Goal: Task Accomplishment & Management: Manage account settings

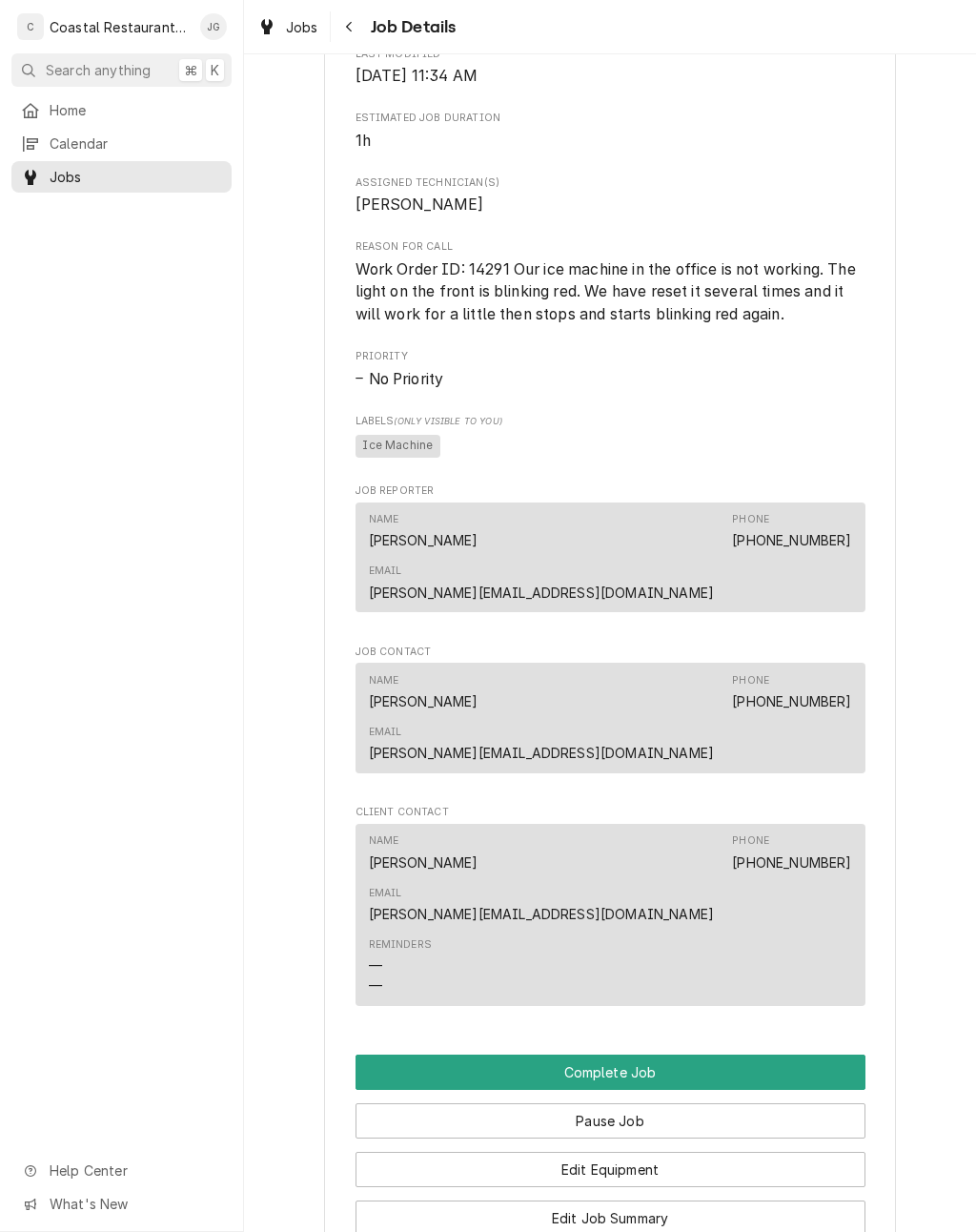
scroll to position [818, 0]
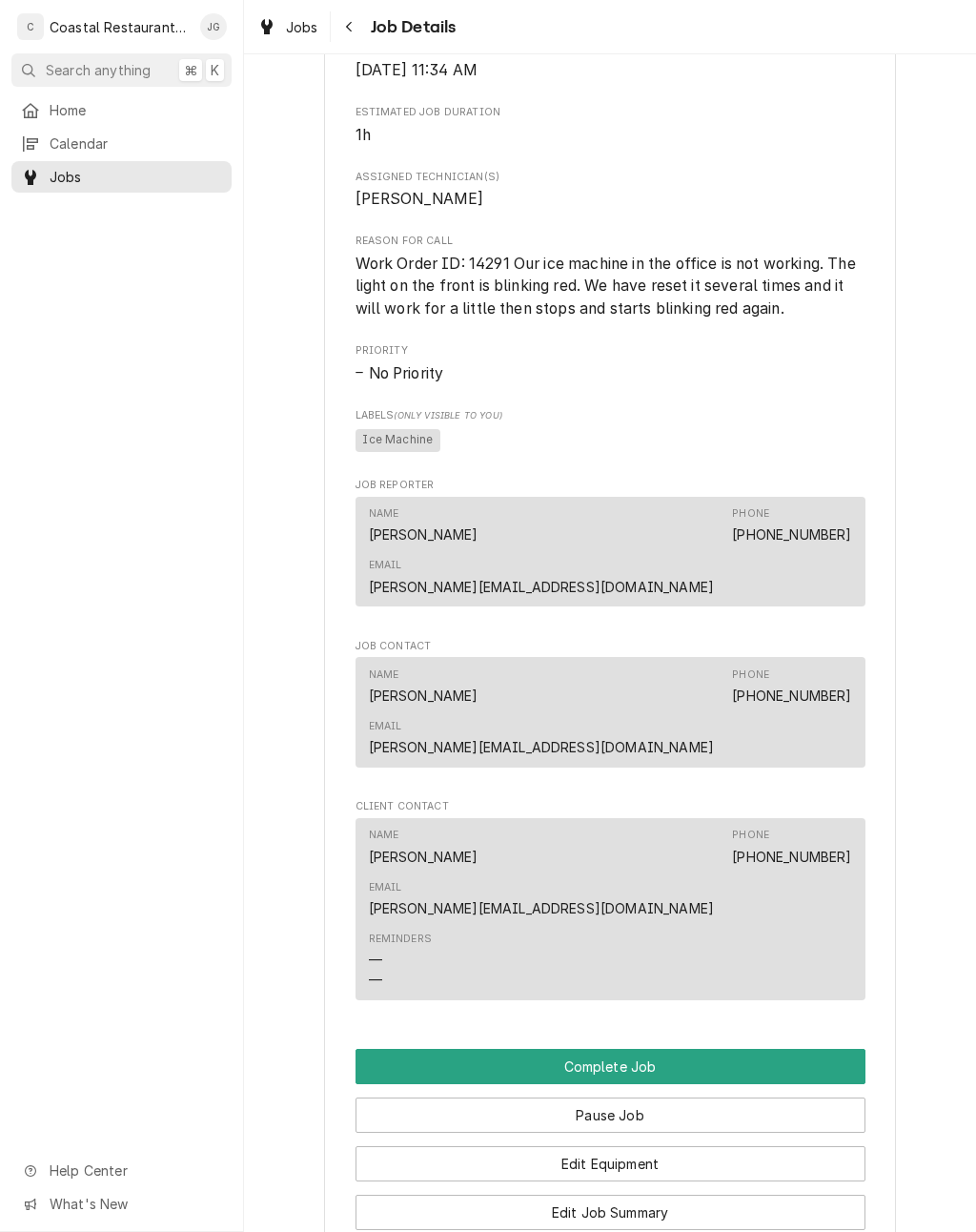
click at [699, 1194] on button "Edit Job Summary" at bounding box center [610, 1212] width 510 height 36
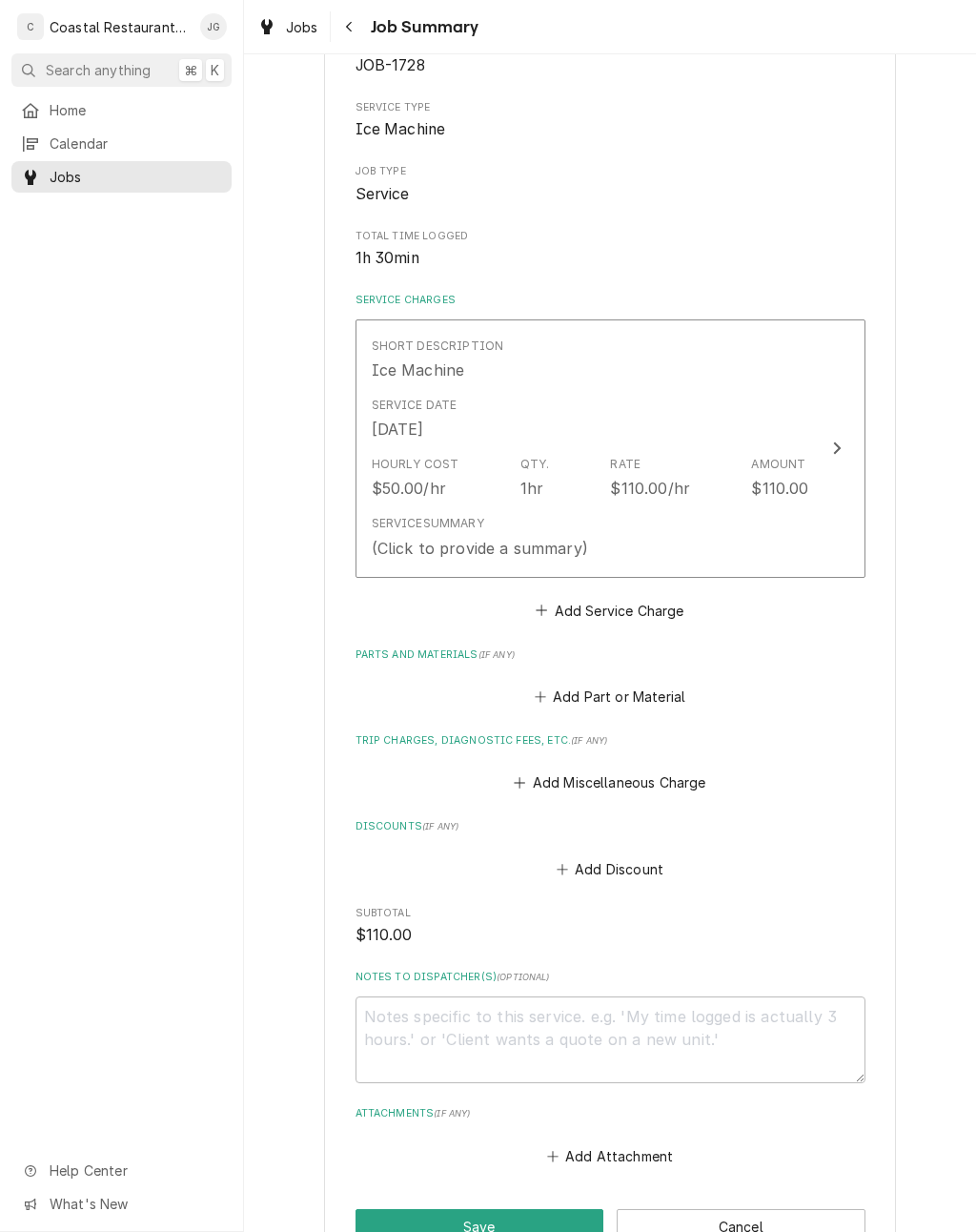
scroll to position [227, 0]
click at [534, 768] on button "Add Miscellaneous Charge" at bounding box center [610, 781] width 199 height 27
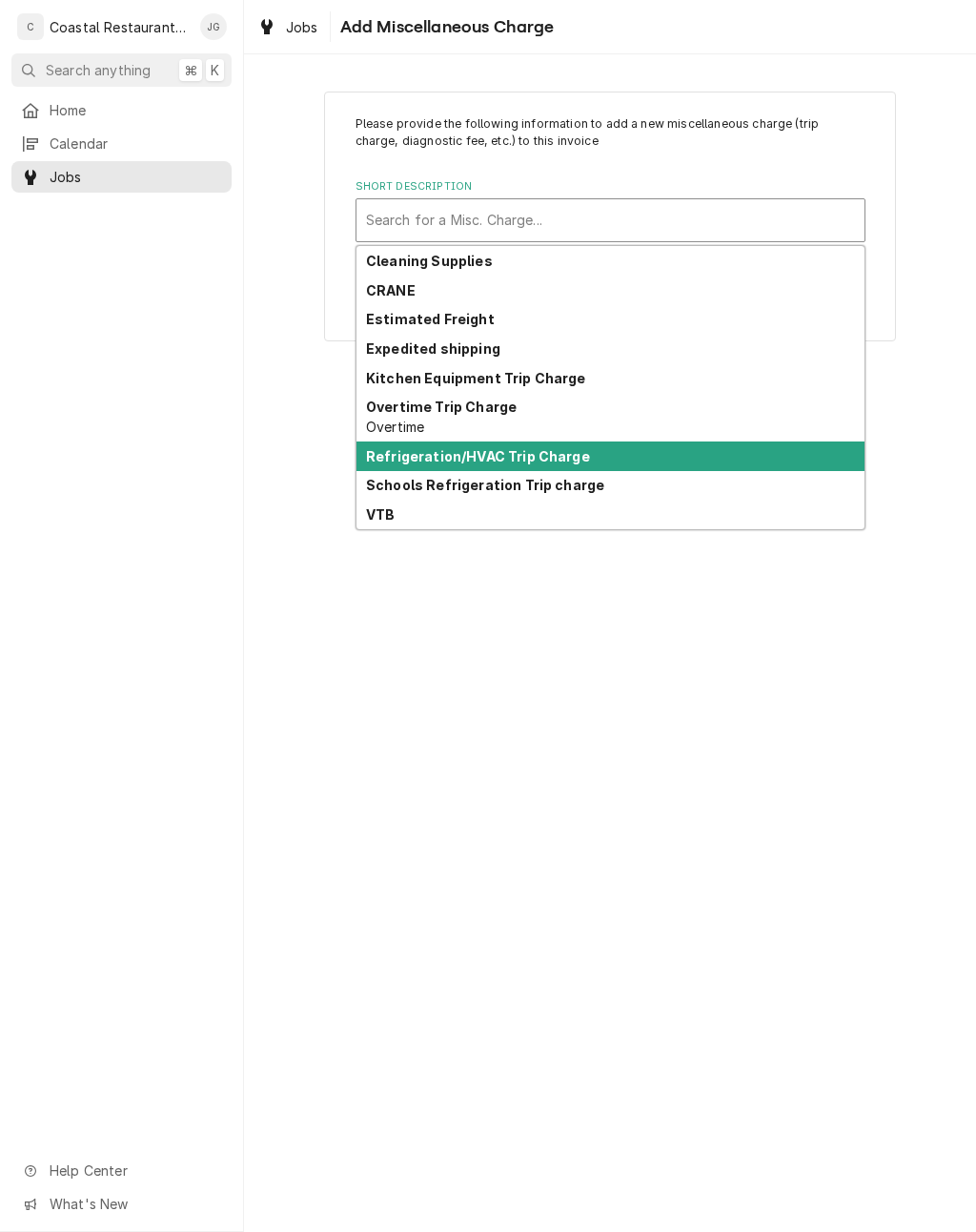
click at [545, 456] on strong "Refrigeration/HVAC Trip Charge" at bounding box center [477, 455] width 224 height 16
type textarea "x"
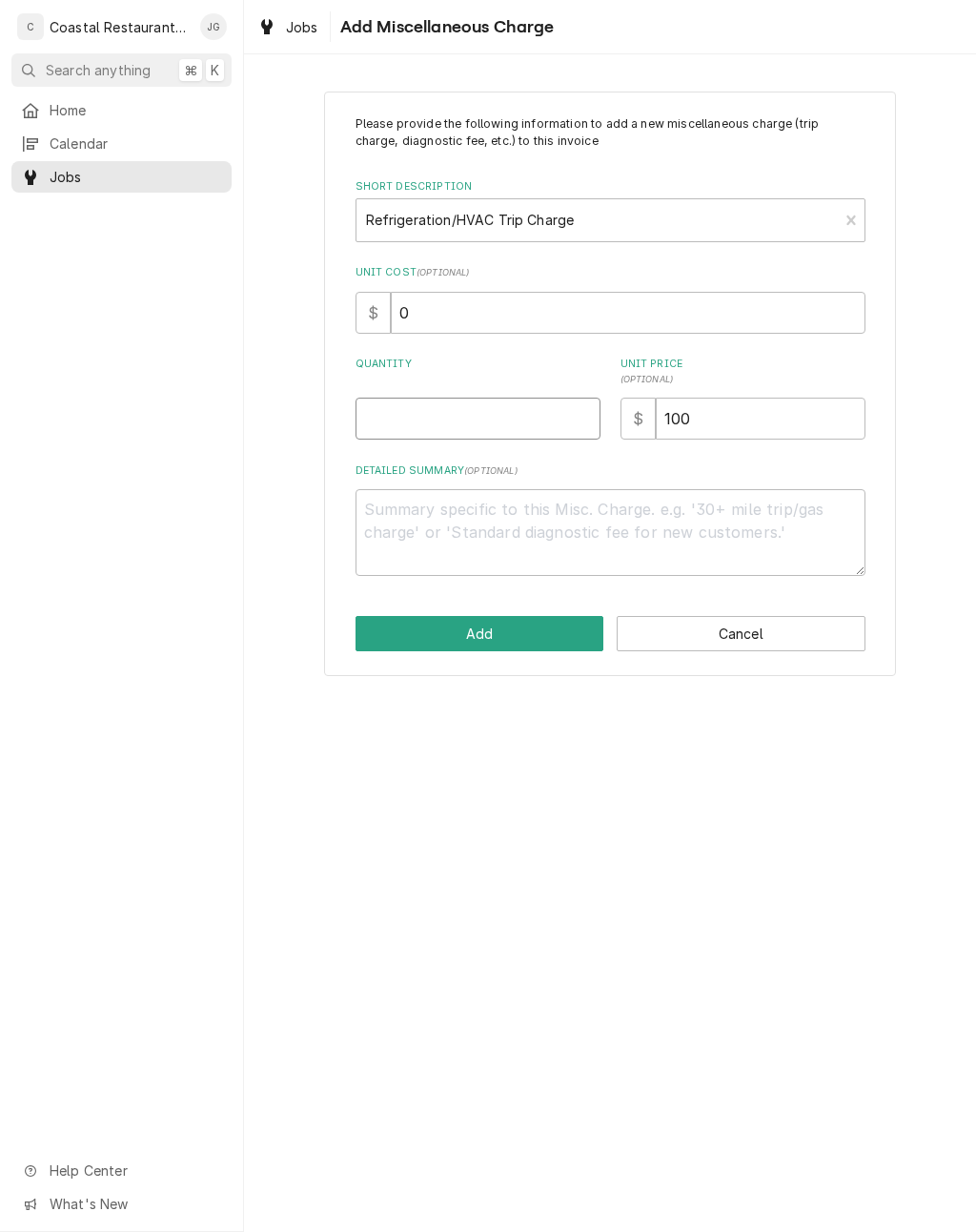
click at [477, 418] on input "Quantity" at bounding box center [478, 418] width 245 height 41
type input "1"
click at [490, 633] on button "Add" at bounding box center [480, 633] width 249 height 36
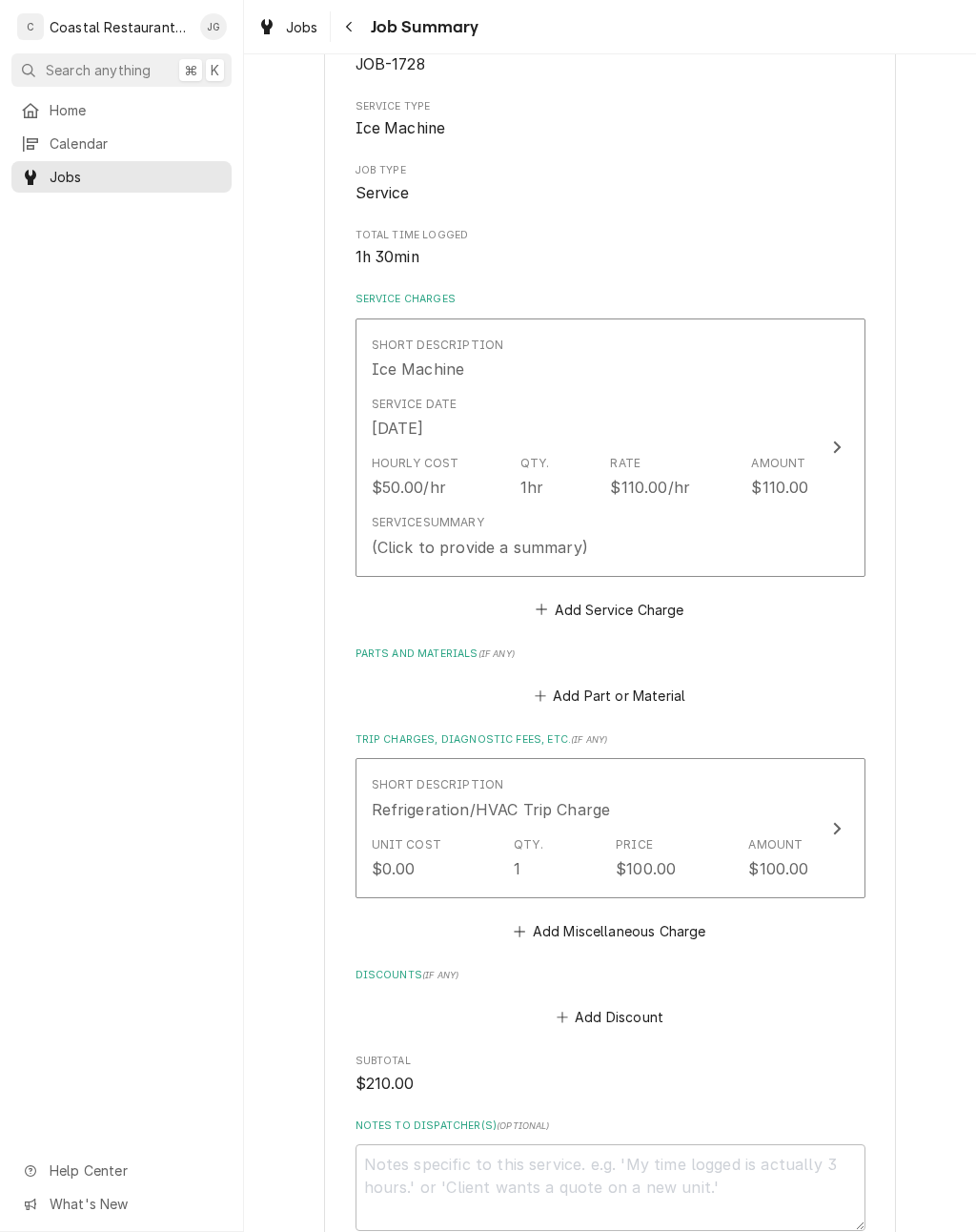
click at [668, 511] on div "Service Summary (Click to provide a summary)" at bounding box center [590, 535] width 438 height 59
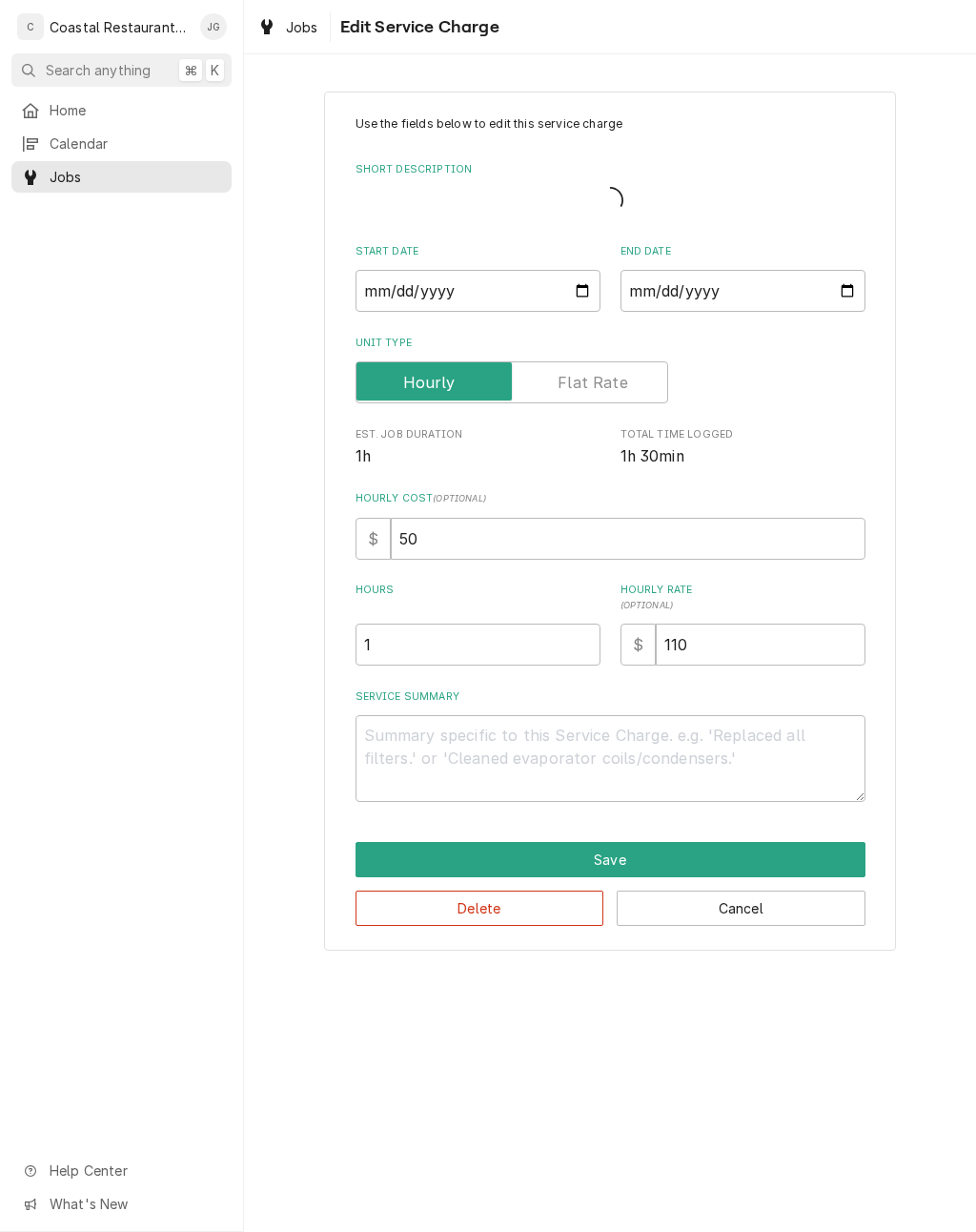
type textarea "x"
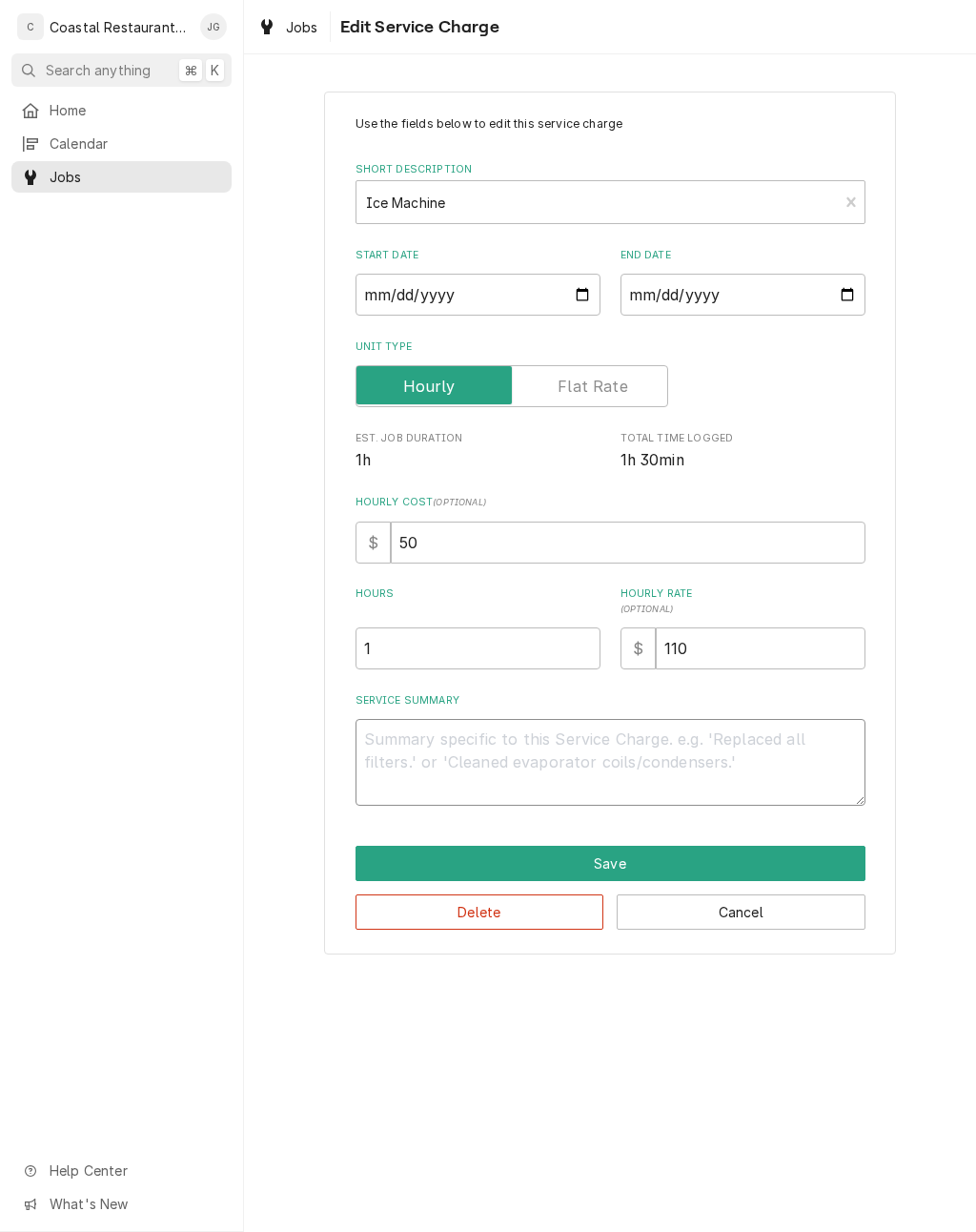
click at [537, 752] on textarea "Service Summary" at bounding box center [610, 762] width 510 height 87
click at [445, 642] on input "1" at bounding box center [478, 647] width 245 height 41
type textarea "x"
type input "2"
type textarea "x"
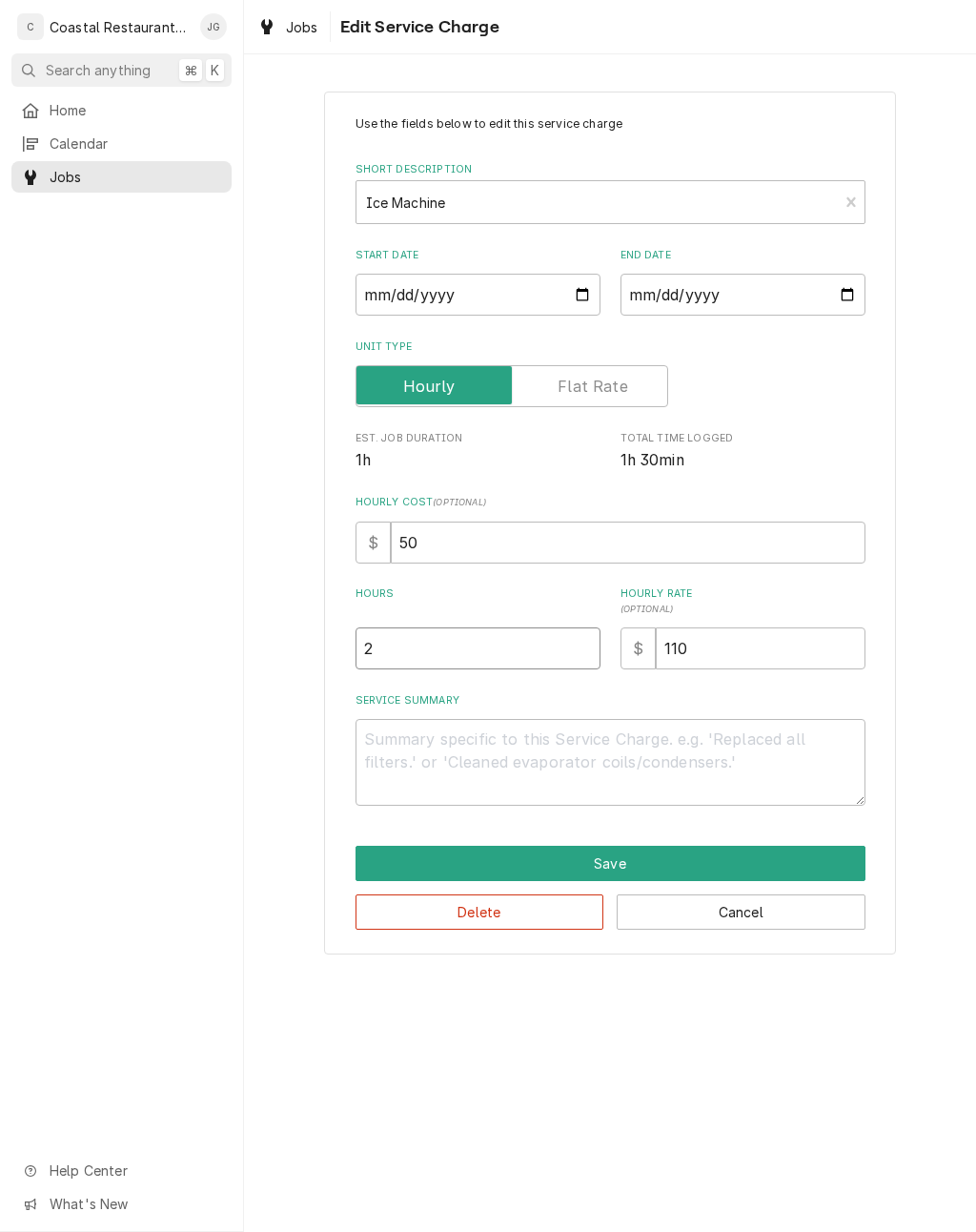
type input "2"
click at [467, 748] on textarea "Service Summary" at bounding box center [610, 762] width 510 height 87
type textarea "x"
type textarea "Ar"
type textarea "x"
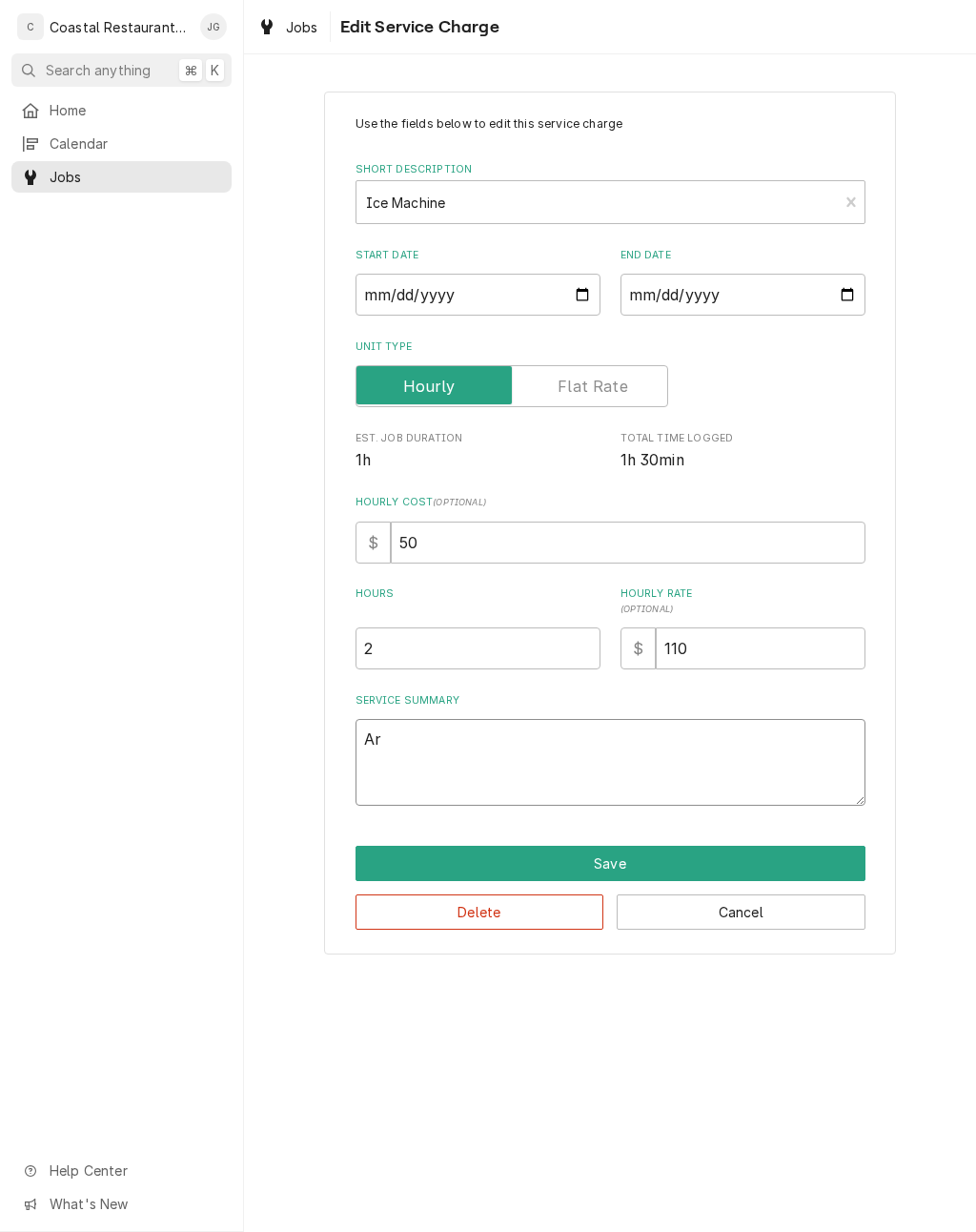
type textarea "Arr"
type textarea "x"
type textarea "Arrived"
type textarea "x"
type textarea "Arrived o"
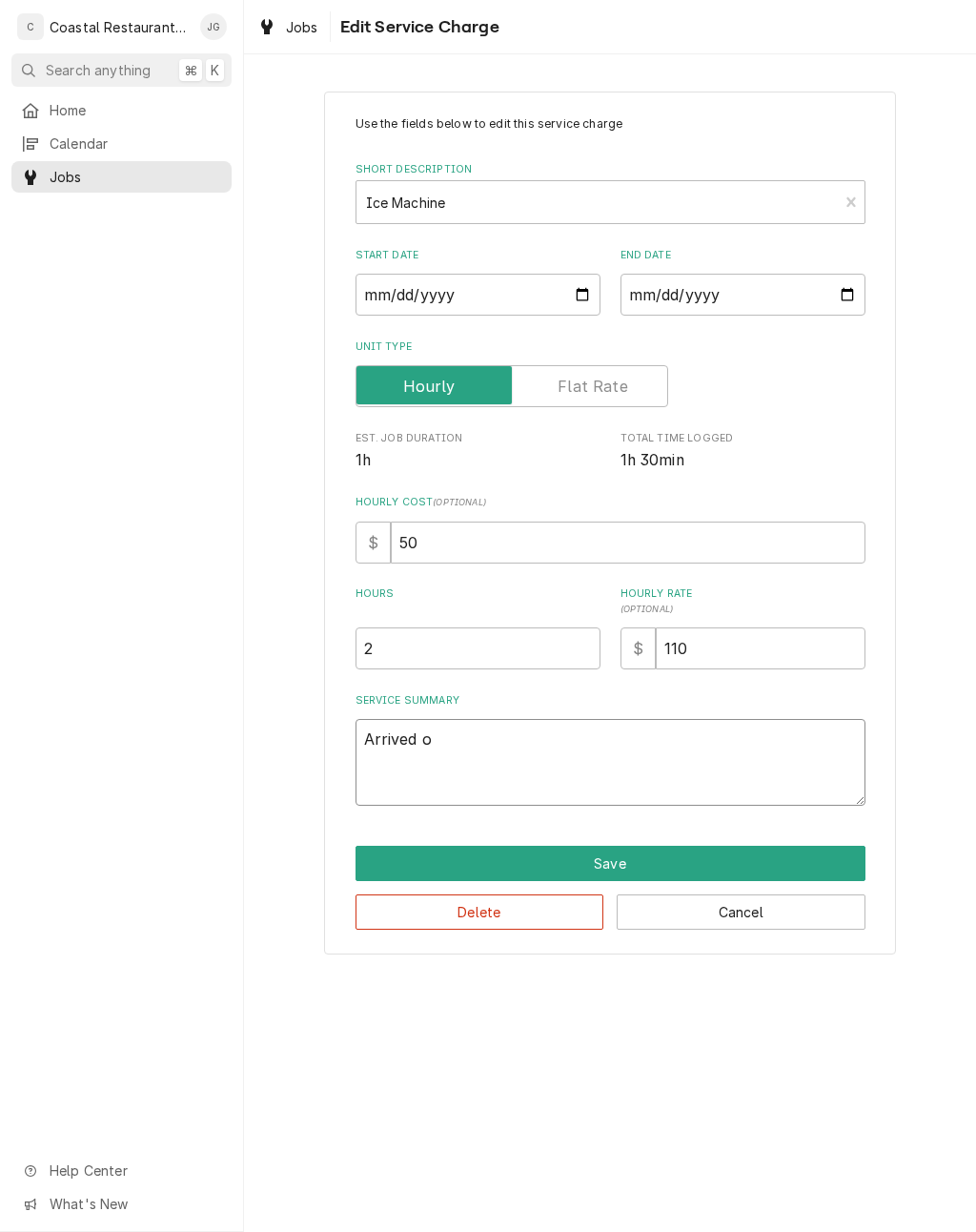
type textarea "x"
type textarea "Arrived on"
type textarea "x"
type textarea "Arrived ons"
type textarea "x"
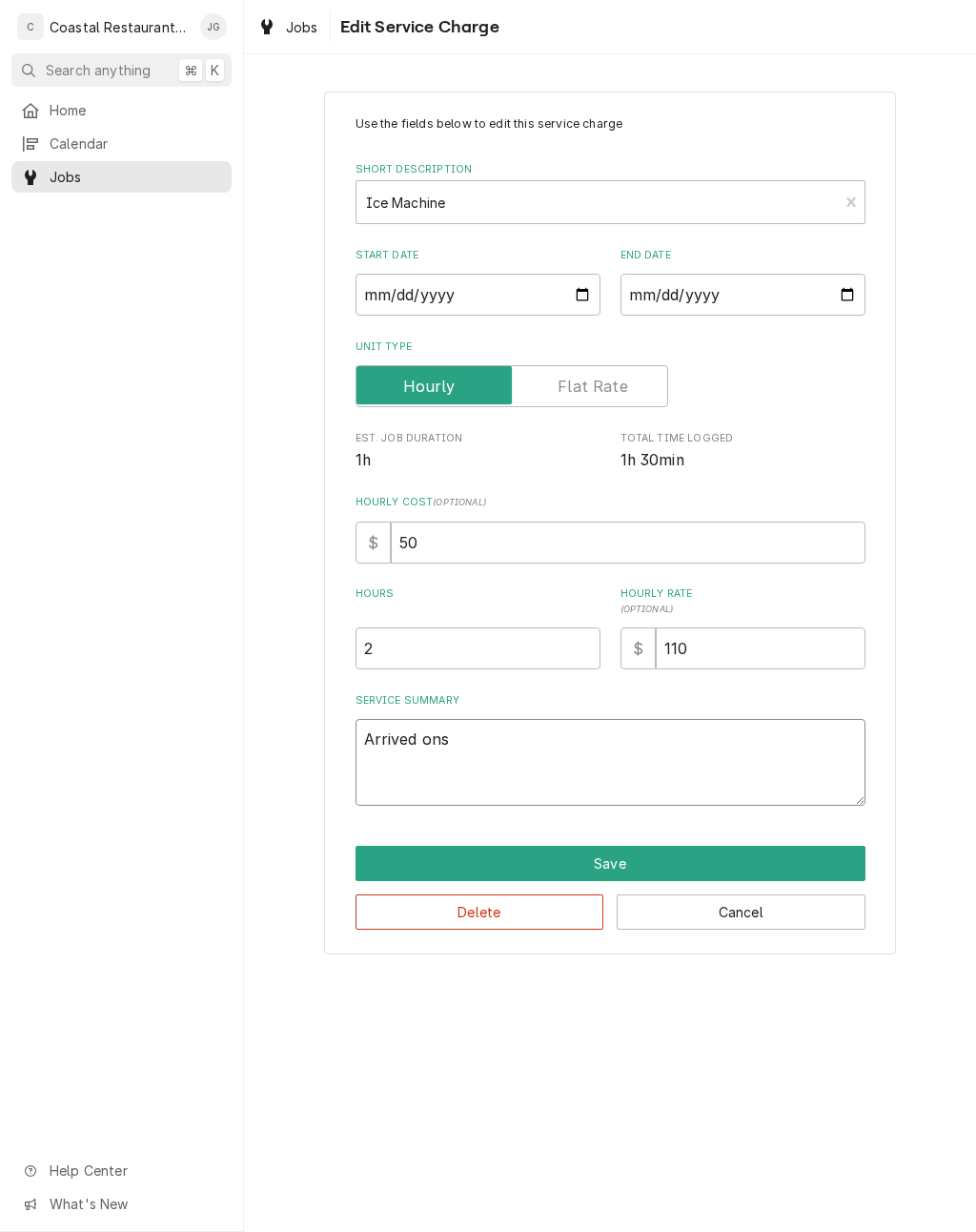
type textarea "Arrived onsi"
type textarea "x"
type textarea "Arrived onsit"
type textarea "x"
type textarea "Arrived onsite"
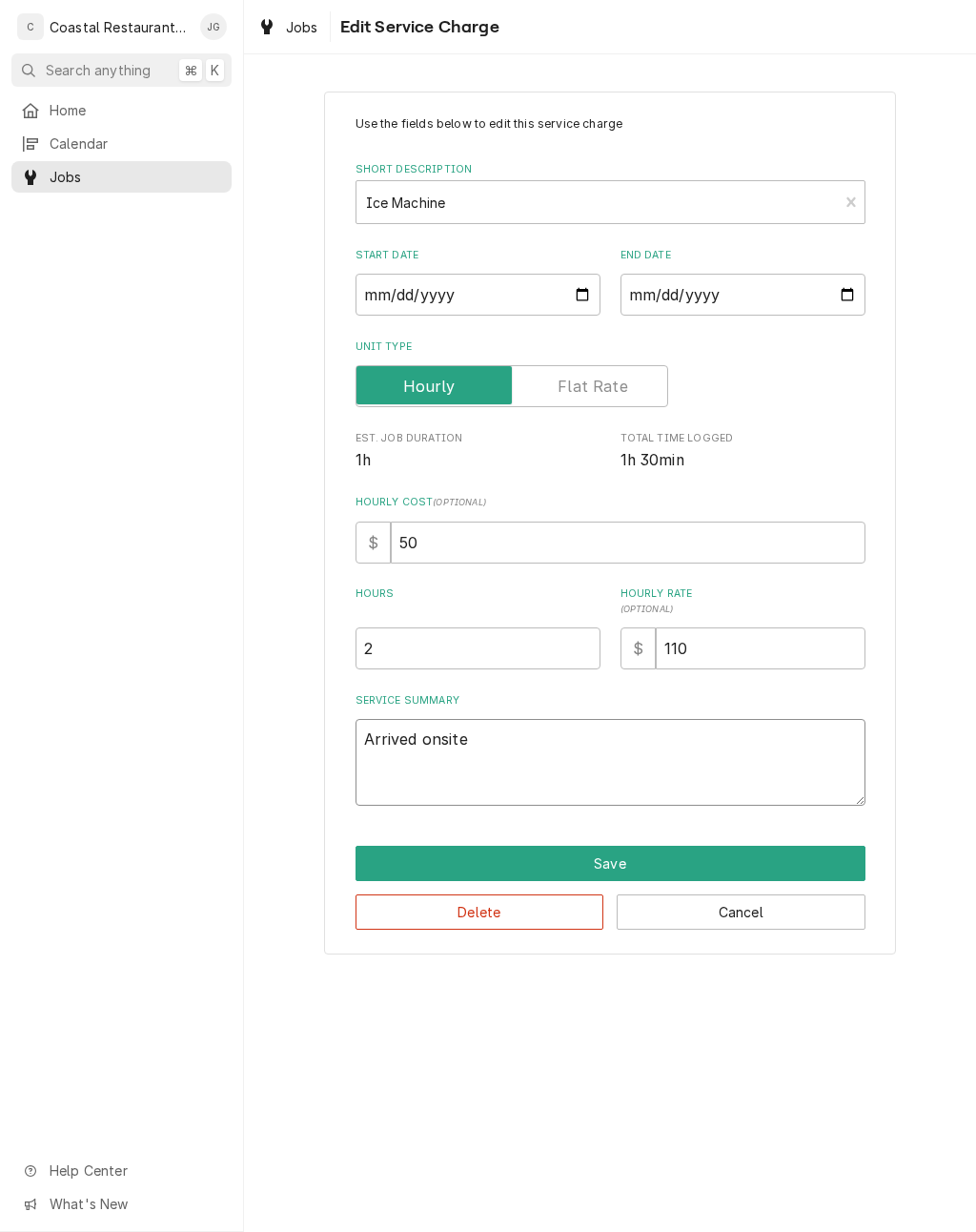
type textarea "x"
type textarea "Arrived onsite f"
type textarea "x"
type textarea "Arrived onsite fo"
type textarea "x"
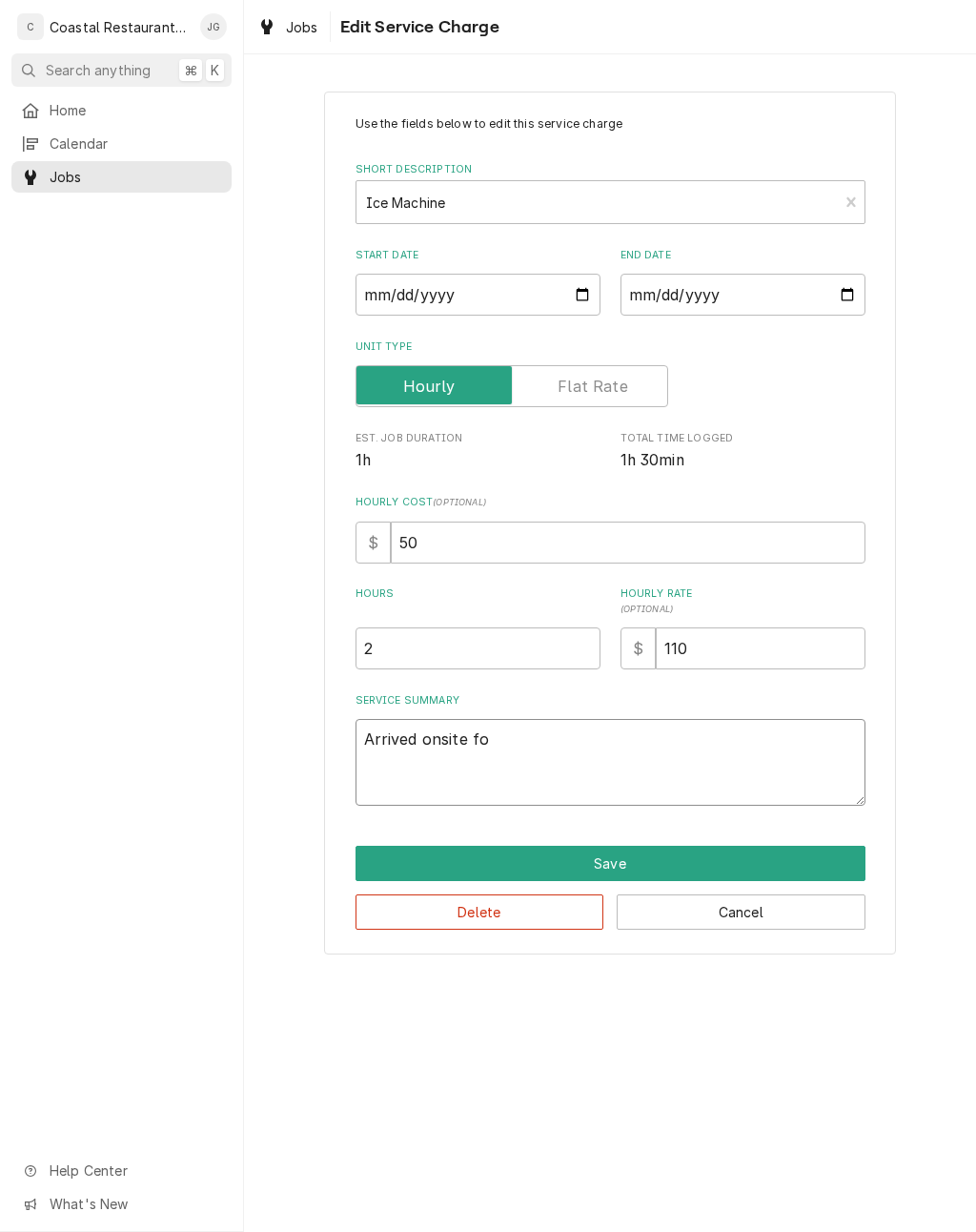
type textarea "Arrived onsite fou"
type textarea "x"
type textarea "Arrived onsite foun"
type textarea "x"
type textarea "Arrived onsite found"
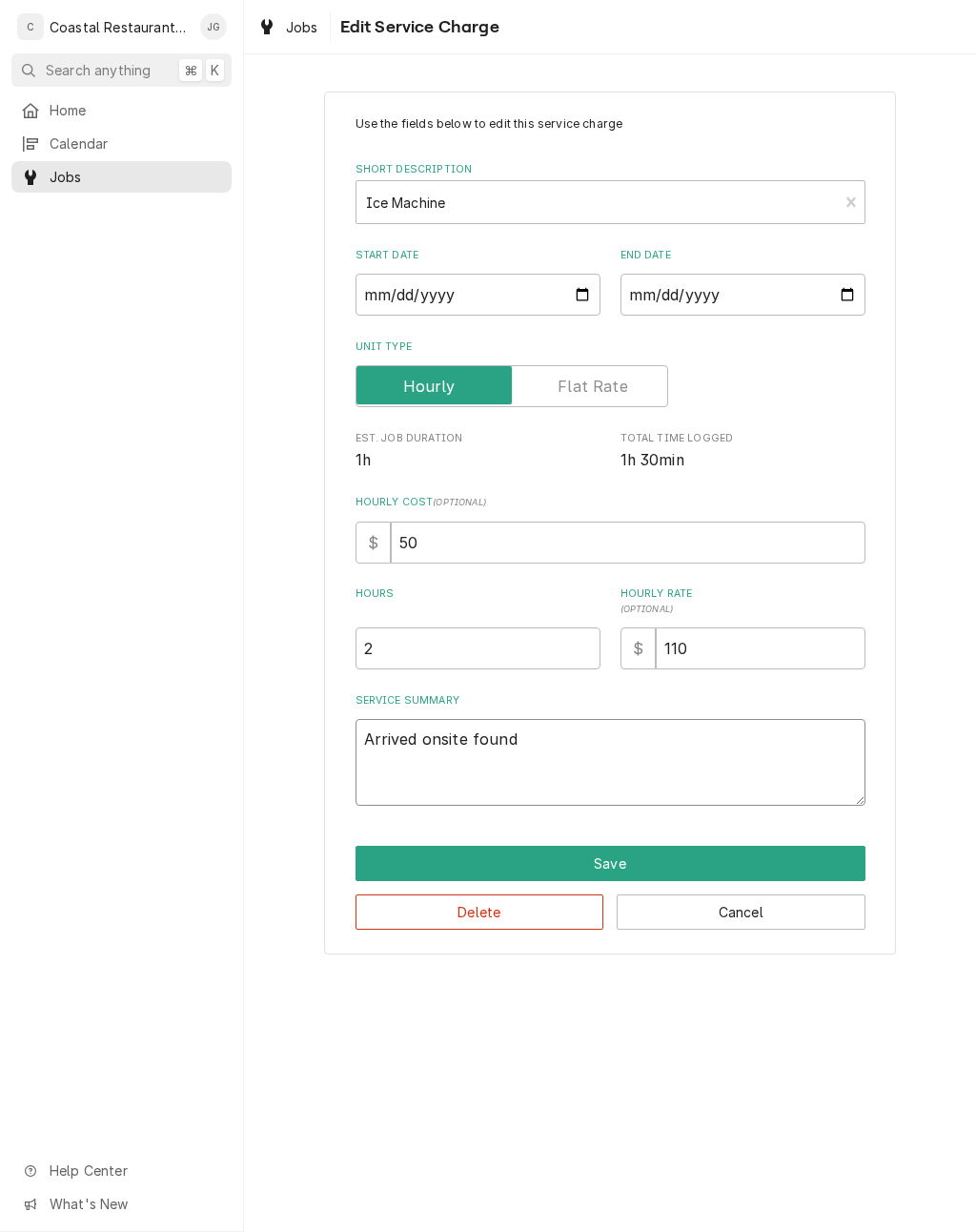
type textarea "x"
type textarea "Arrived onsite found"
type textarea "x"
type textarea "Arrived onsite found ic"
type textarea "x"
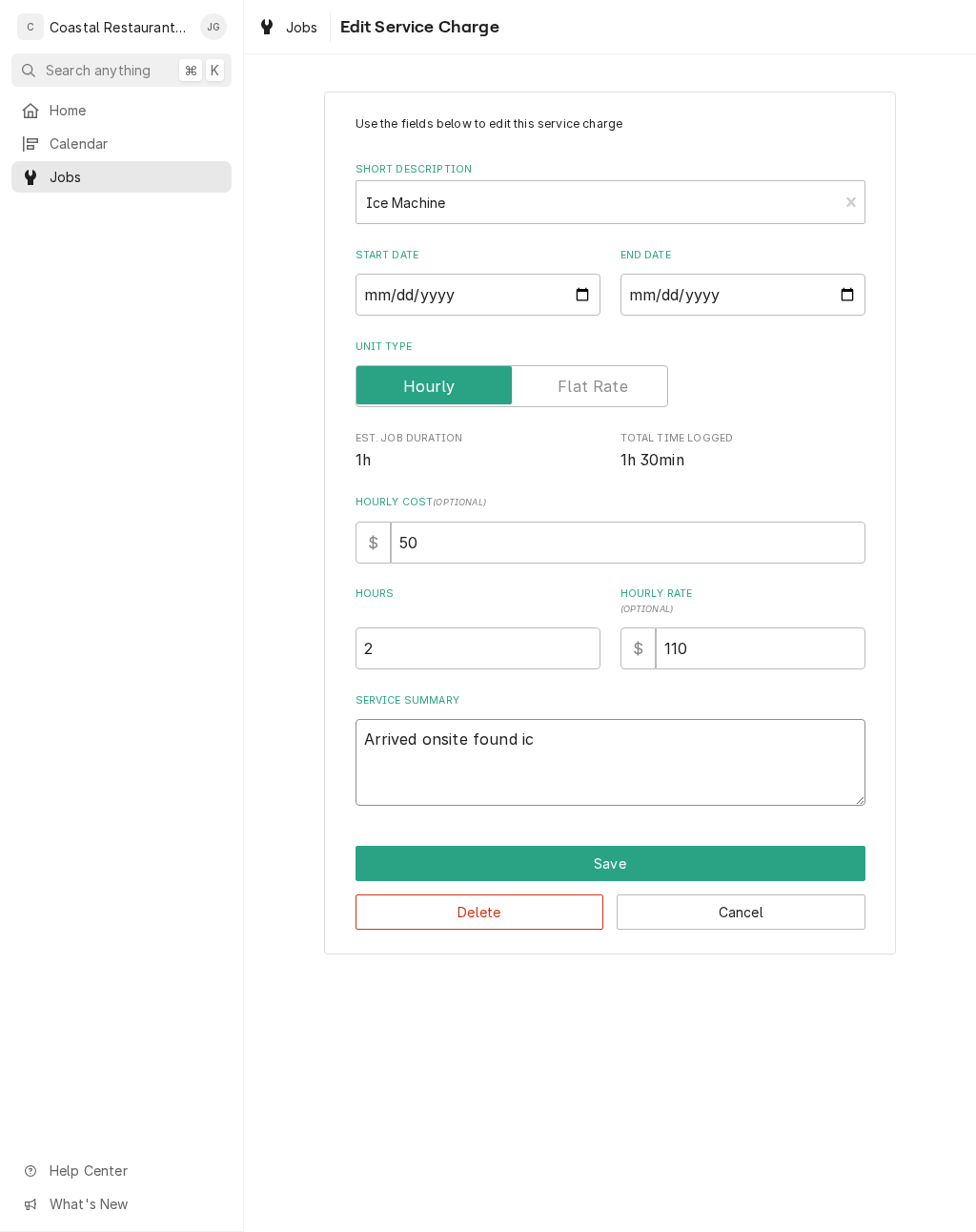
type textarea "Arrived onsite found ice"
type textarea "x"
type textarea "Arrived onsite found ice"
type textarea "x"
type textarea "Arrived onsite found ice m"
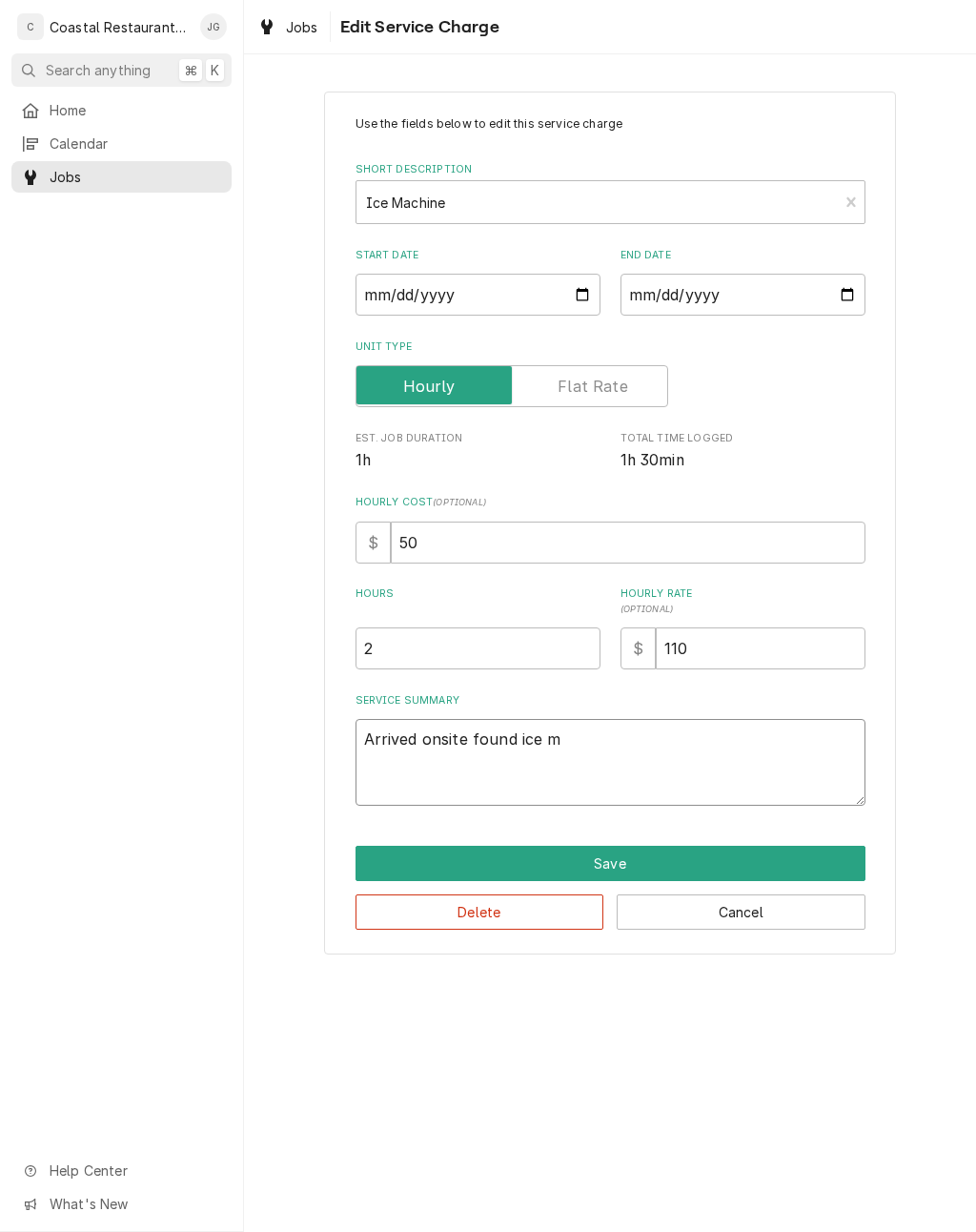
type textarea "x"
type textarea "Arrived onsite found ice ma"
type textarea "x"
type textarea "Arrived onsite found ice mac"
type textarea "x"
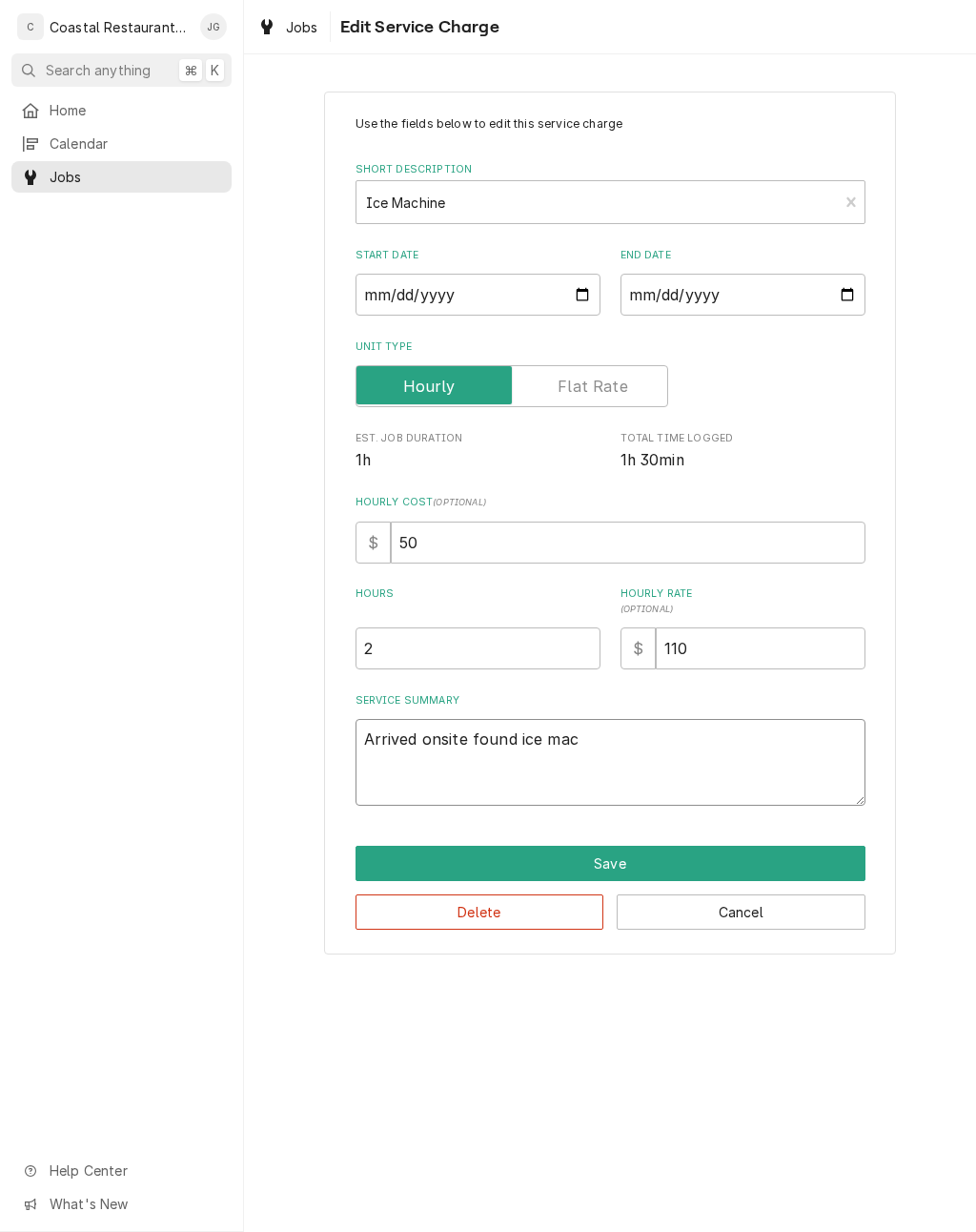
type textarea "Arrived onsite found ice mach"
type textarea "x"
type textarea "Arrived onsite found ice machine"
type textarea "x"
type textarea "Arrived onsite found ice machine o"
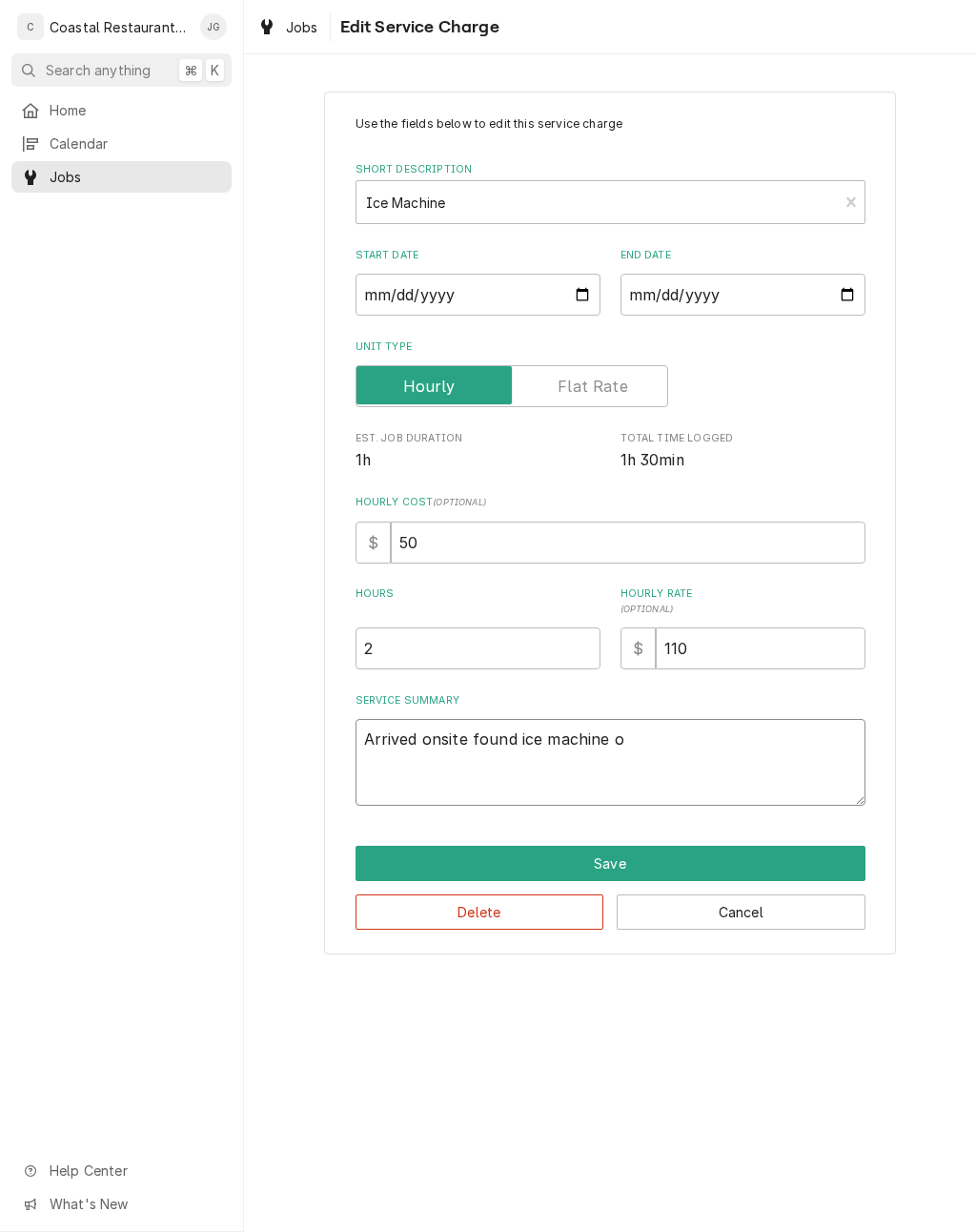
type textarea "x"
type textarea "Arrived onsite found ice machine of"
type textarea "x"
type textarea "Arrived onsite found ice machine off"
type textarea "x"
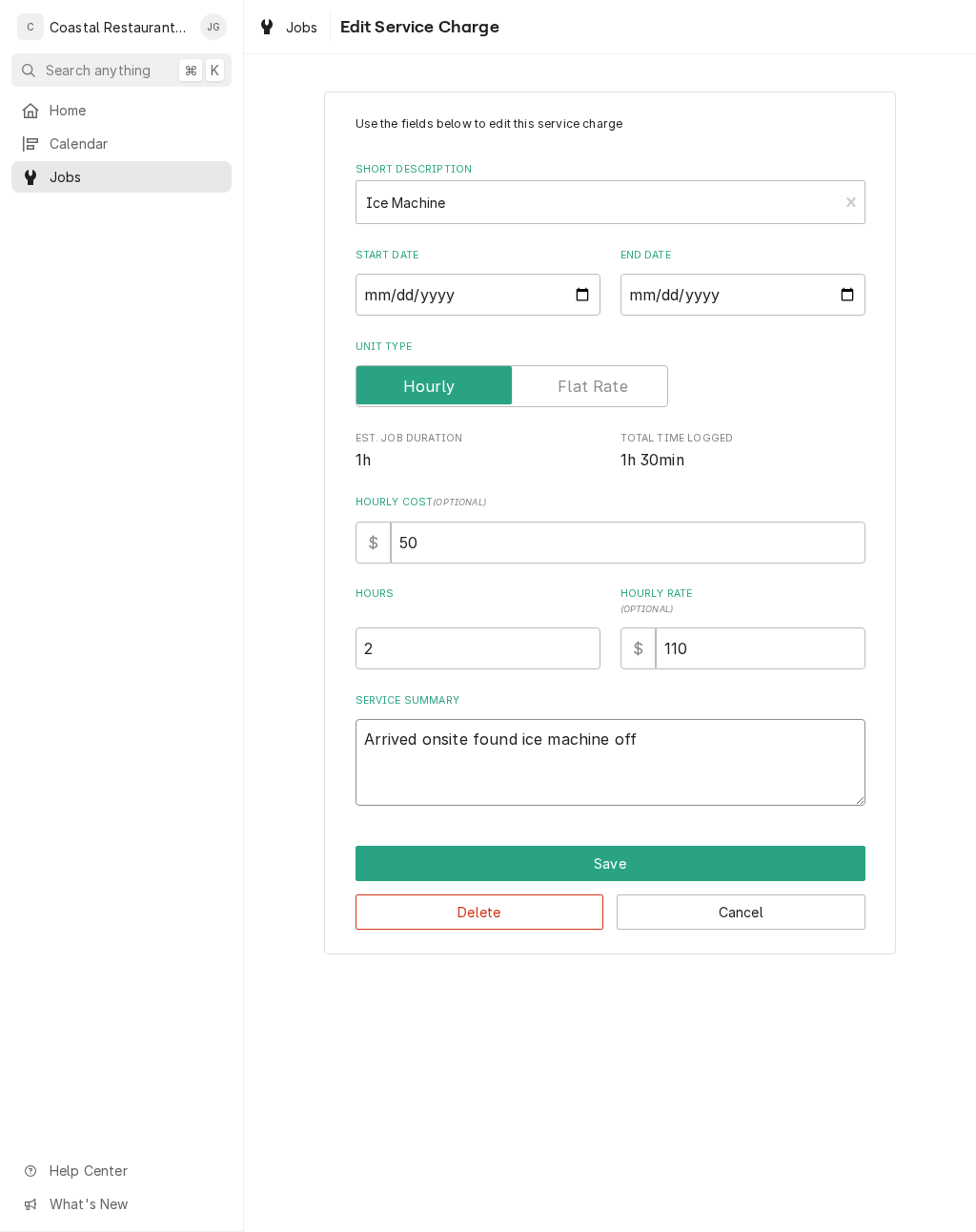
type textarea "Arrived onsite found ice machine off"
type textarea "x"
type textarea "Arrived onsite found ice machine off a"
type textarea "x"
type textarea "Arrived onsite found ice machine off an"
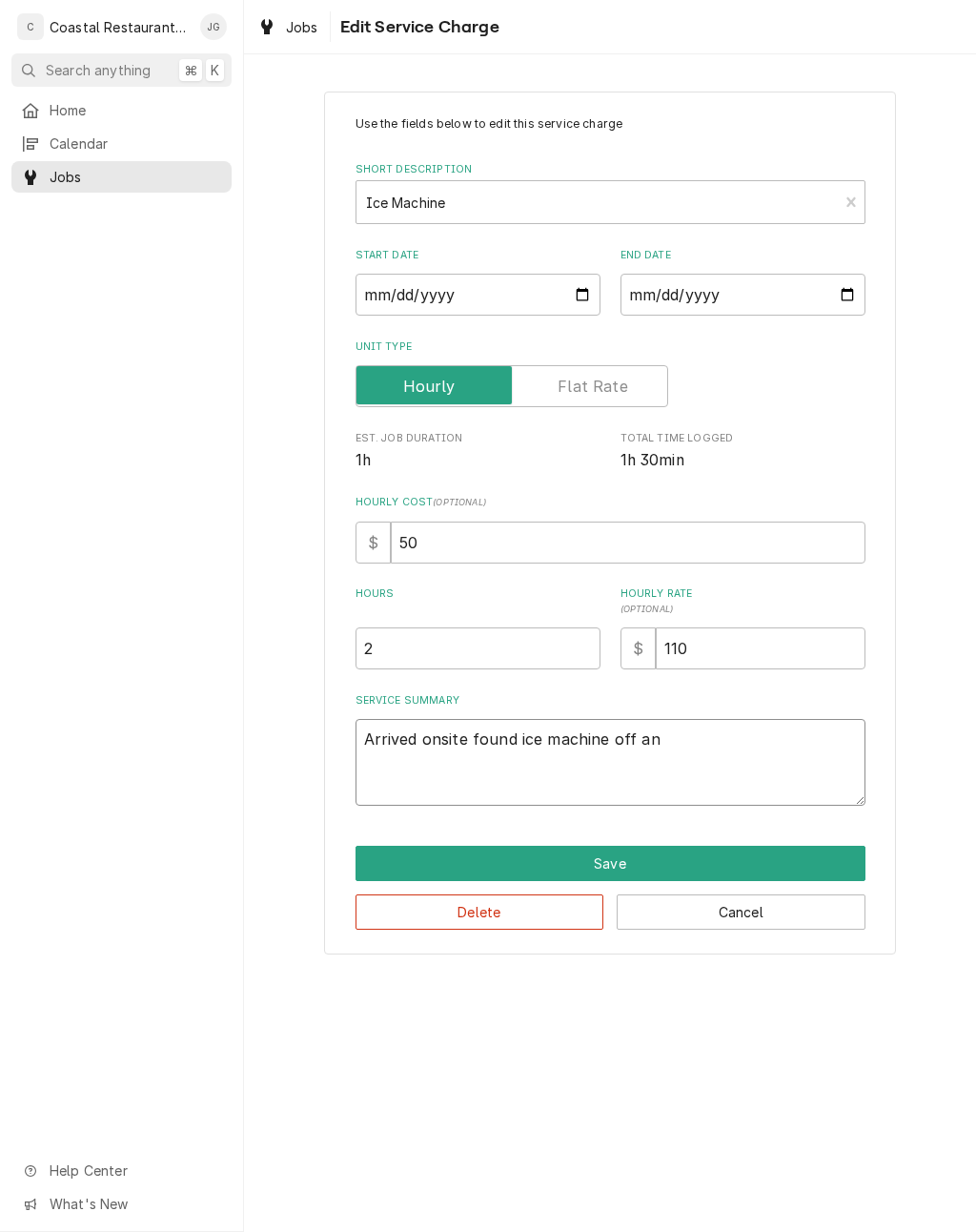
type textarea "x"
type textarea "Arrived onsite found ice machine off and"
type textarea "x"
type textarea "Arrived onsite found ice machine off and"
type textarea "x"
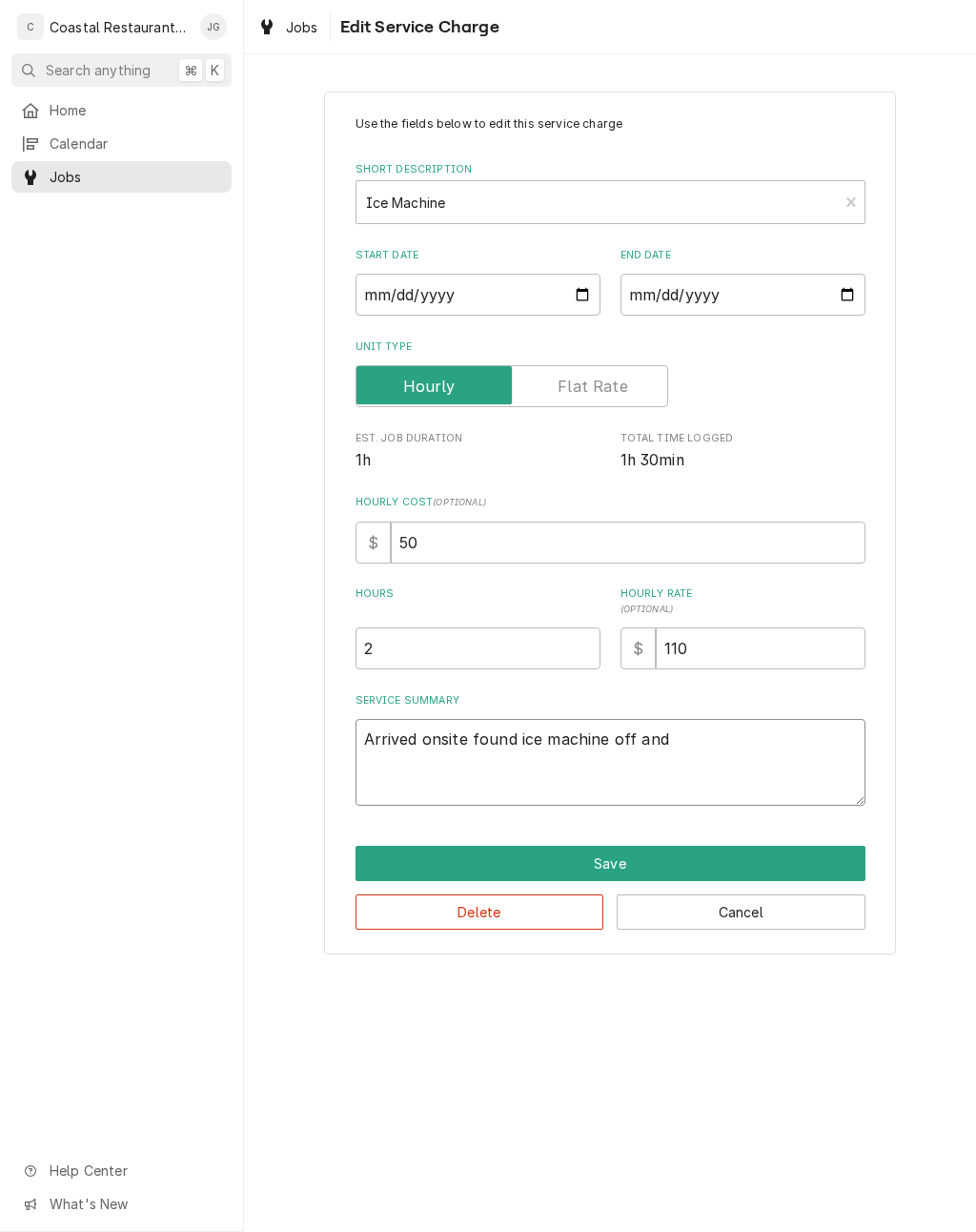
type textarea "Arrived onsite found ice machine off and f"
type textarea "x"
type textarea "Arrived onsite found ice machine off and fl"
type textarea "x"
type textarea "Arrived onsite found ice machine off and fla"
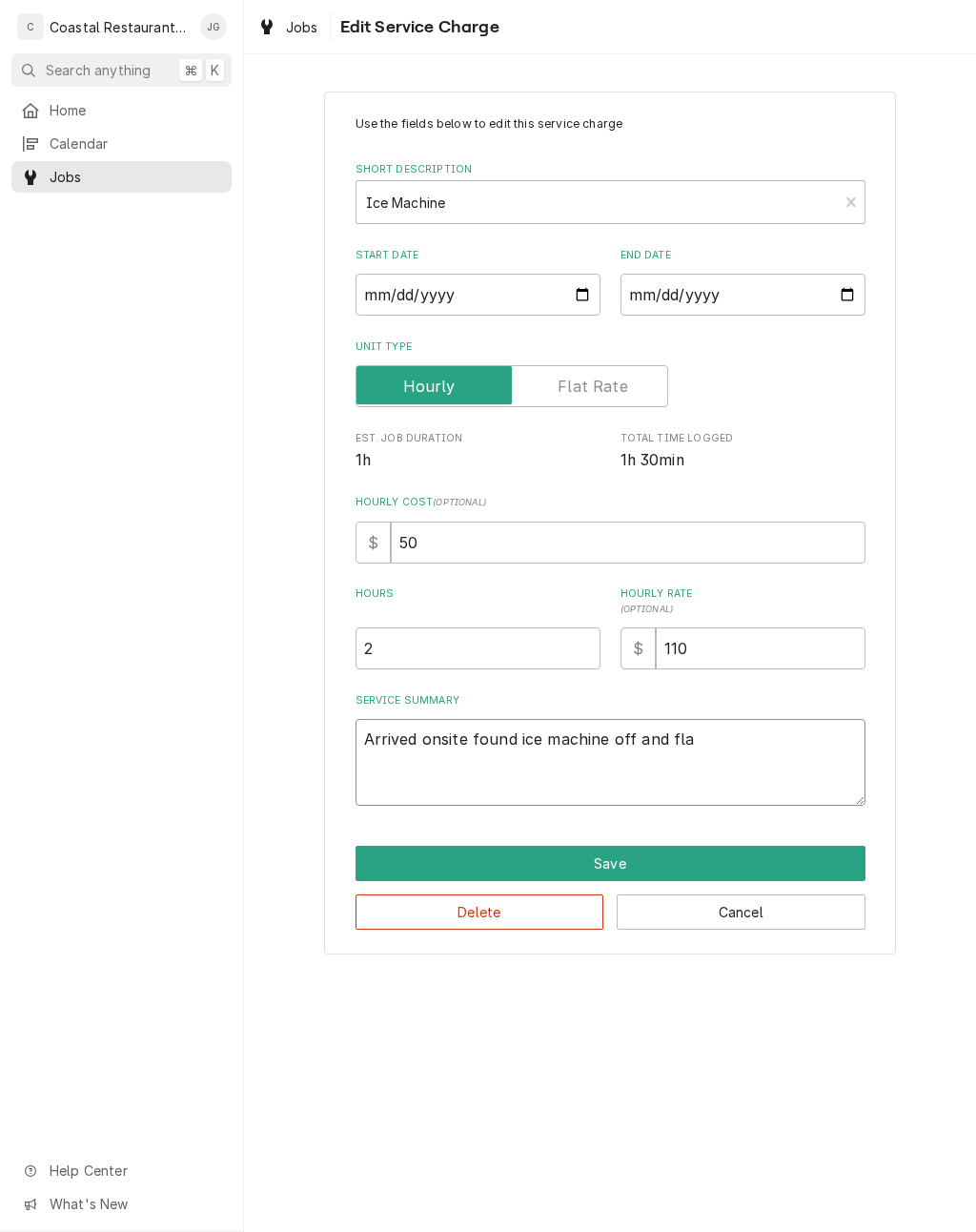
type textarea "x"
type textarea "Arrived onsite found ice machine off and flas"
type textarea "x"
type textarea "Arrived onsite found ice machine off and flash"
type textarea "x"
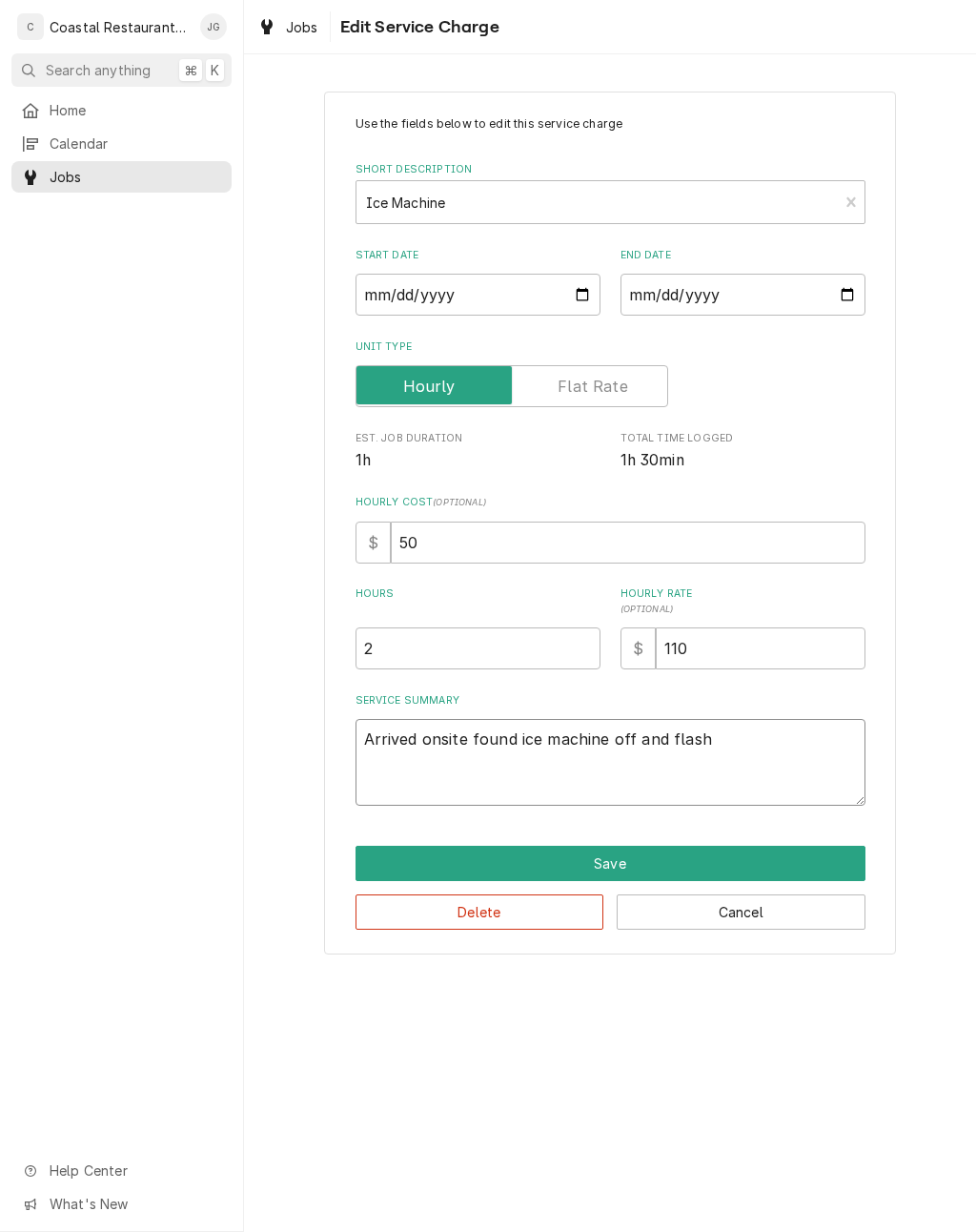
type textarea "Arrived onsite found ice machine off and flashi"
type textarea "x"
type textarea "Arrived onsite found ice machine off and flashin"
type textarea "x"
type textarea "Arrived onsite found ice machine off and flashing"
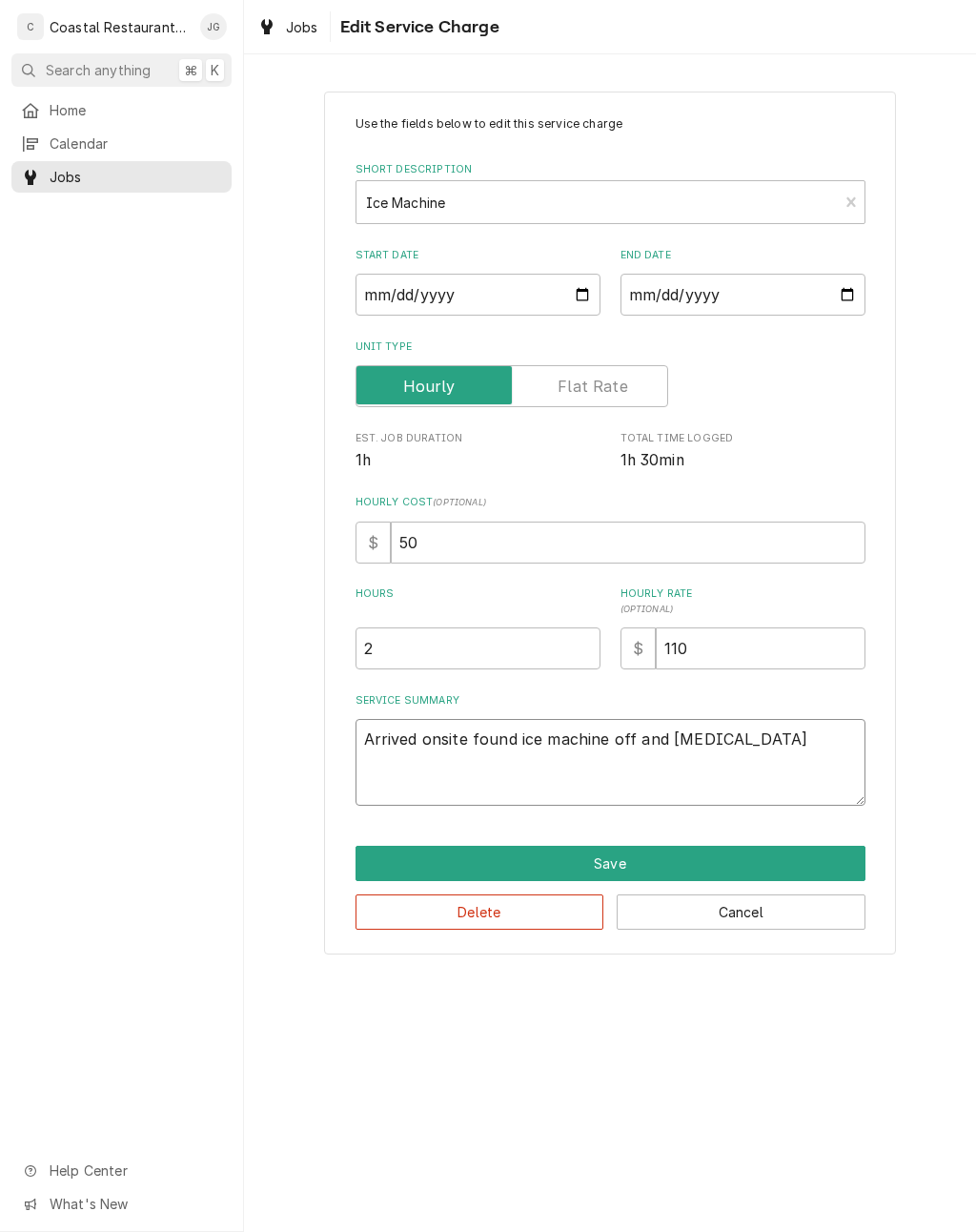
type textarea "x"
type textarea "Arrived onsite found ice machine off and flashing"
type textarea "x"
type textarea "Arrived onsite found ice machine off and flashing r"
type textarea "x"
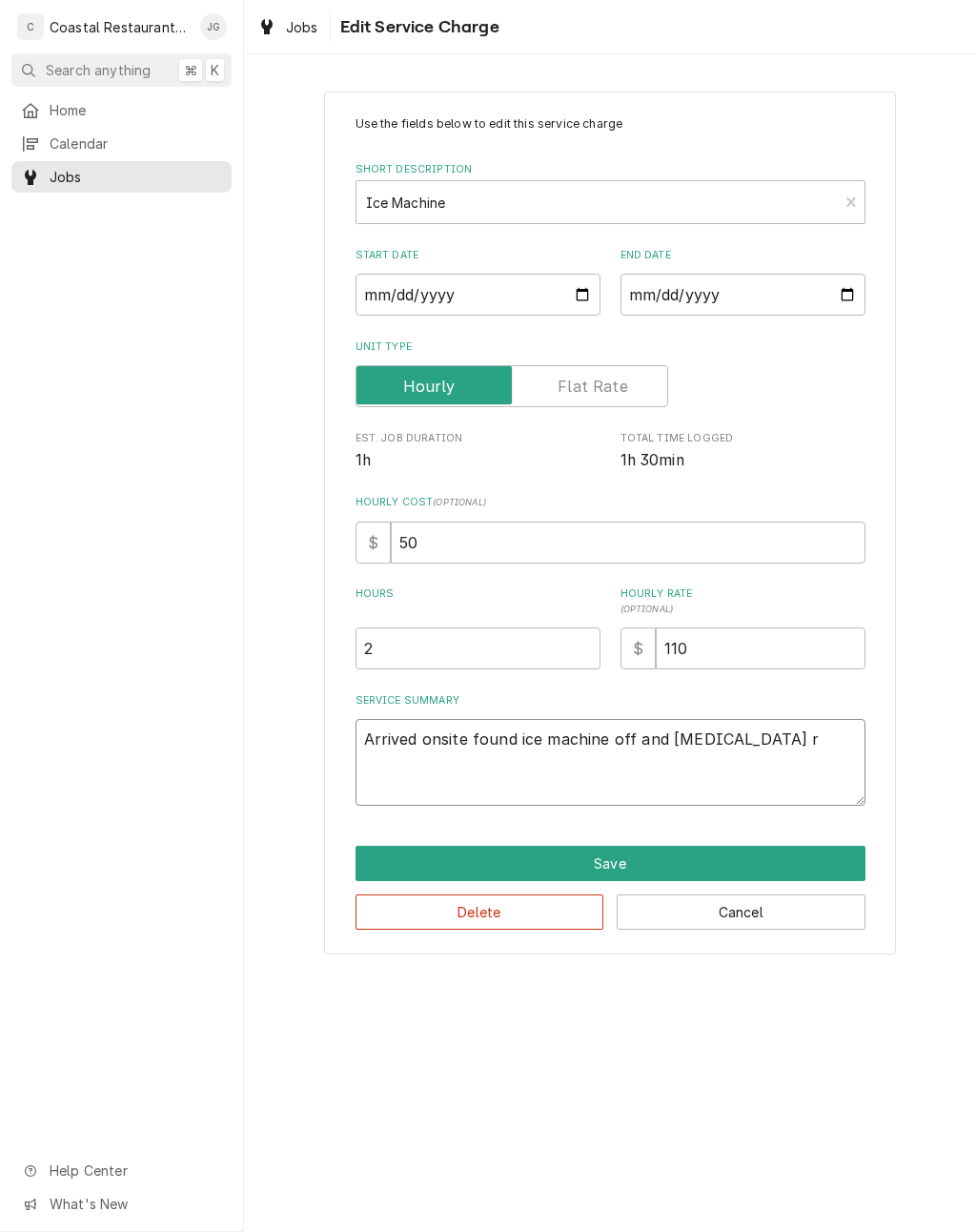
type textarea "Arrived onsite found ice machine off and flashing re"
type textarea "x"
type textarea "Arrived onsite found ice machine off and flashing red"
type textarea "x"
type textarea "Arrived onsite found ice machine off and flashing red"
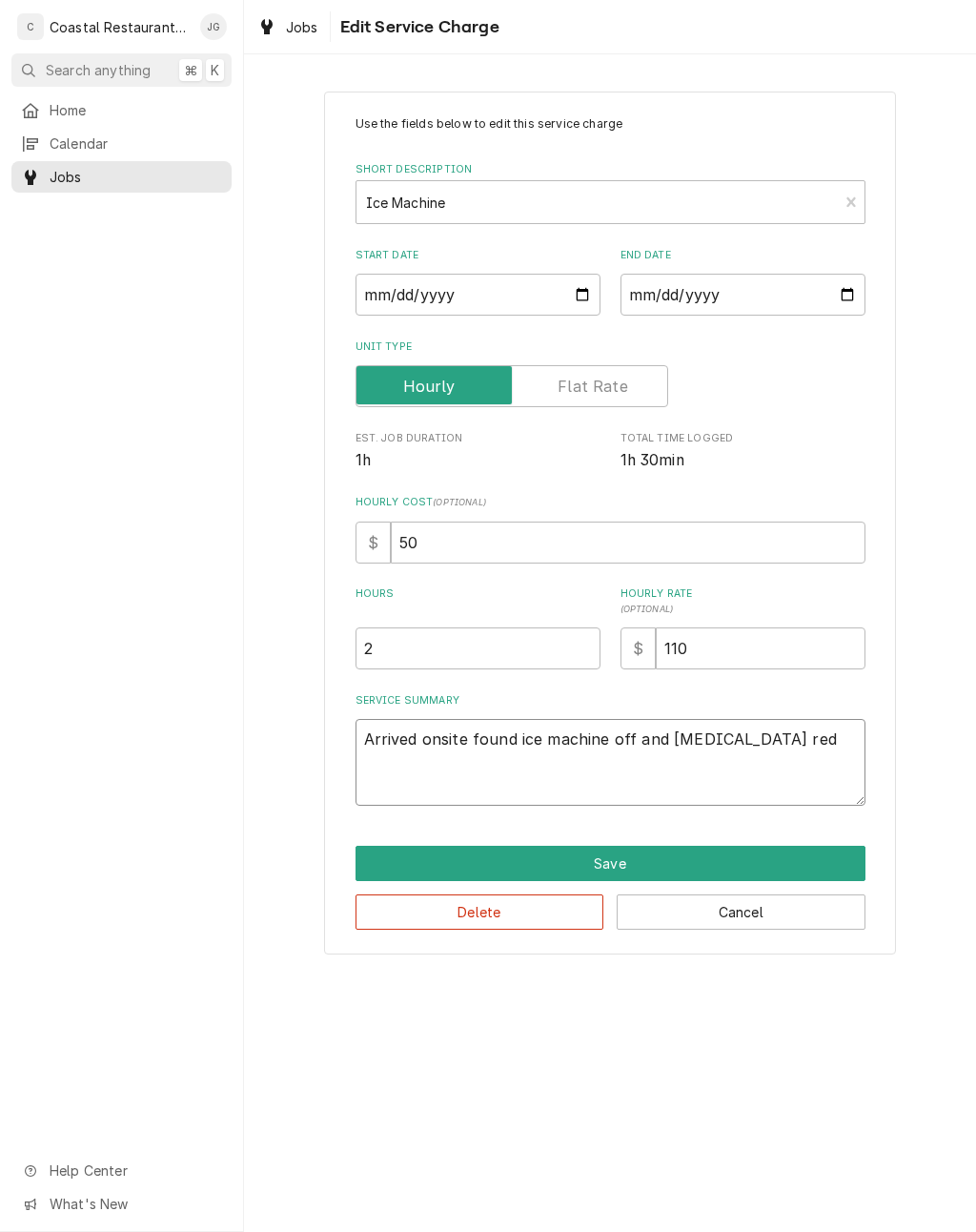
type textarea "x"
type textarea "Arrived onsite found ice machine off and flashing red l"
type textarea "x"
type textarea "Arrived onsite found ice machine off and flashing red li"
type textarea "x"
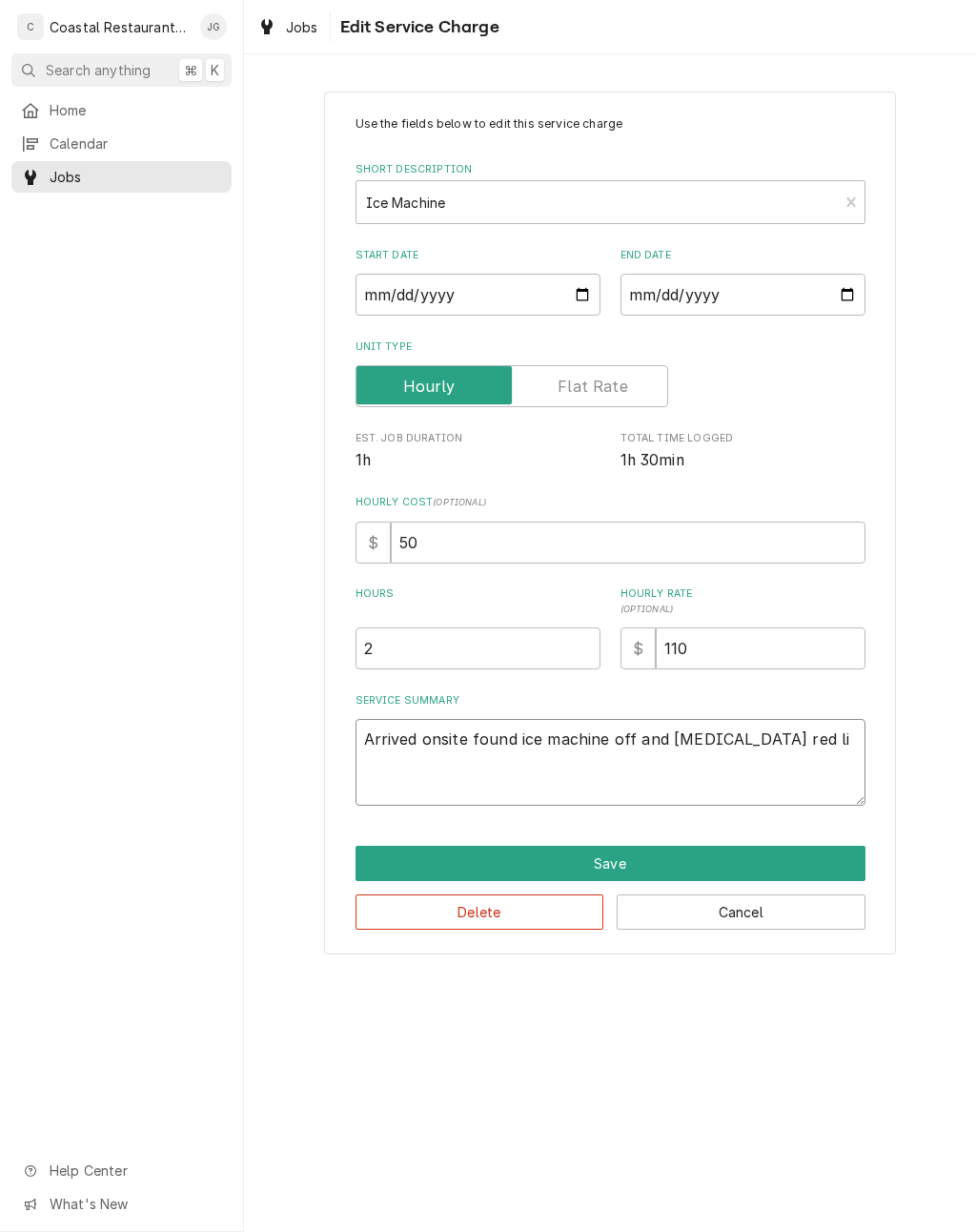
type textarea "Arrived onsite found ice machine off and flashing red lig"
type textarea "x"
type textarea "Arrived onsite found ice machine off and flashing red ligh"
type textarea "x"
type textarea "Arrived onsite found ice machine off and flashing red light"
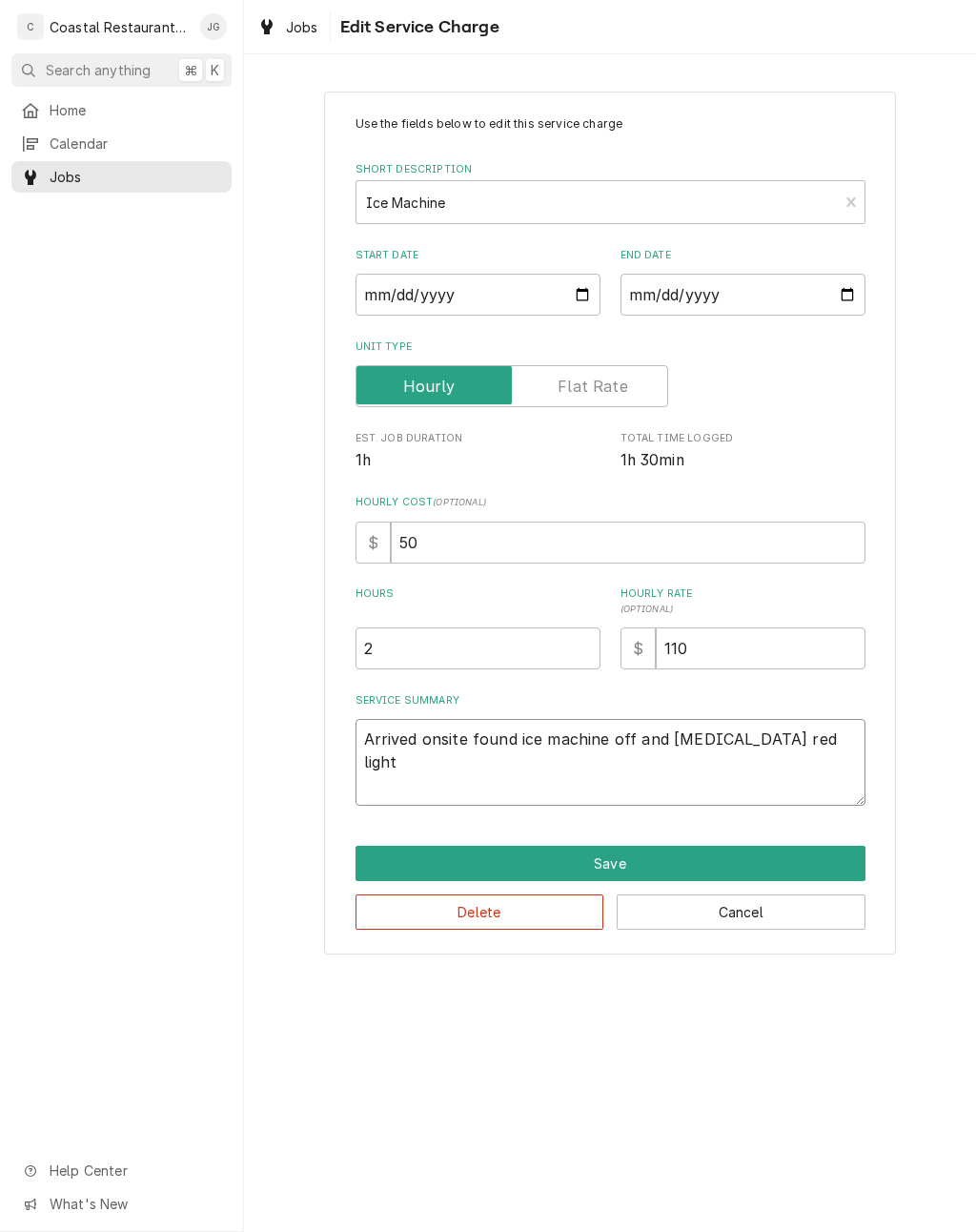
type textarea "x"
type textarea "Arrived onsite found ice machine off and flashing red light q"
type textarea "x"
type textarea "Arrived onsite found ice machine off and flashing red light qu"
type textarea "x"
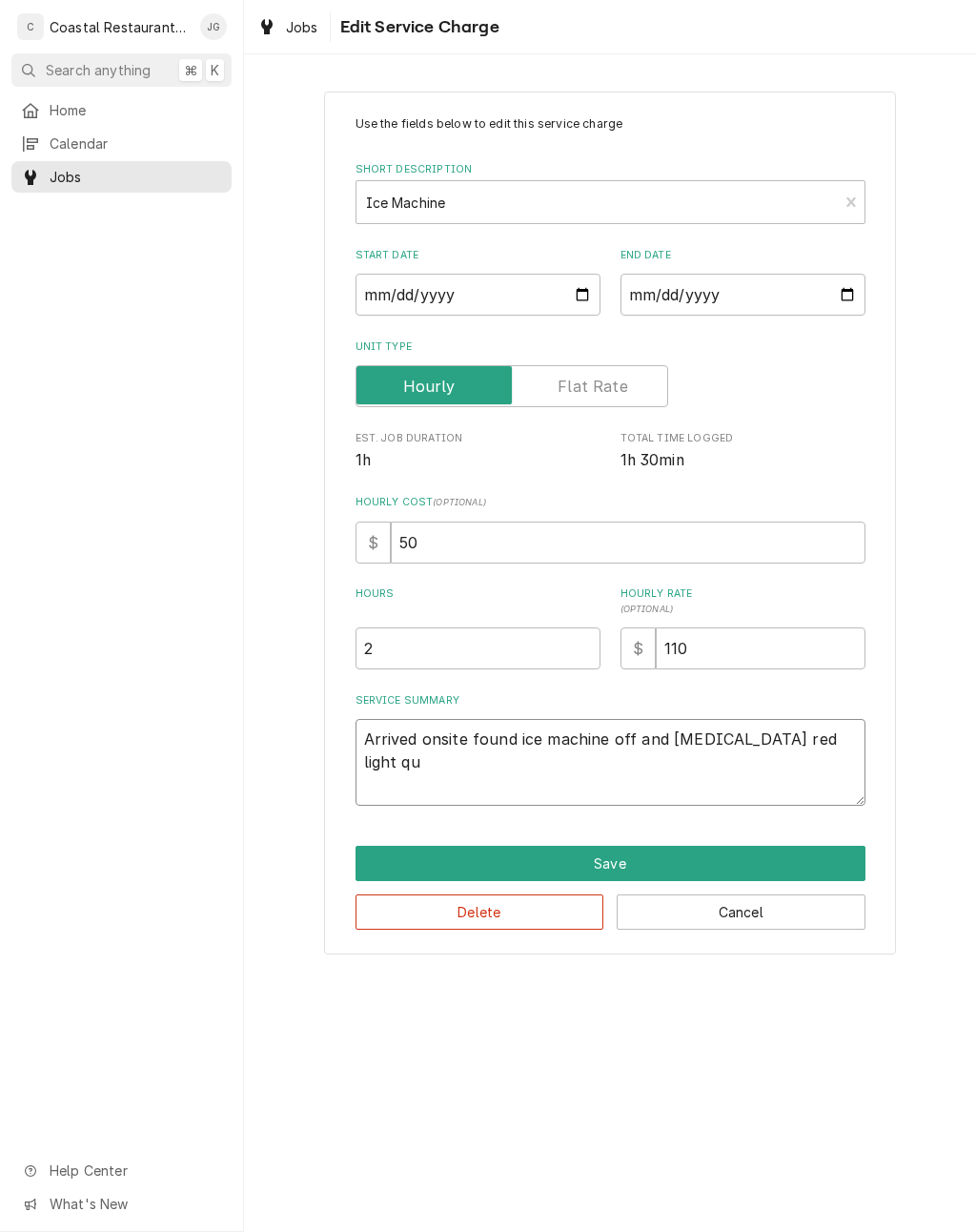
type textarea "Arrived onsite found ice machine off and flashing red light qui"
type textarea "x"
type textarea "Arrived onsite found ice machine off and flashing red light quic"
type textarea "x"
type textarea "Arrived onsite found ice machine off and flashing red light quick"
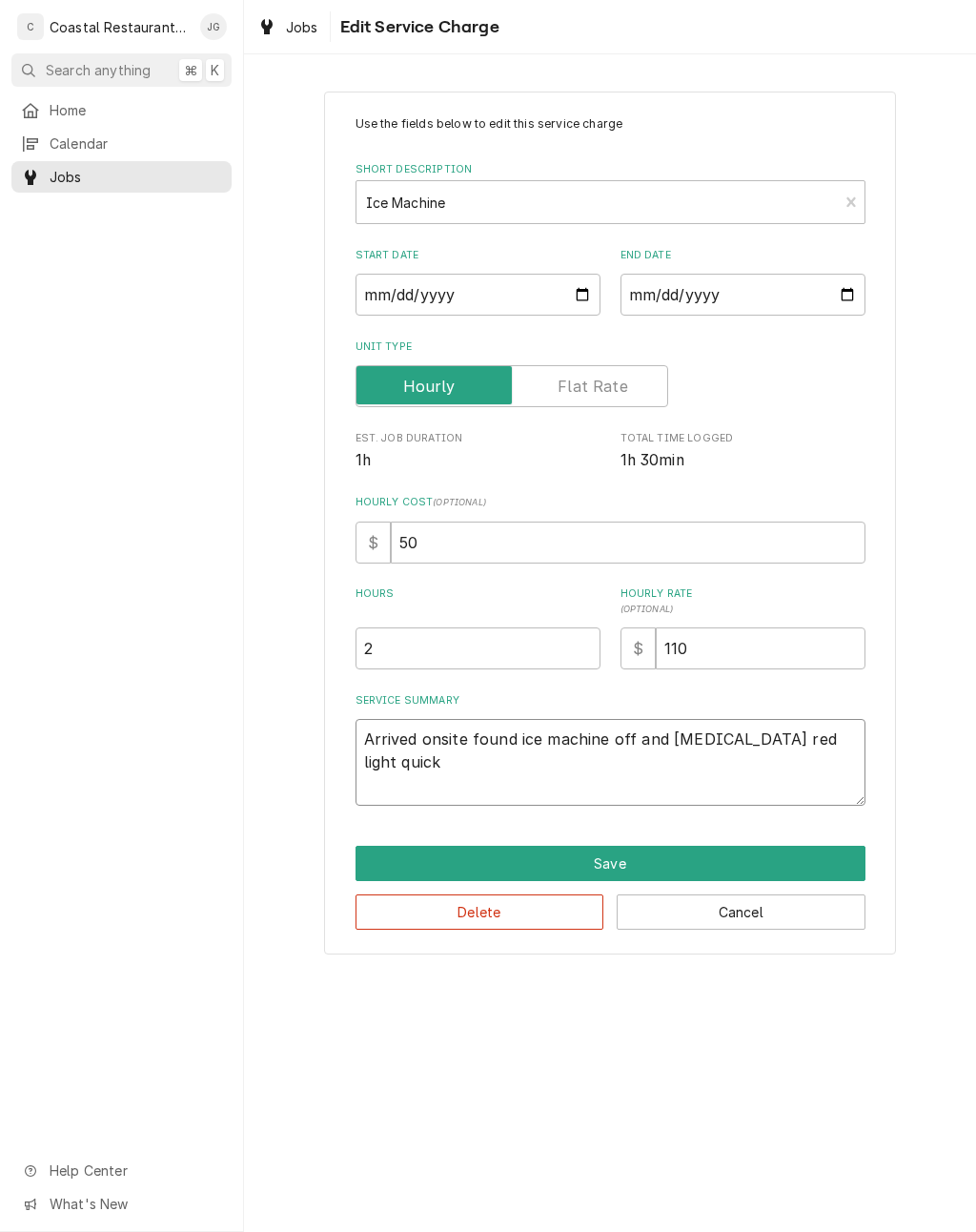
type textarea "x"
type textarea "Arrived onsite found ice machine off and flashing red light quic"
type textarea "x"
type textarea "Arrived onsite found ice machine off and flashing red light qui"
type textarea "x"
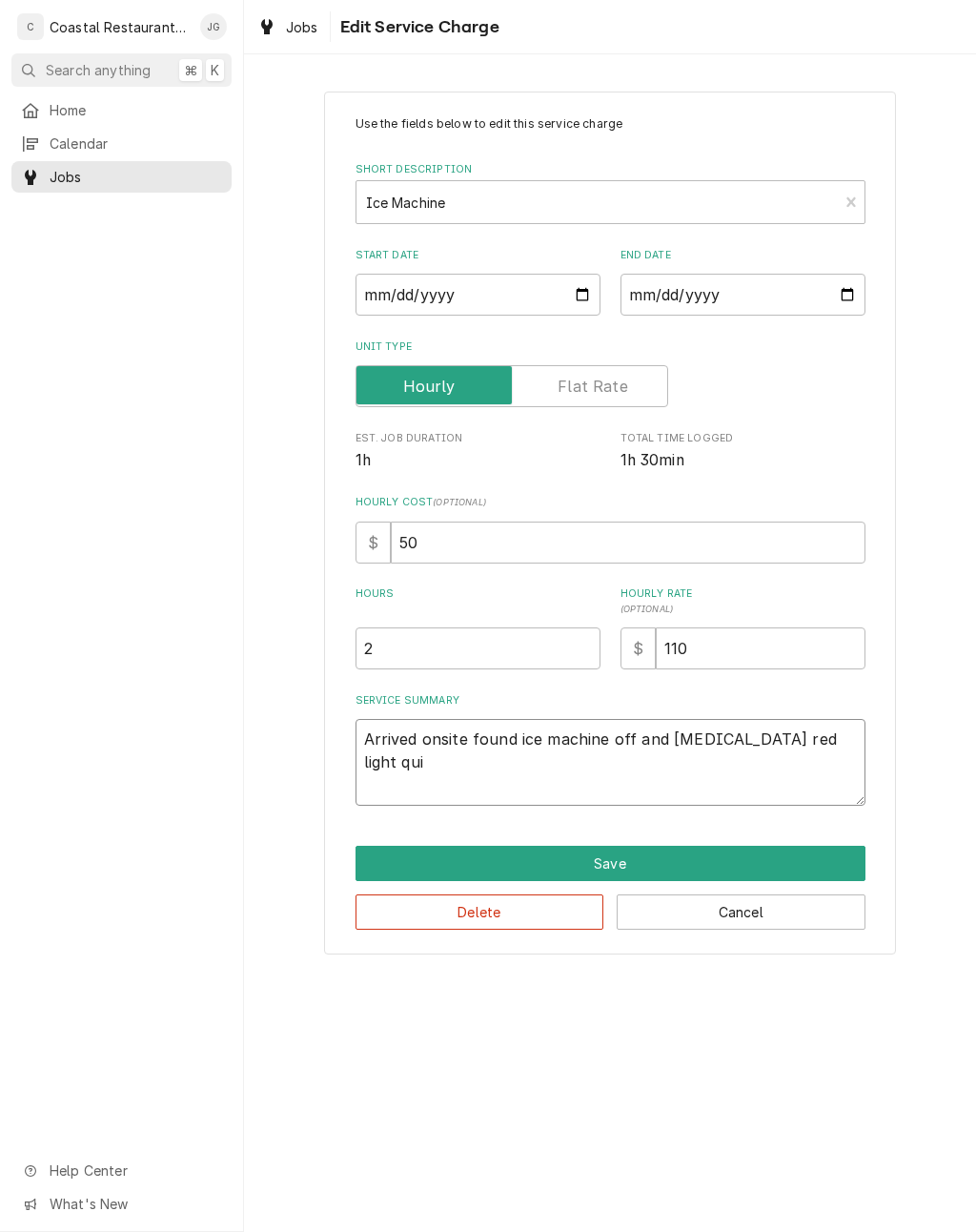
type textarea "Arrived onsite found ice machine off and flashing red light qu"
type textarea "x"
type textarea "Arrived onsite found ice machine off and flashing red light q"
type textarea "x"
type textarea "Arrived onsite found ice machine off and flashing red light"
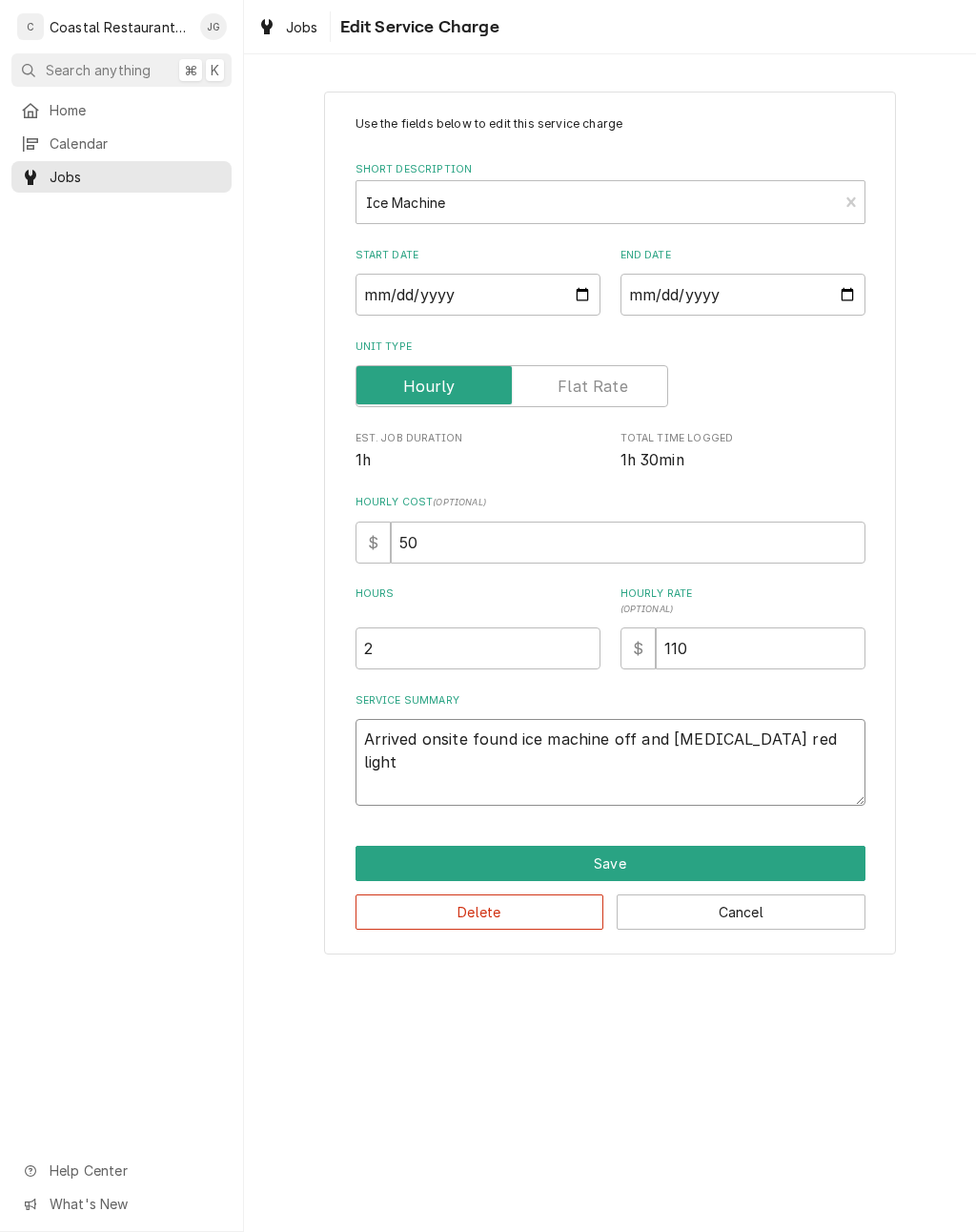
type textarea "x"
type textarea "Arrived onsite found ice machine off and flashing red ligh"
type textarea "x"
type textarea "Arrived onsite found ice machine off and flashing red li"
type textarea "x"
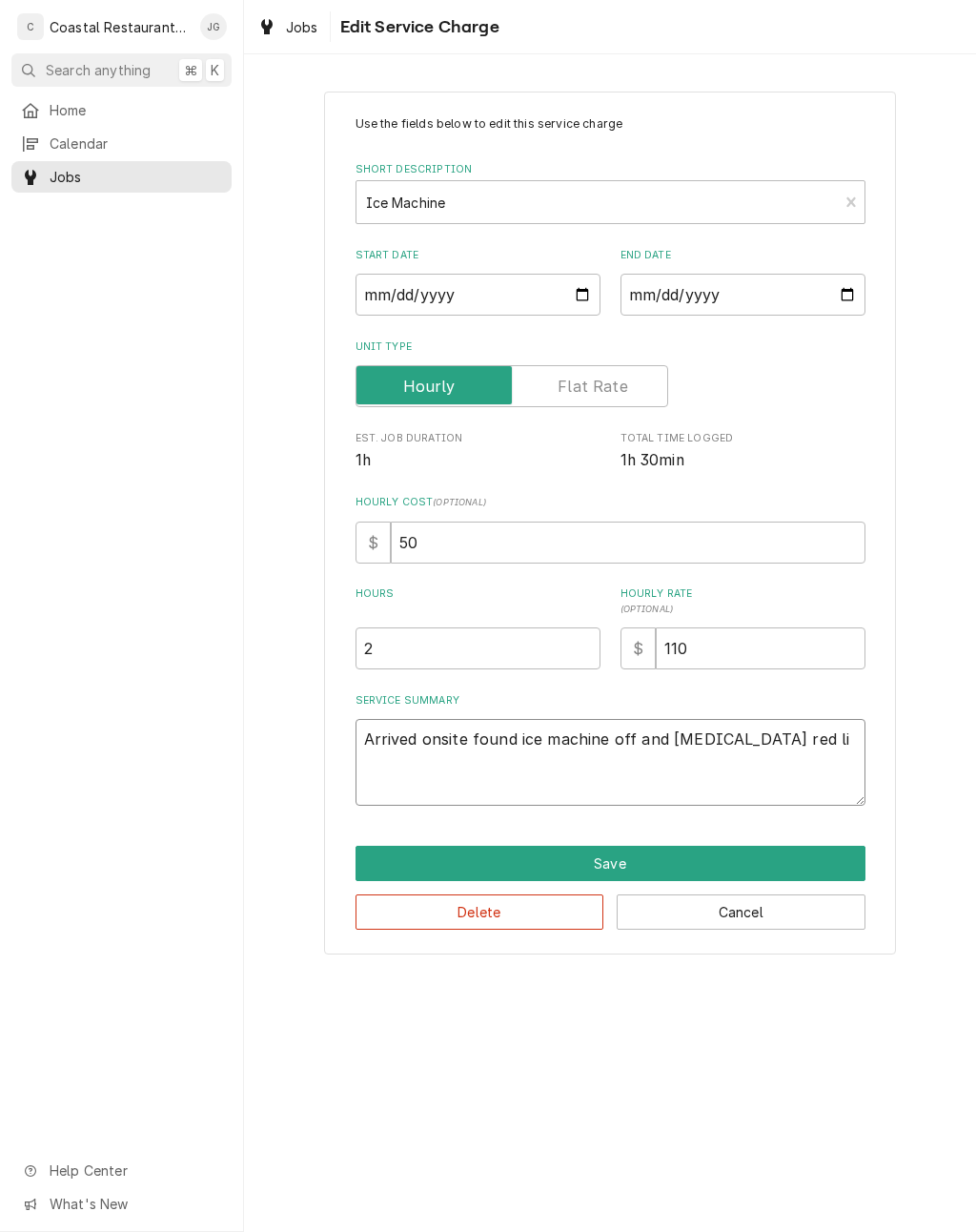
type textarea "Arrived onsite found ice machine off and flashing red l"
type textarea "x"
type textarea "Arrived onsite found ice machine off and flashing red"
type textarea "x"
type textarea "Arrived onsite found ice machine off and flashing red"
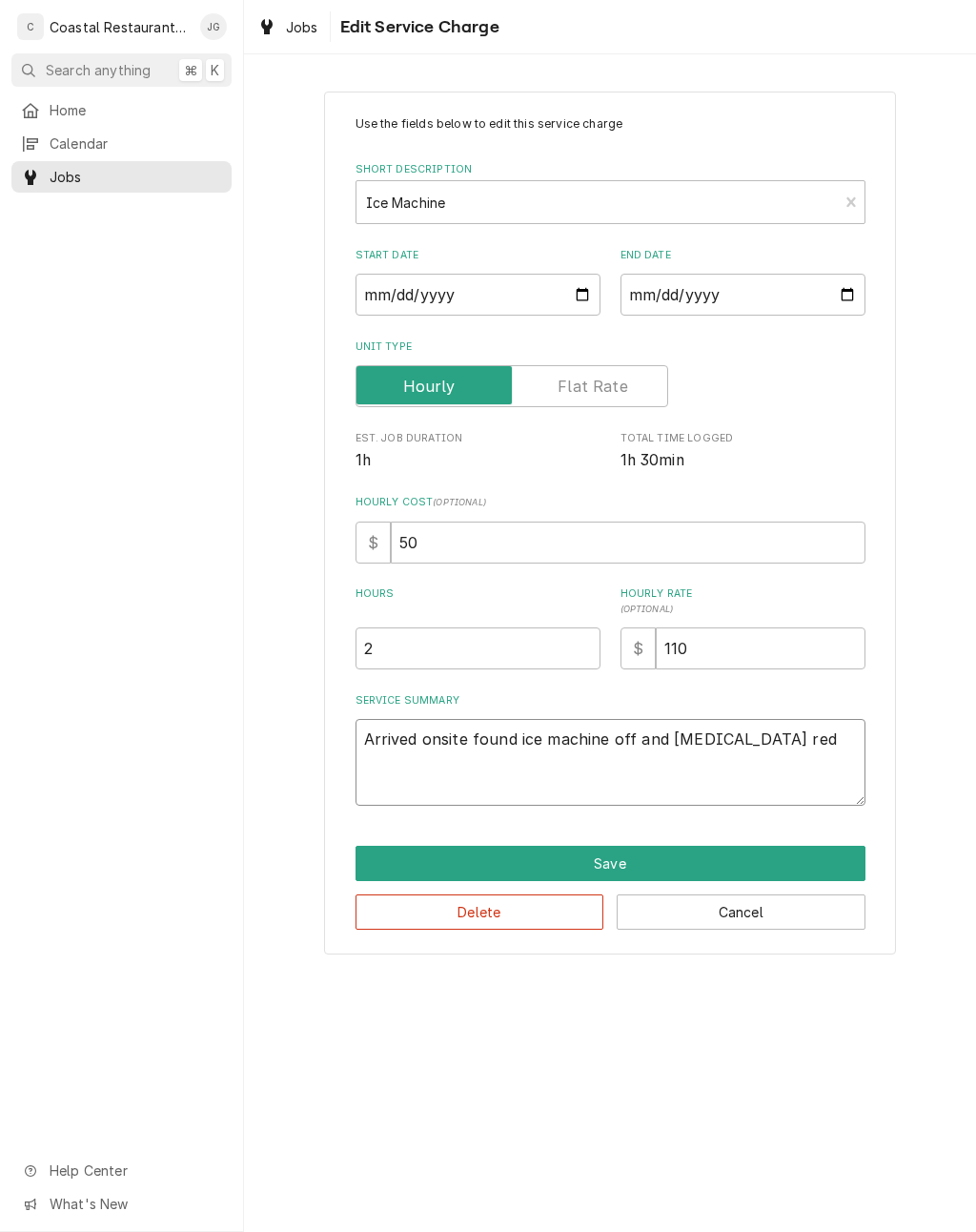
type textarea "x"
type textarea "Arrived onsite found ice machine off and flashing r"
type textarea "x"
type textarea "Arrived onsite found ice machine off and flashing"
type textarea "x"
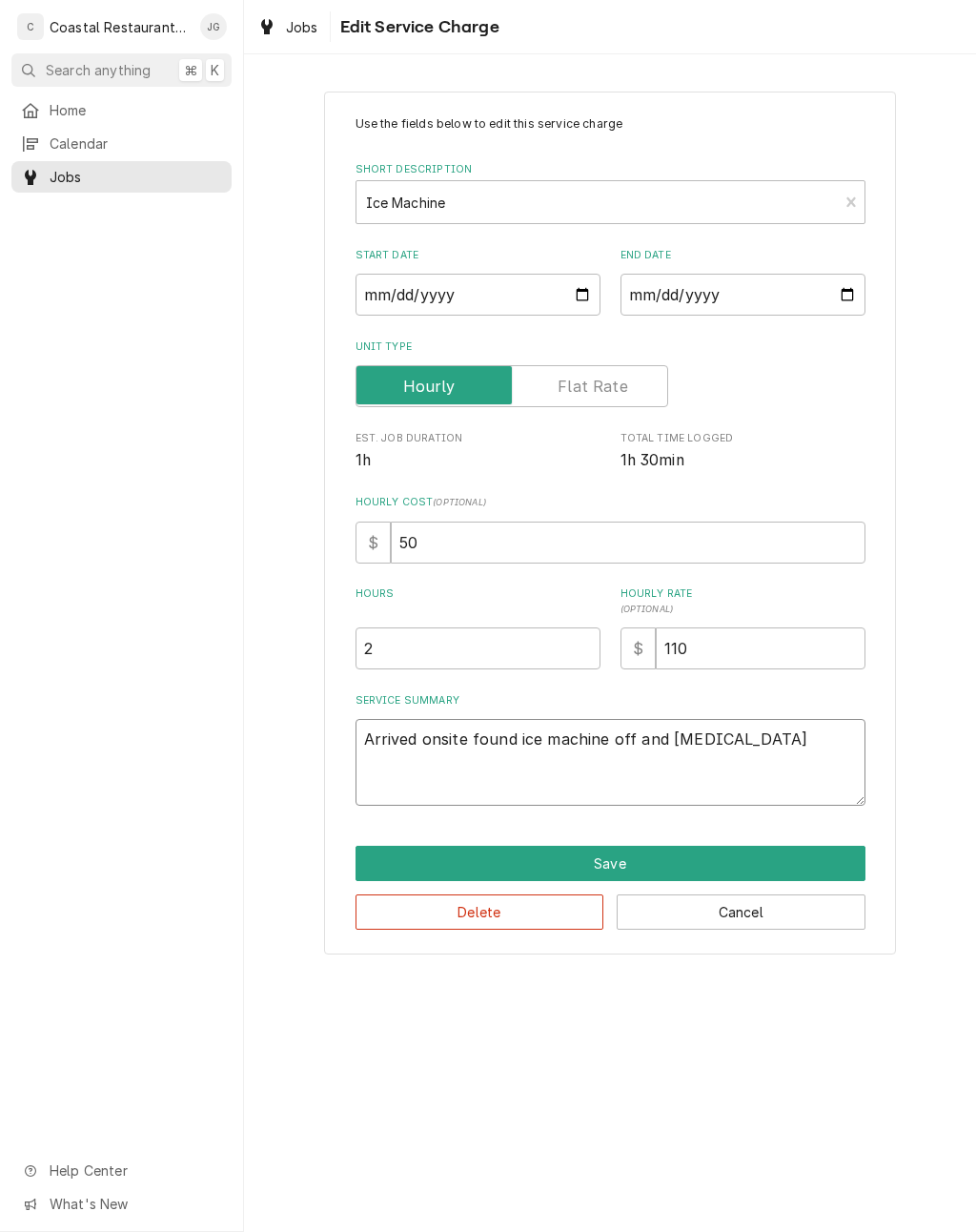
type textarea "Arrived onsite found ice machine off and flashing"
type textarea "x"
type textarea "Arrived onsite found ice machine off and flashing fa"
type textarea "x"
type textarea "Arrived onsite found ice machine off and flashing fas"
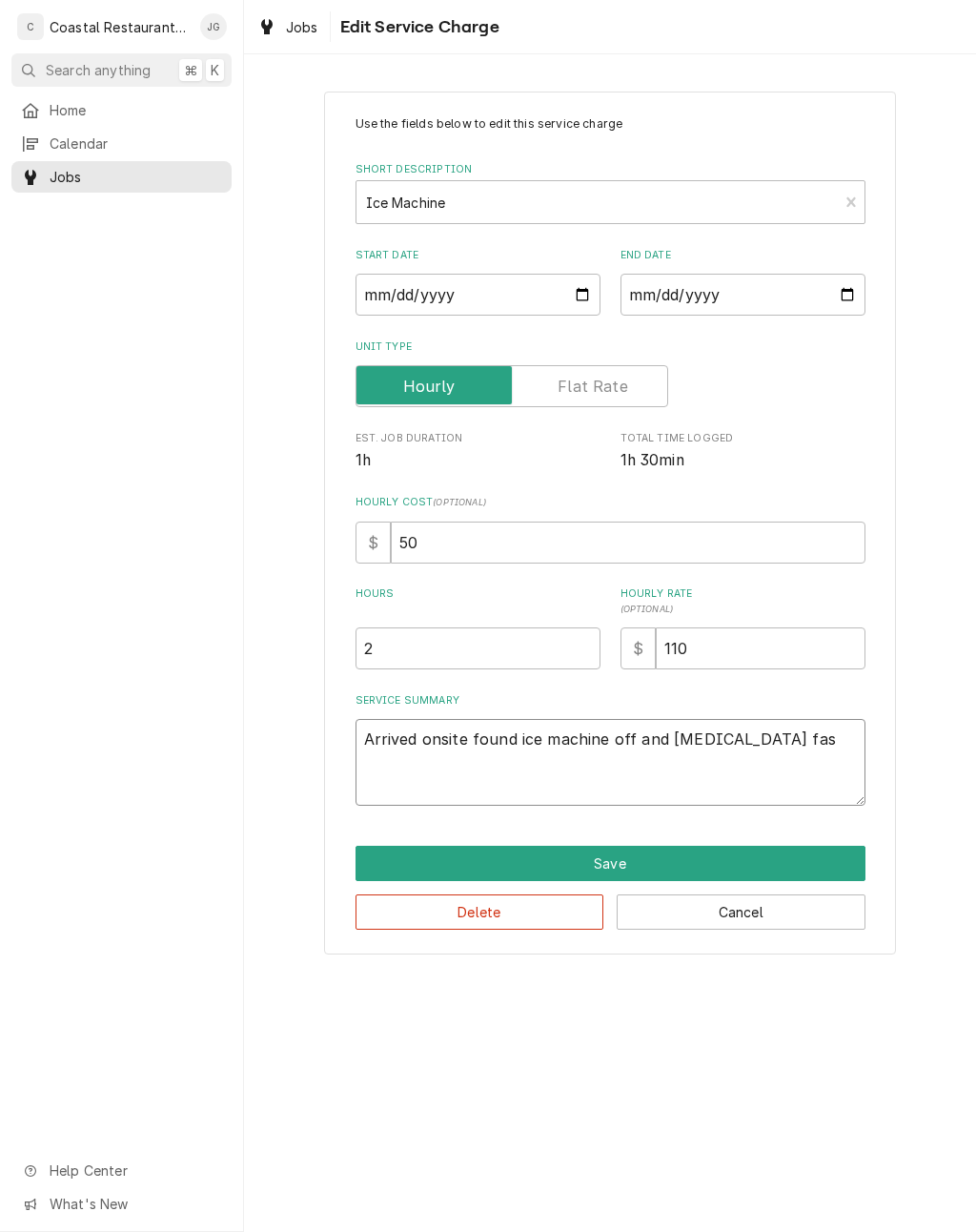
type textarea "x"
type textarea "Arrived onsite found ice machine off and flashing fast"
type textarea "x"
type textarea "Arrived onsite found ice machine off and flashing fast"
type textarea "x"
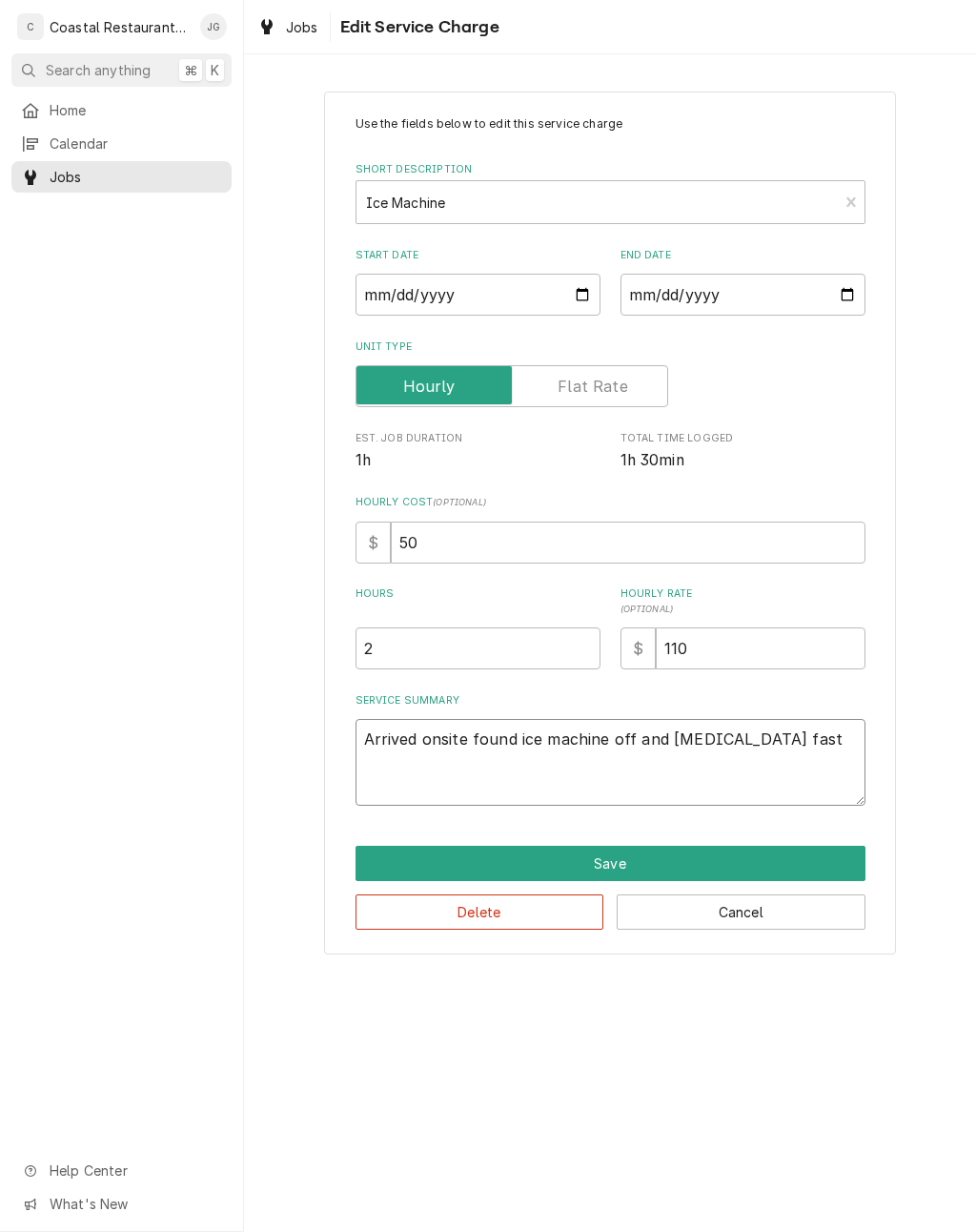
type textarea "Arrived onsite found ice machine off and flashing fast r"
type textarea "x"
type textarea "Arrived onsite found ice machine off and flashing fast re"
type textarea "x"
type textarea "Arrived onsite found ice machine off and flashing fast red"
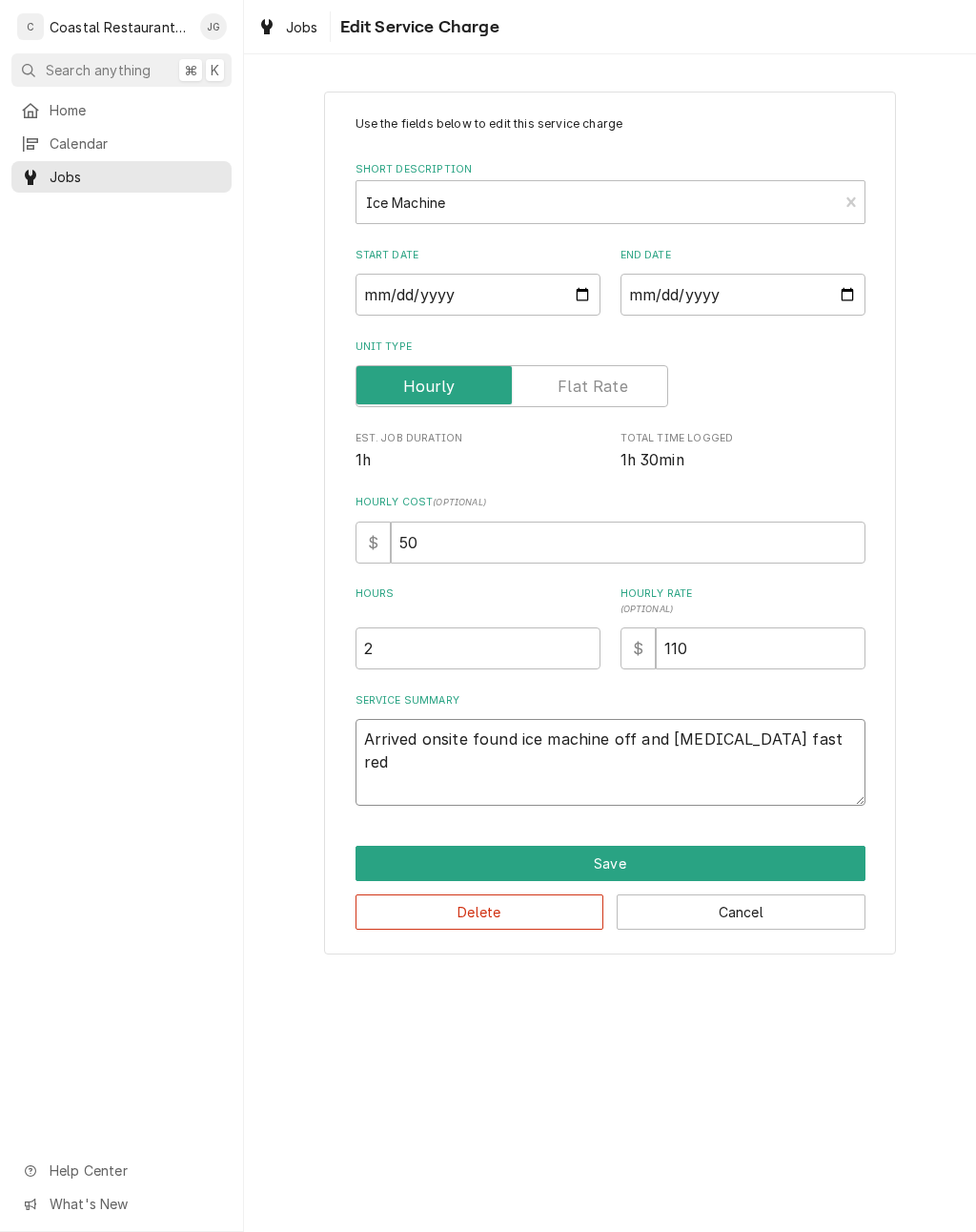
type textarea "x"
type textarea "Arrived onsite found ice machine off and flashing fast red"
type textarea "x"
type textarea "Arrived onsite found ice machine off and flashing fast red l"
type textarea "x"
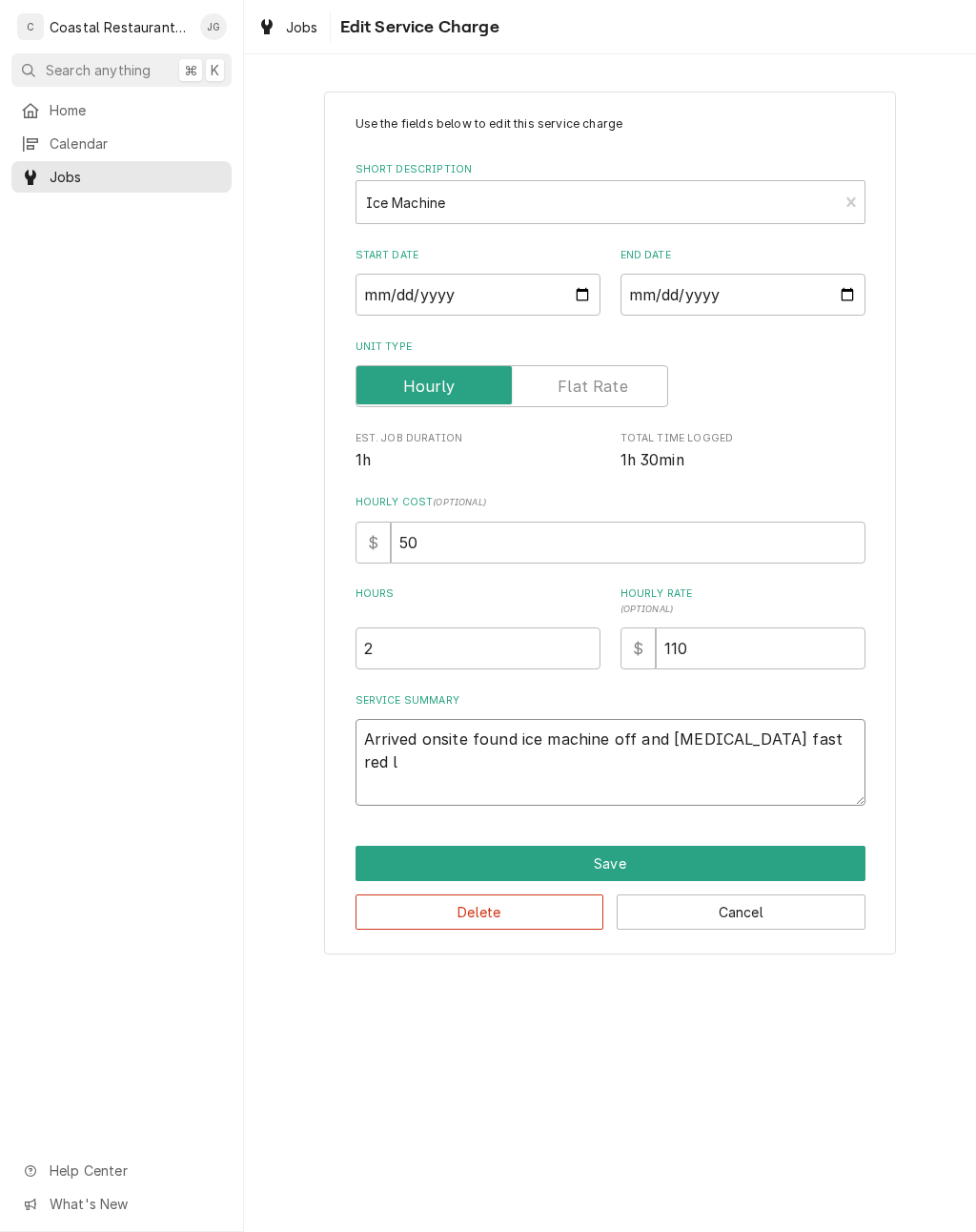
type textarea "Arrived onsite found ice machine off and flashing fast red li"
type textarea "x"
type textarea "Arrived onsite found ice machine off and flashing fast red lig"
type textarea "x"
type textarea "Arrived onsite found ice machine off and flashing fast red ligh"
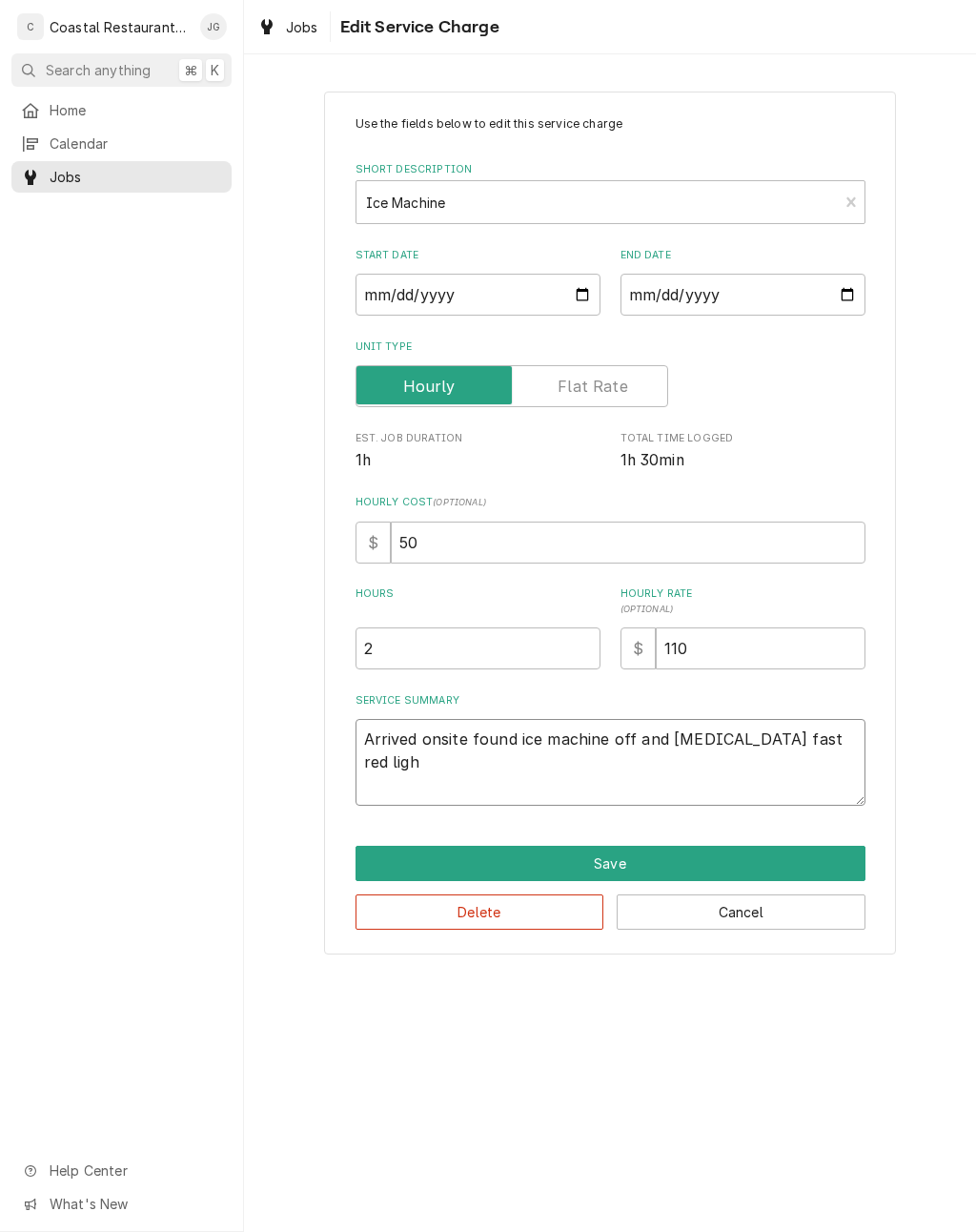
type textarea "x"
type textarea "Arrived onsite found ice machine off and flashing fast red light"
type textarea "x"
type textarea "Arrived onsite found ice machine off and flashing fast red light"
type textarea "x"
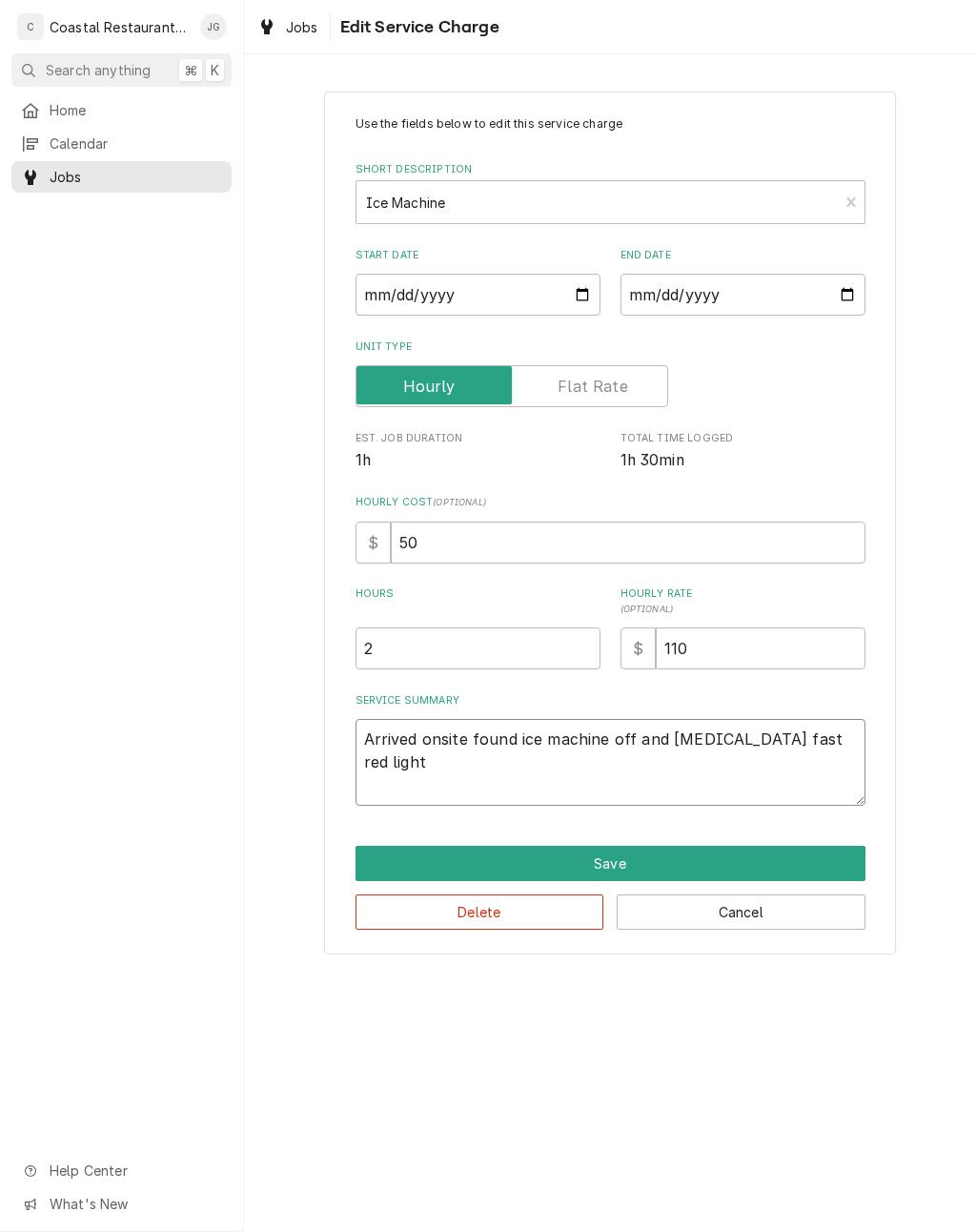
type textarea "Arrived onsite found ice machine off and flashing fast red light i"
type textarea "x"
type textarea "Arrived onsite found ice machine off and flashing fast red light in"
type textarea "x"
type textarea "Arrived onsite found ice machine off and flashing fast red light ind"
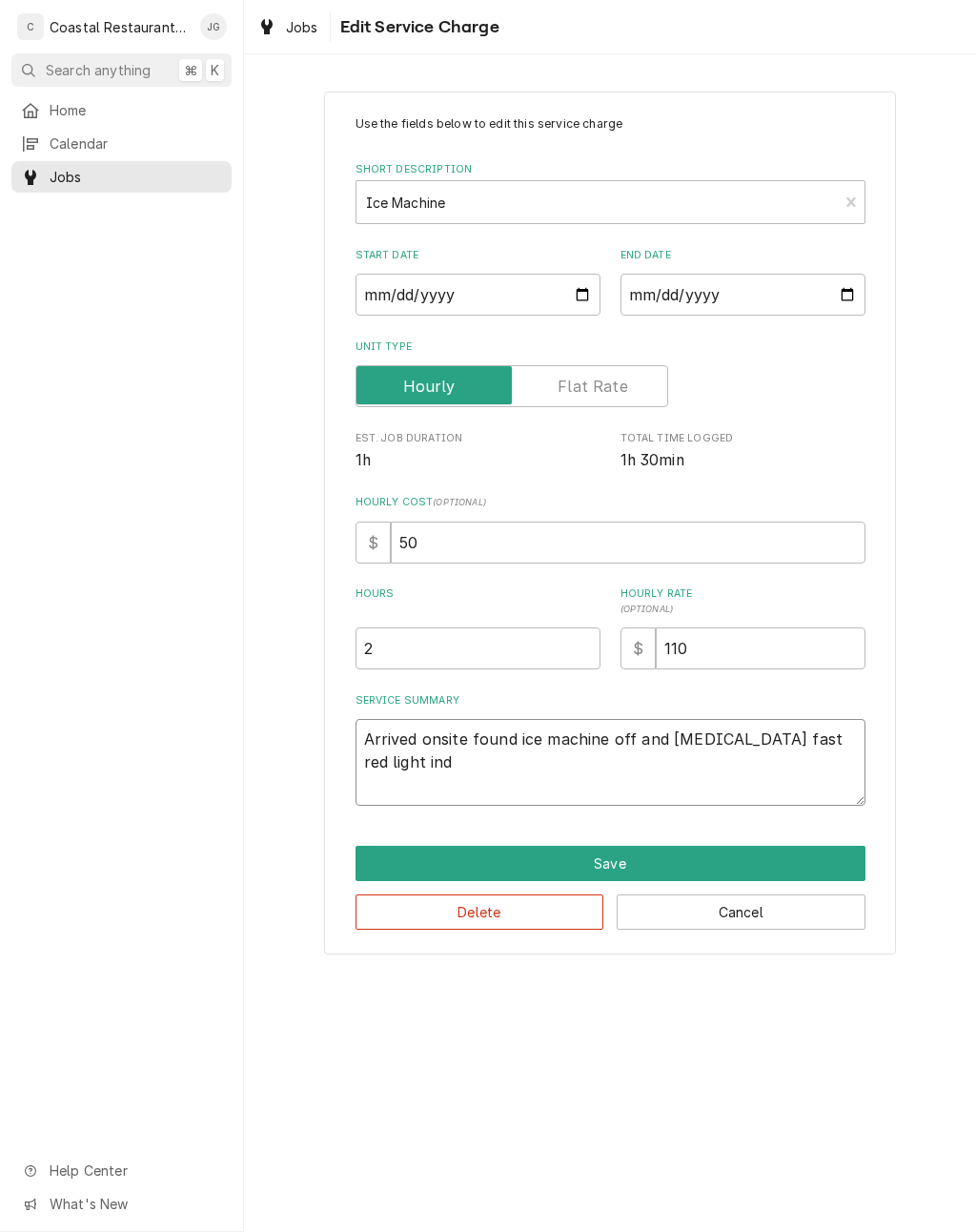
type textarea "x"
type textarea "Arrived onsite found ice machine off and flashing fast red light indi"
type textarea "x"
type textarea "Arrived onsite found ice machine off and flashing fast red light indic"
type textarea "x"
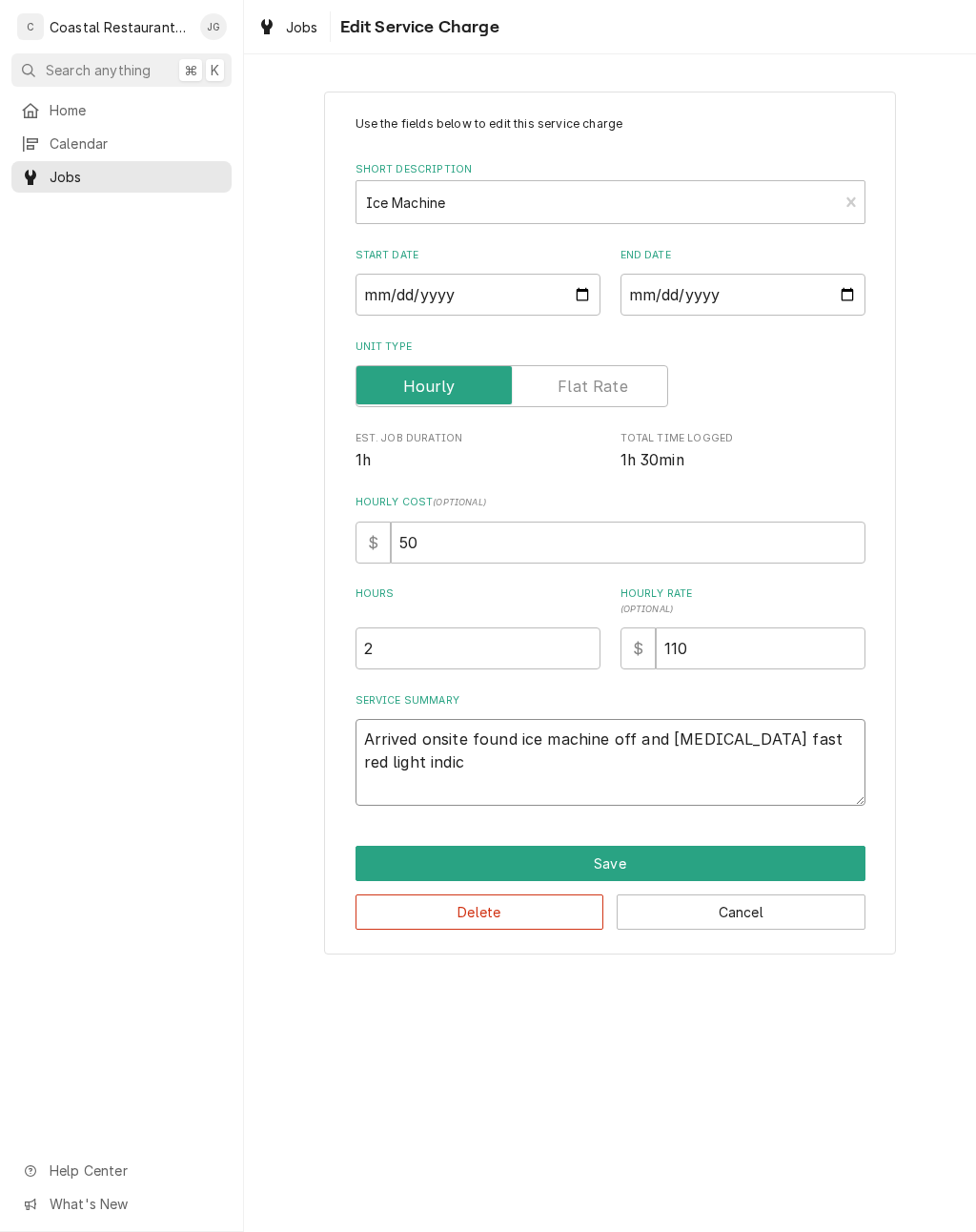
type textarea "Arrived onsite found ice machine off and flashing fast red light indica"
type textarea "x"
type textarea "Arrived onsite found ice machine off and flashing fast red light indicat"
type textarea "x"
type textarea "Arrived onsite found ice machine off and flashing fast red light indicati"
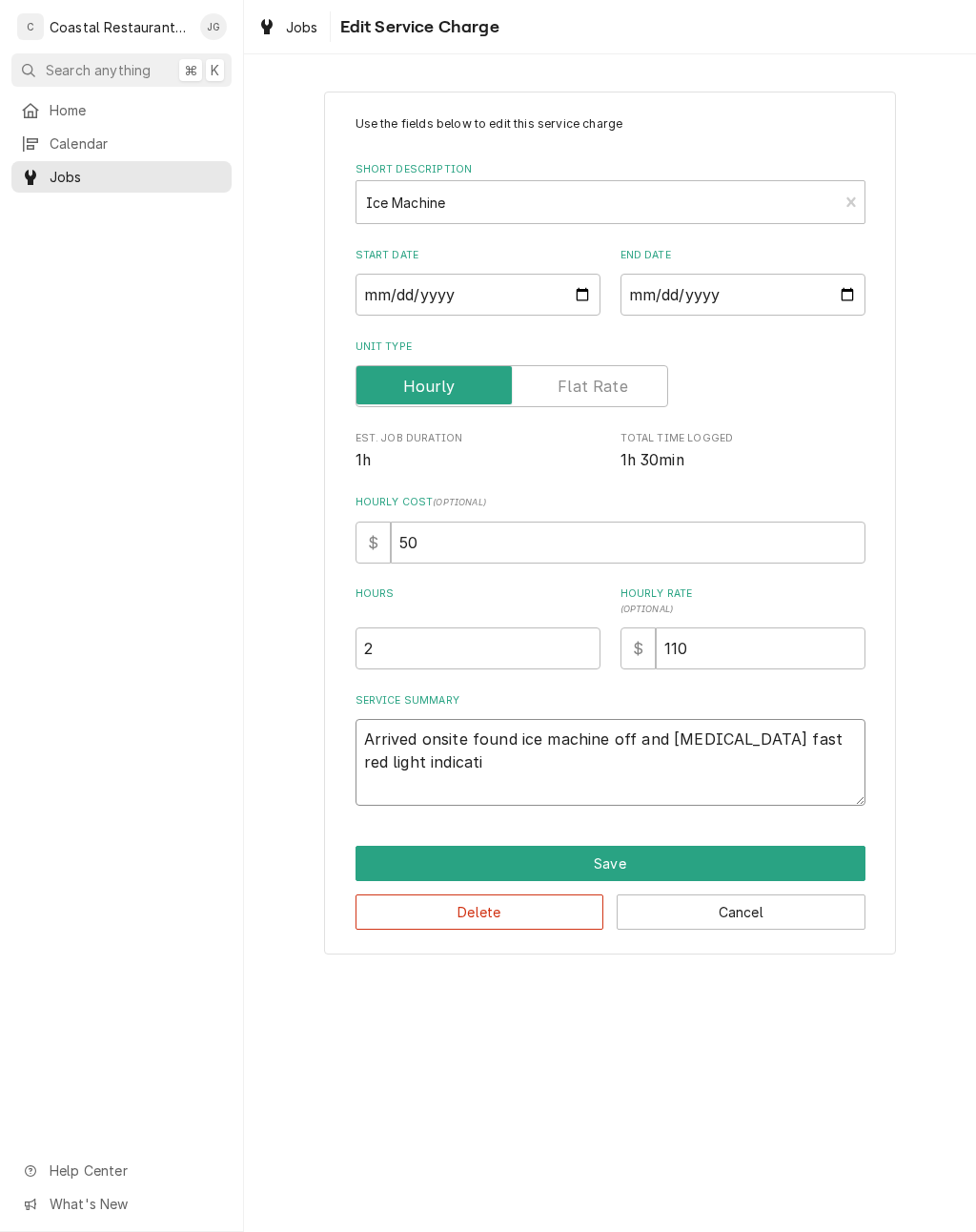
type textarea "x"
type textarea "Arrived onsite found ice machine off and flashing fast red light indicatin"
type textarea "x"
type textarea "Arrived onsite found ice machine off and flashing fast red light indicating"
type textarea "x"
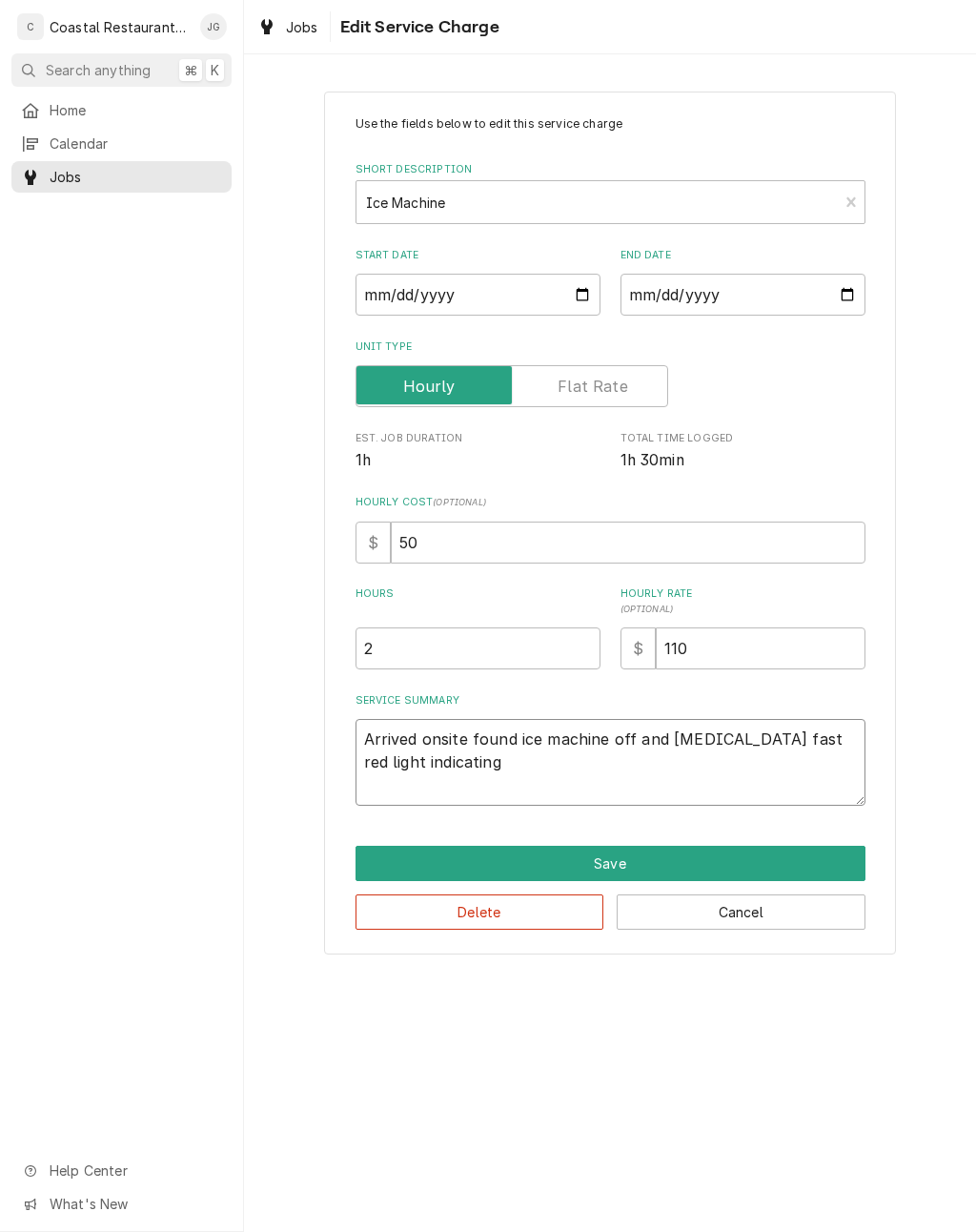
type textarea "Arrived onsite found ice machine off and flashing fast red light indicating l"
type textarea "x"
type textarea "Arrived onsite found ice machine off and flashing fast red light indicating lo"
type textarea "x"
type textarea "Arrived onsite found ice machine off and flashing fast red light indicating lon"
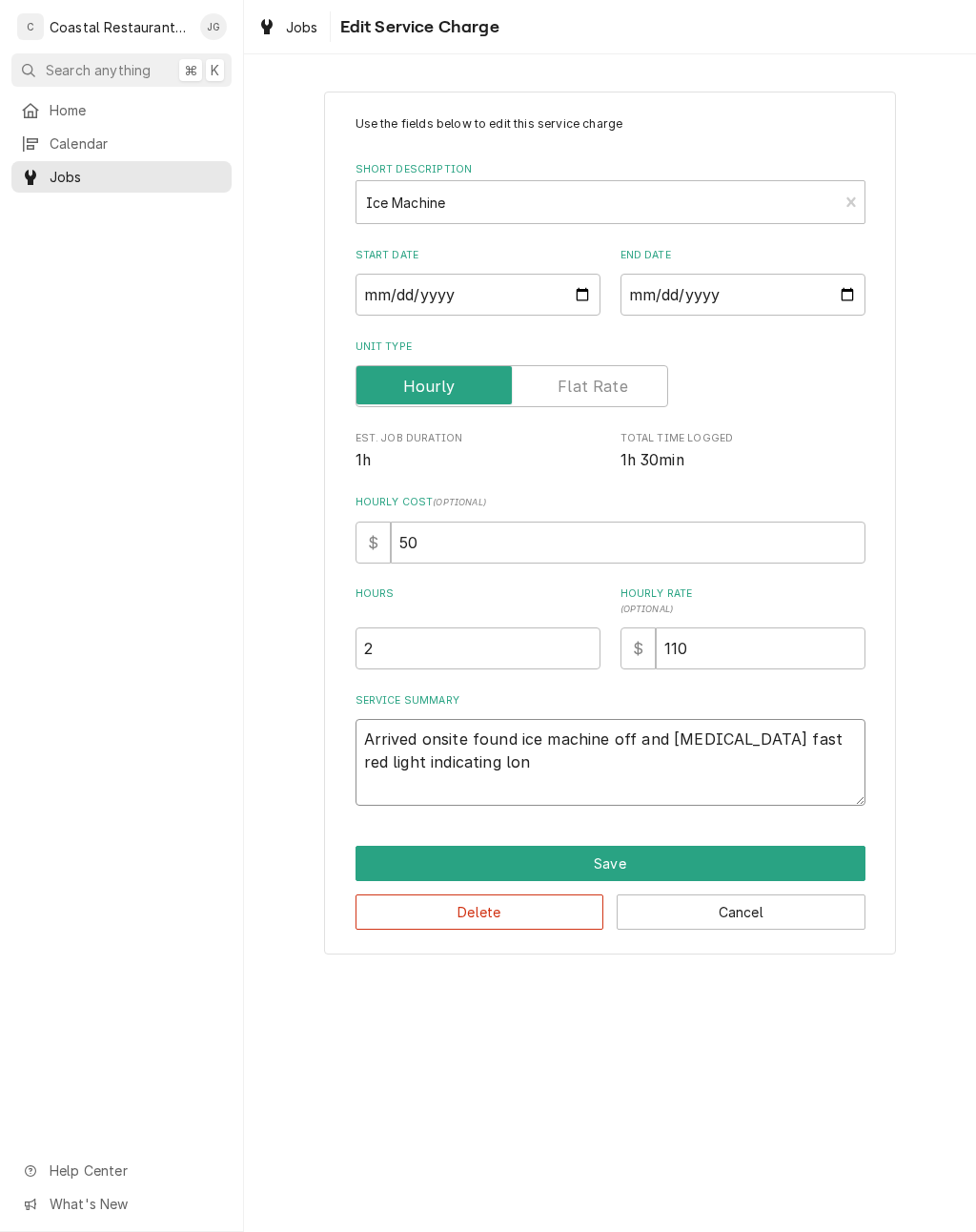
type textarea "x"
type textarea "Arrived onsite found ice machine off and flashing fast red light indicating long"
type textarea "x"
type textarea "Arrived onsite found ice machine off and flashing fast red light indicating lon…"
click at [607, 766] on textarea "Arrived onsite found ice machine off and flashing fast red light indicating lon…" at bounding box center [610, 762] width 510 height 87
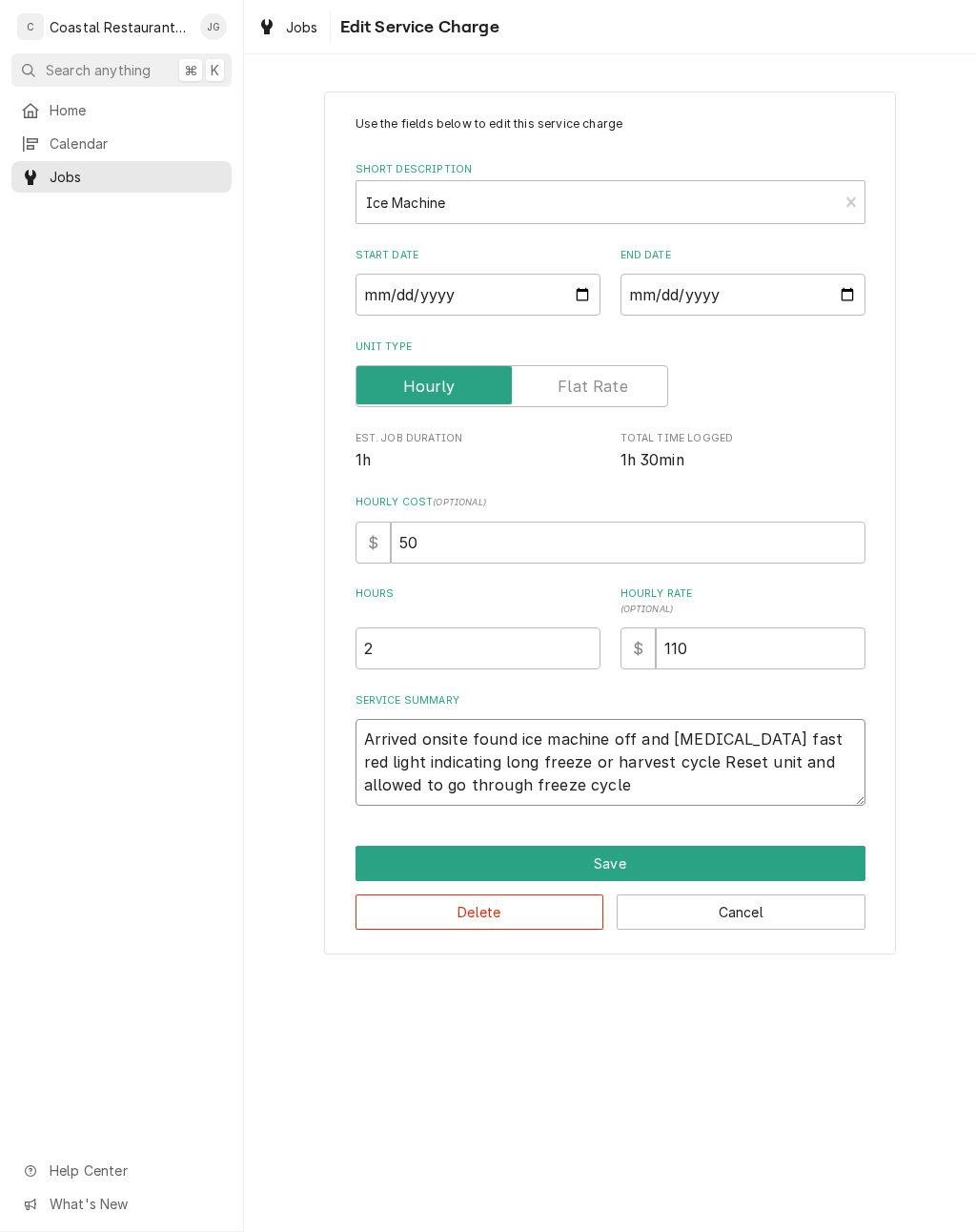
click at [562, 783] on textarea "Arrived onsite found ice machine off and flashing fast red light indicating lon…" at bounding box center [610, 762] width 510 height 87
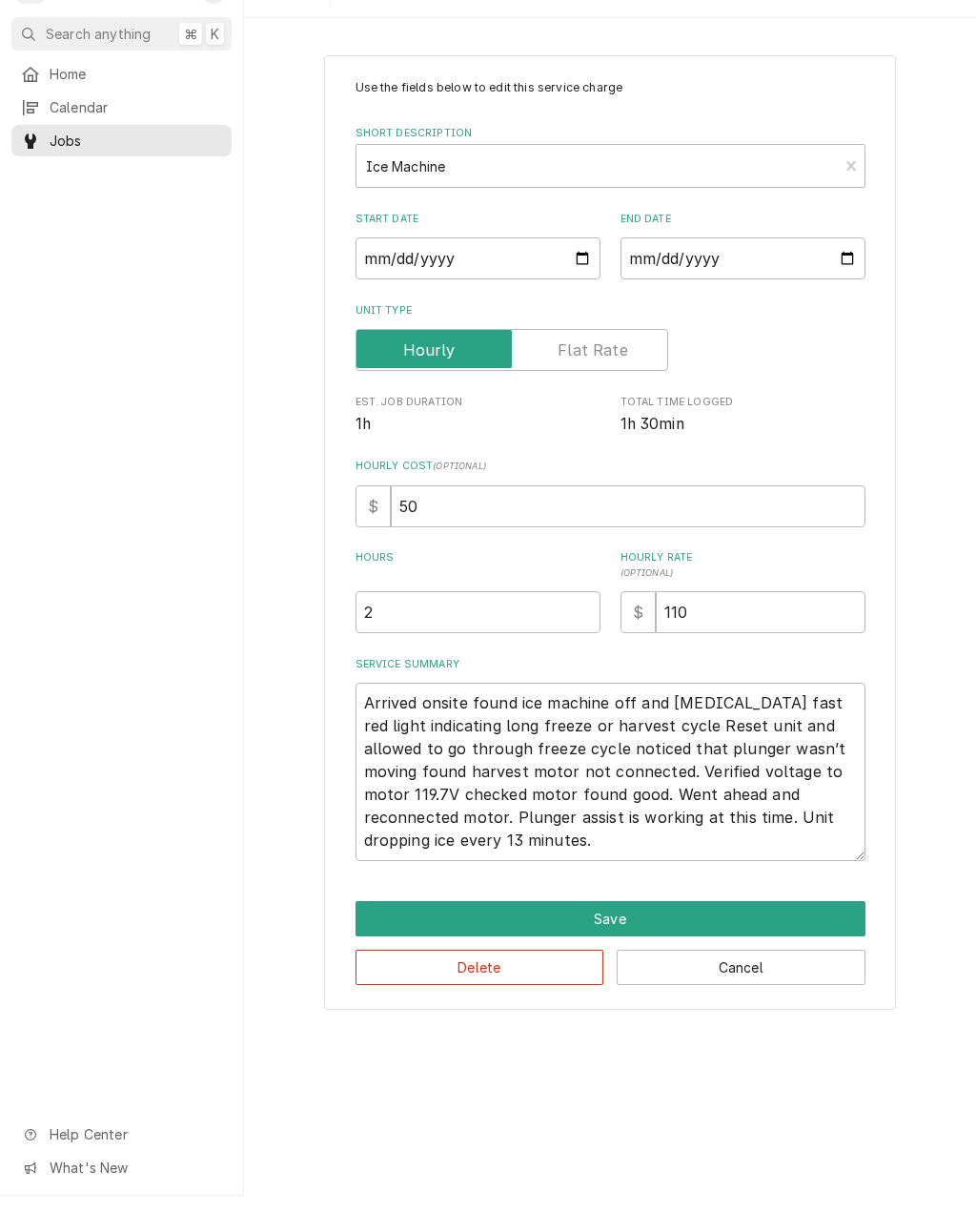
click at [931, 761] on div "Use the fields below to edit this service charge Short Description Ice Machine …" at bounding box center [610, 568] width 732 height 988
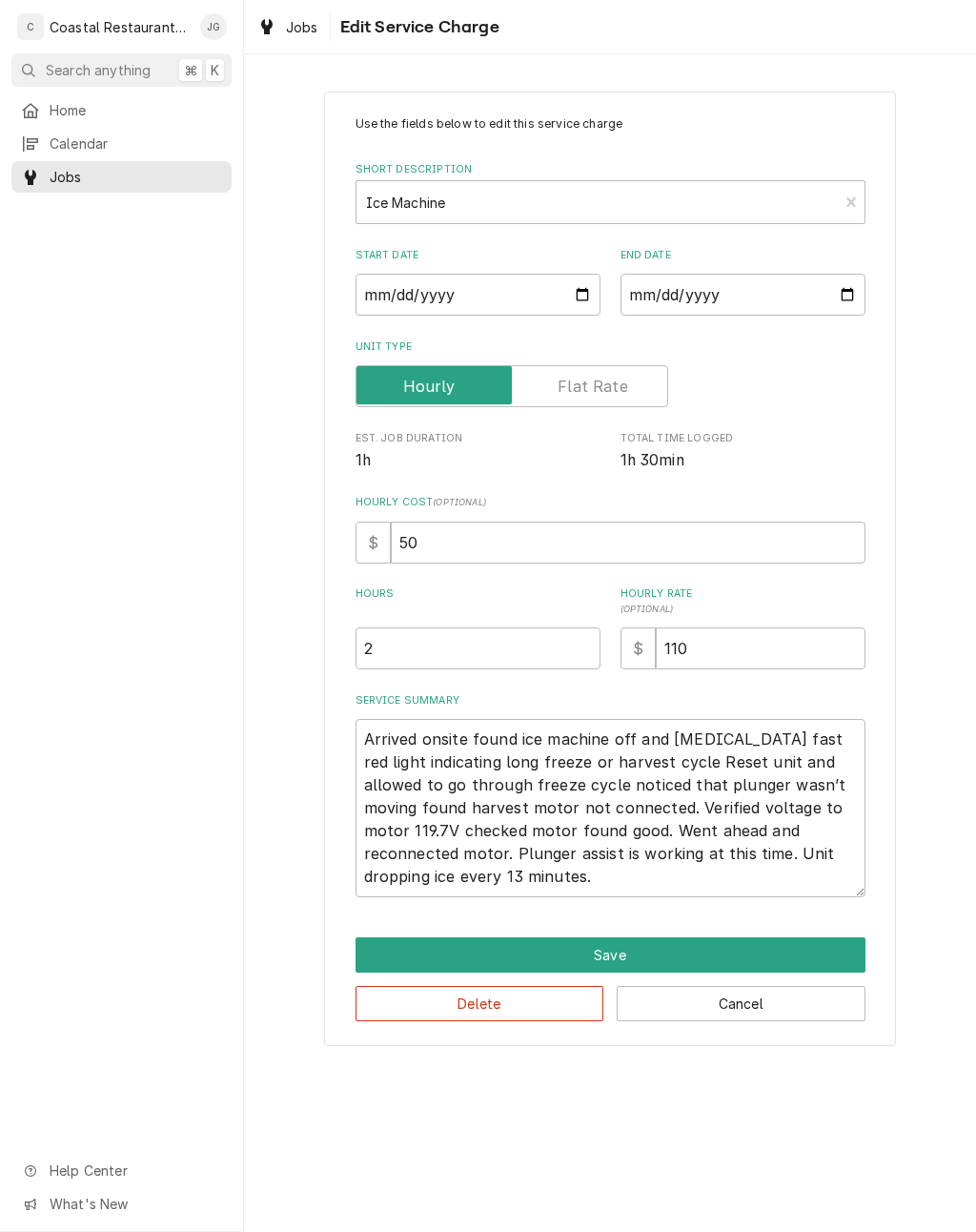
click at [644, 953] on button "Save" at bounding box center [610, 954] width 510 height 36
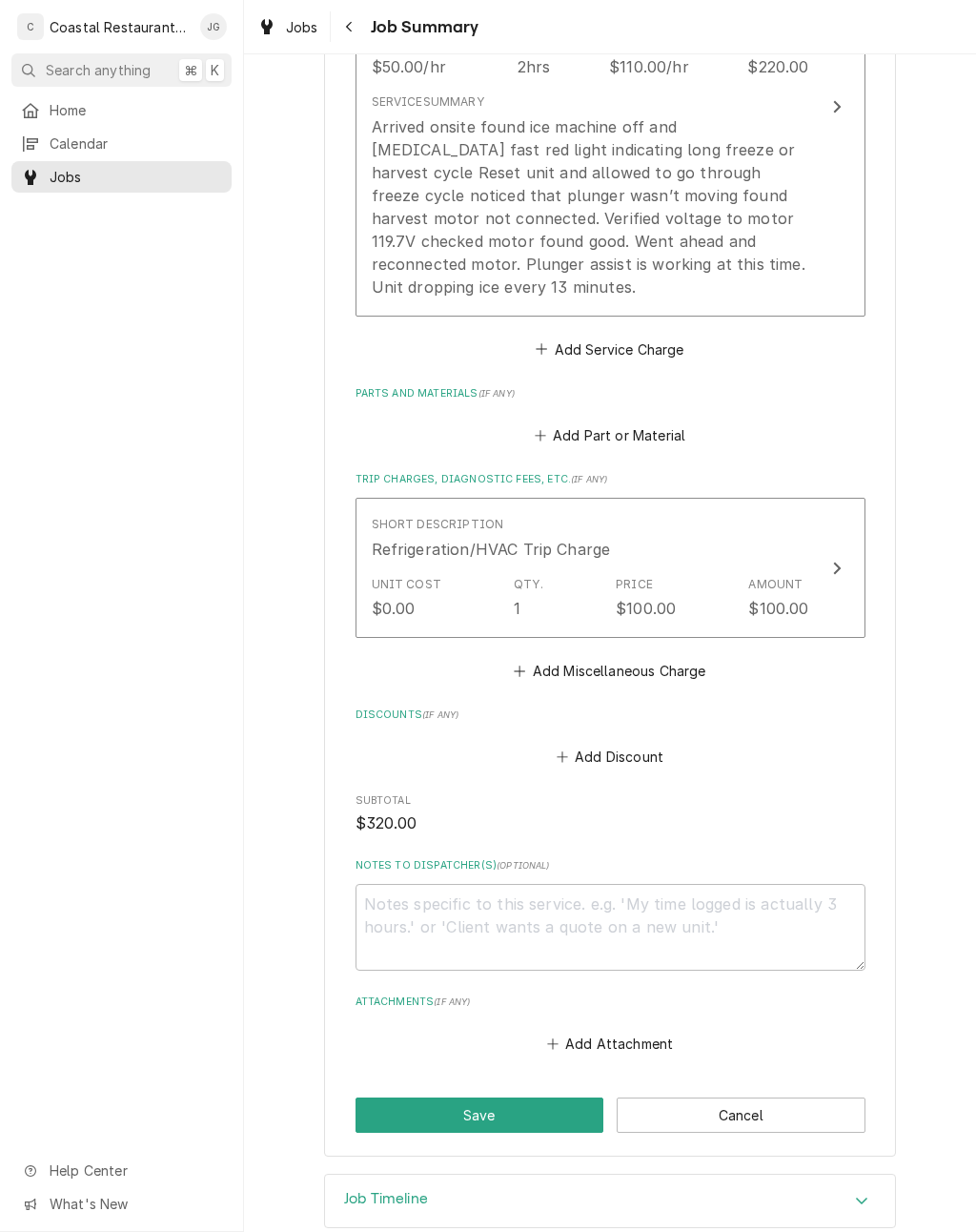
scroll to position [645, 0]
click at [509, 1099] on button "Save" at bounding box center [480, 1116] width 249 height 36
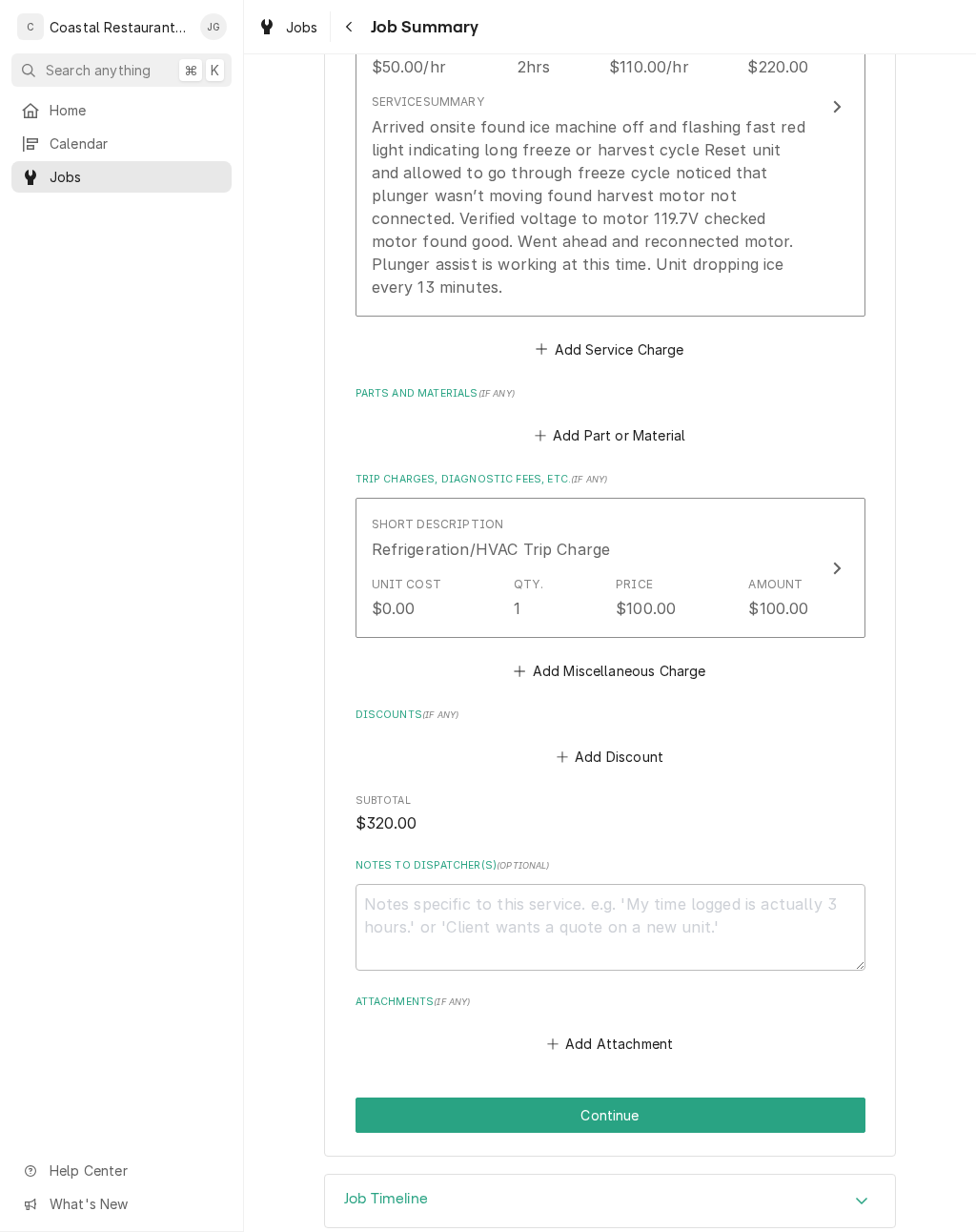
scroll to position [645, 0]
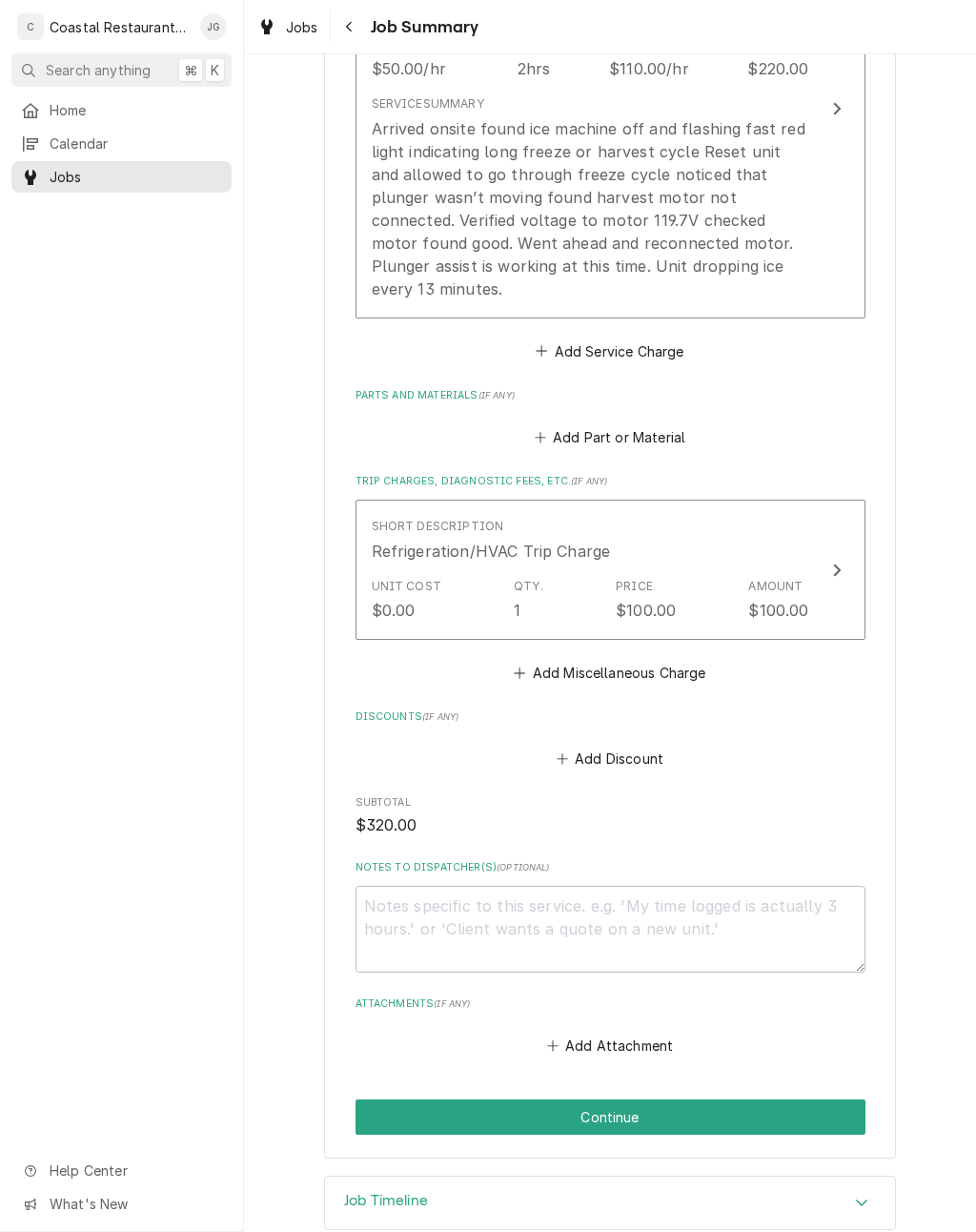
click at [690, 1099] on button "Continue" at bounding box center [610, 1116] width 510 height 36
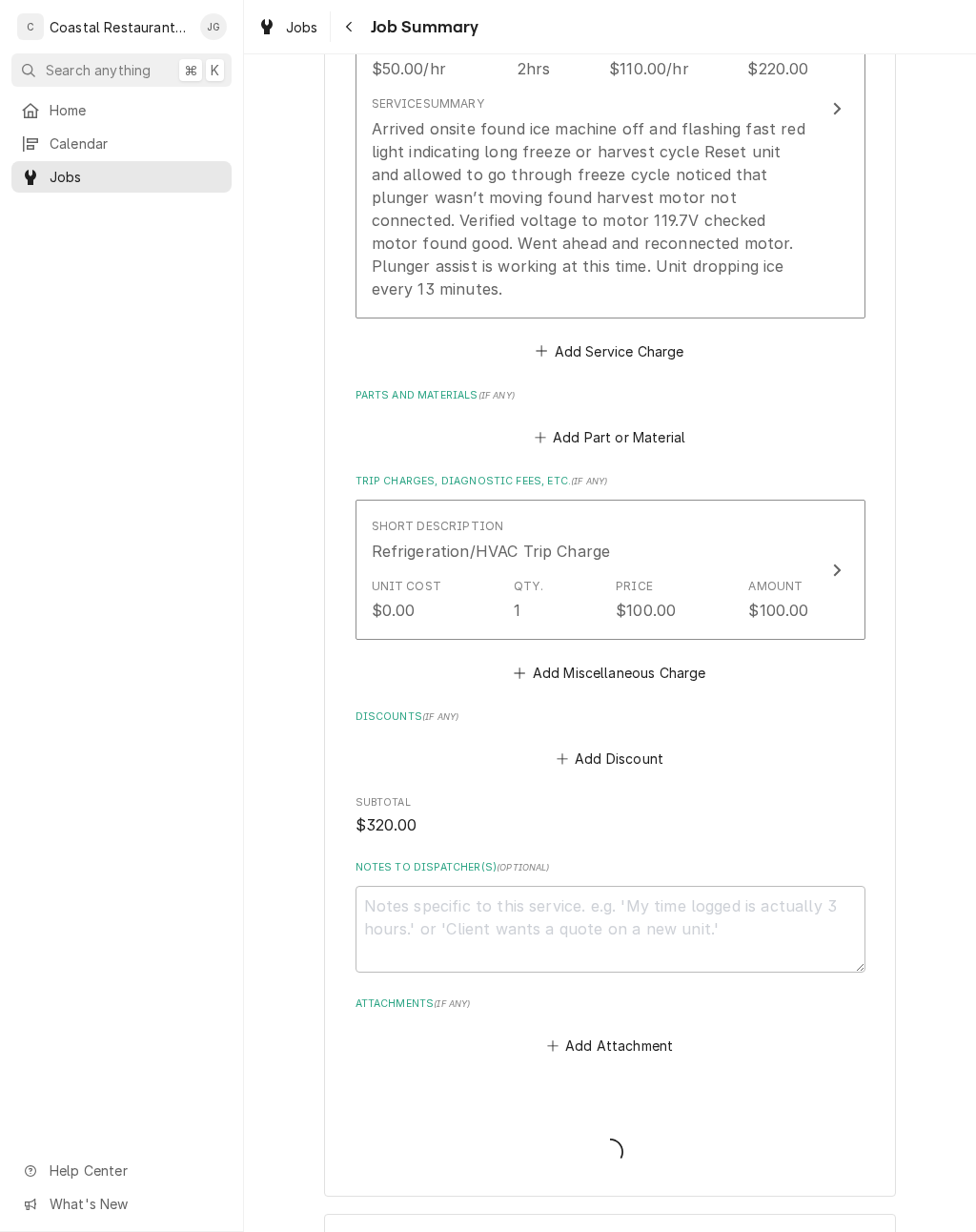
type textarea "x"
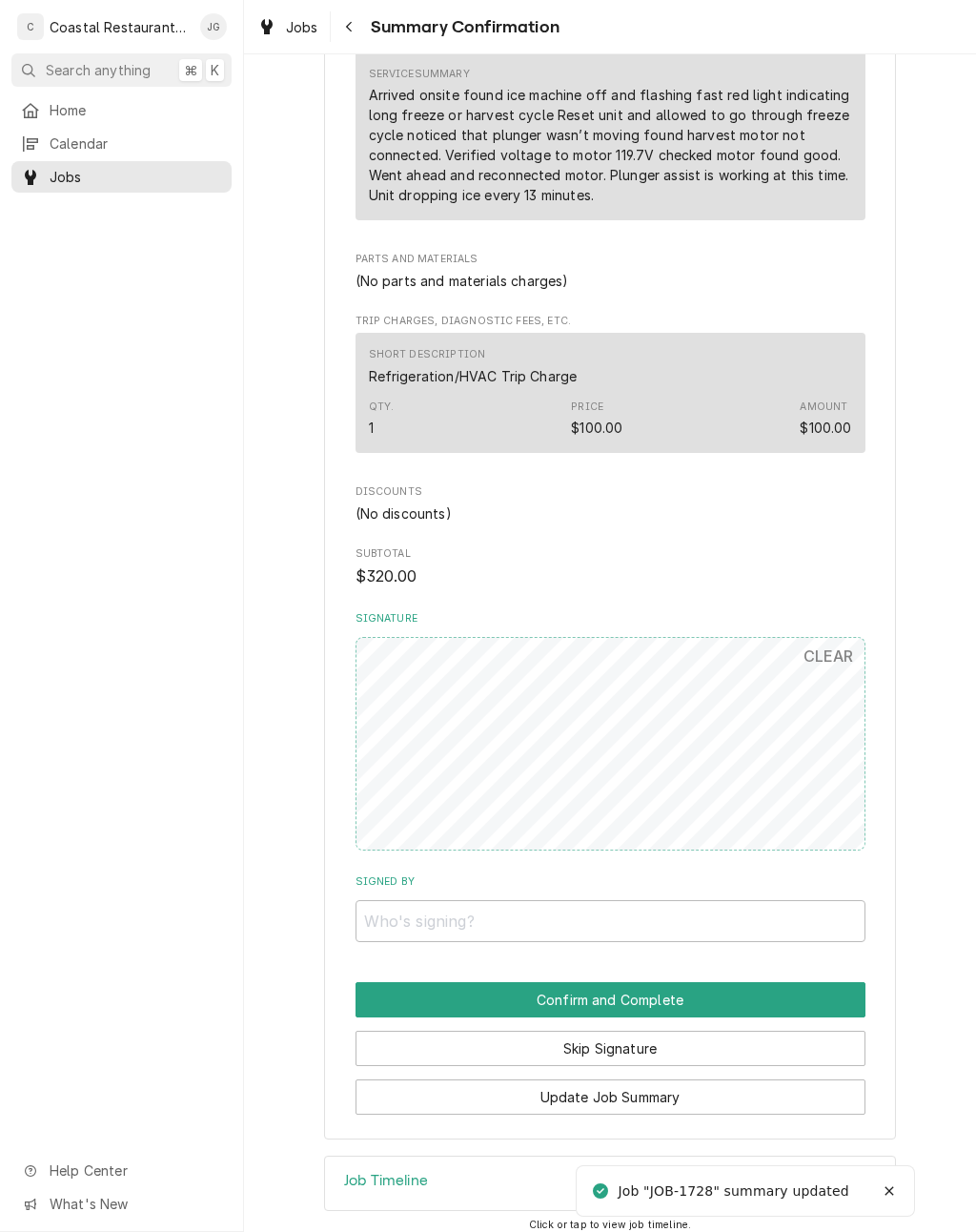
scroll to position [641, 0]
click at [579, 903] on input "Signed By" at bounding box center [610, 921] width 510 height 41
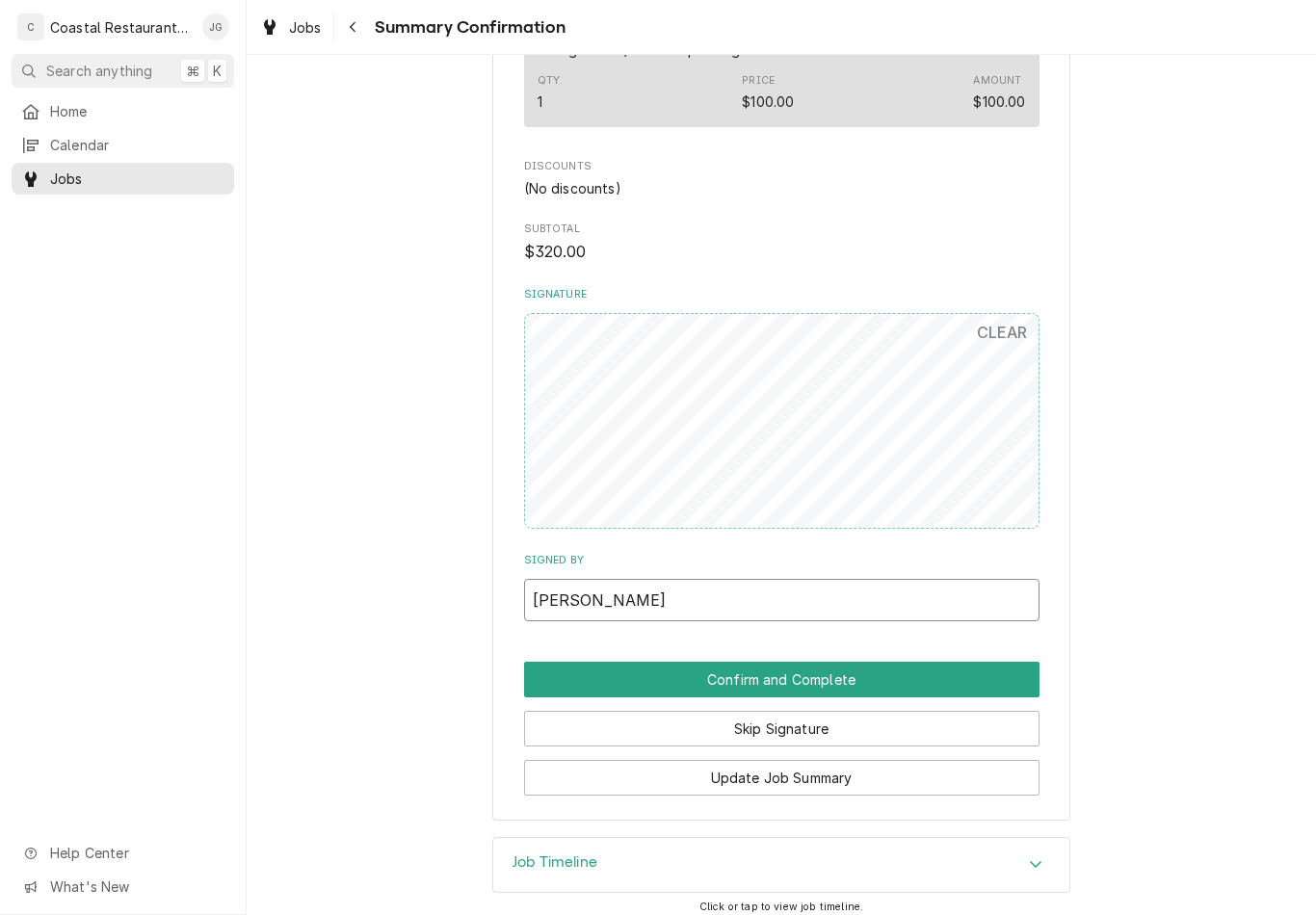
scroll to position [976, 0]
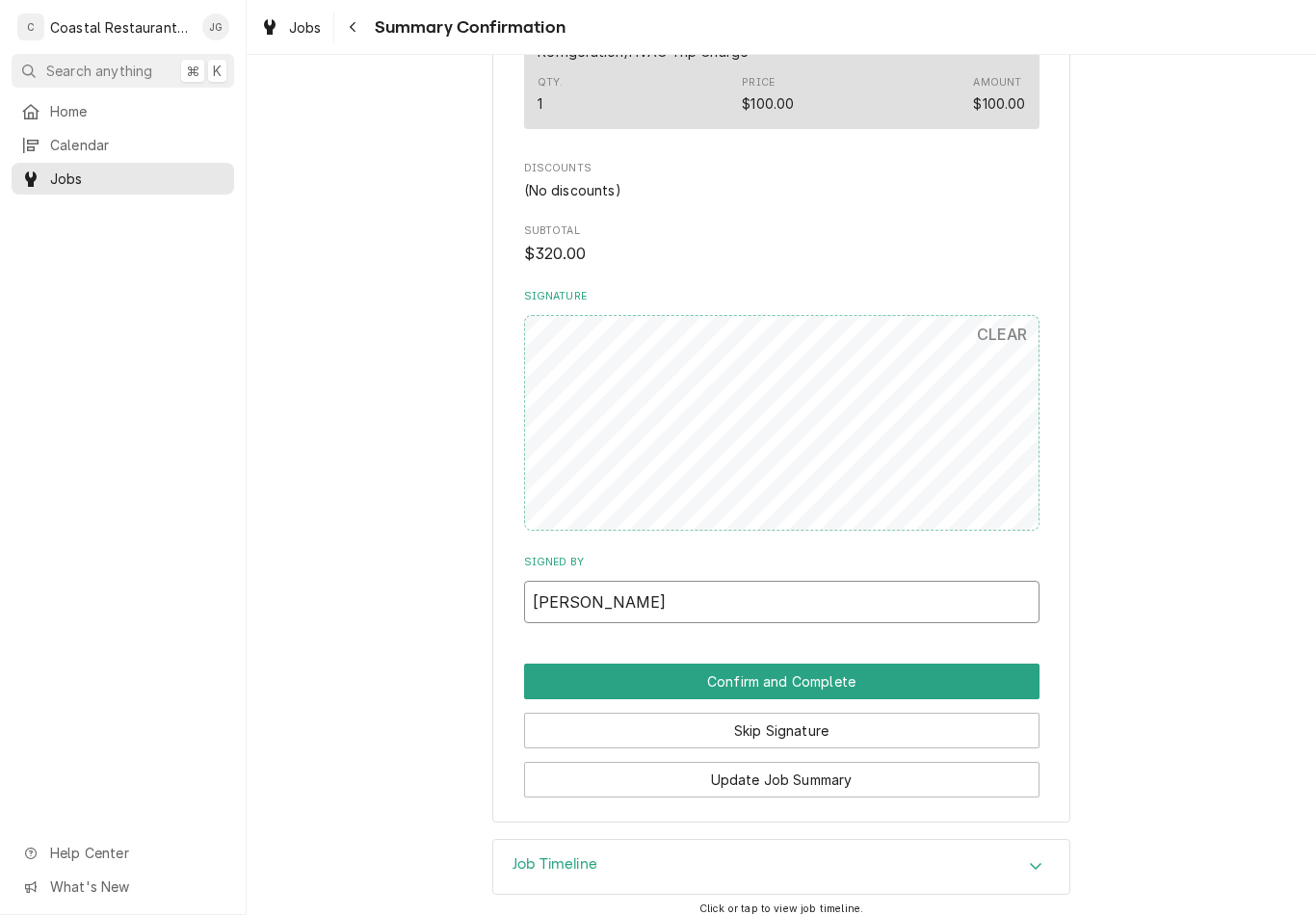
type input "Freddie"
click at [886, 664] on button "Confirm and Complete" at bounding box center [782, 681] width 516 height 36
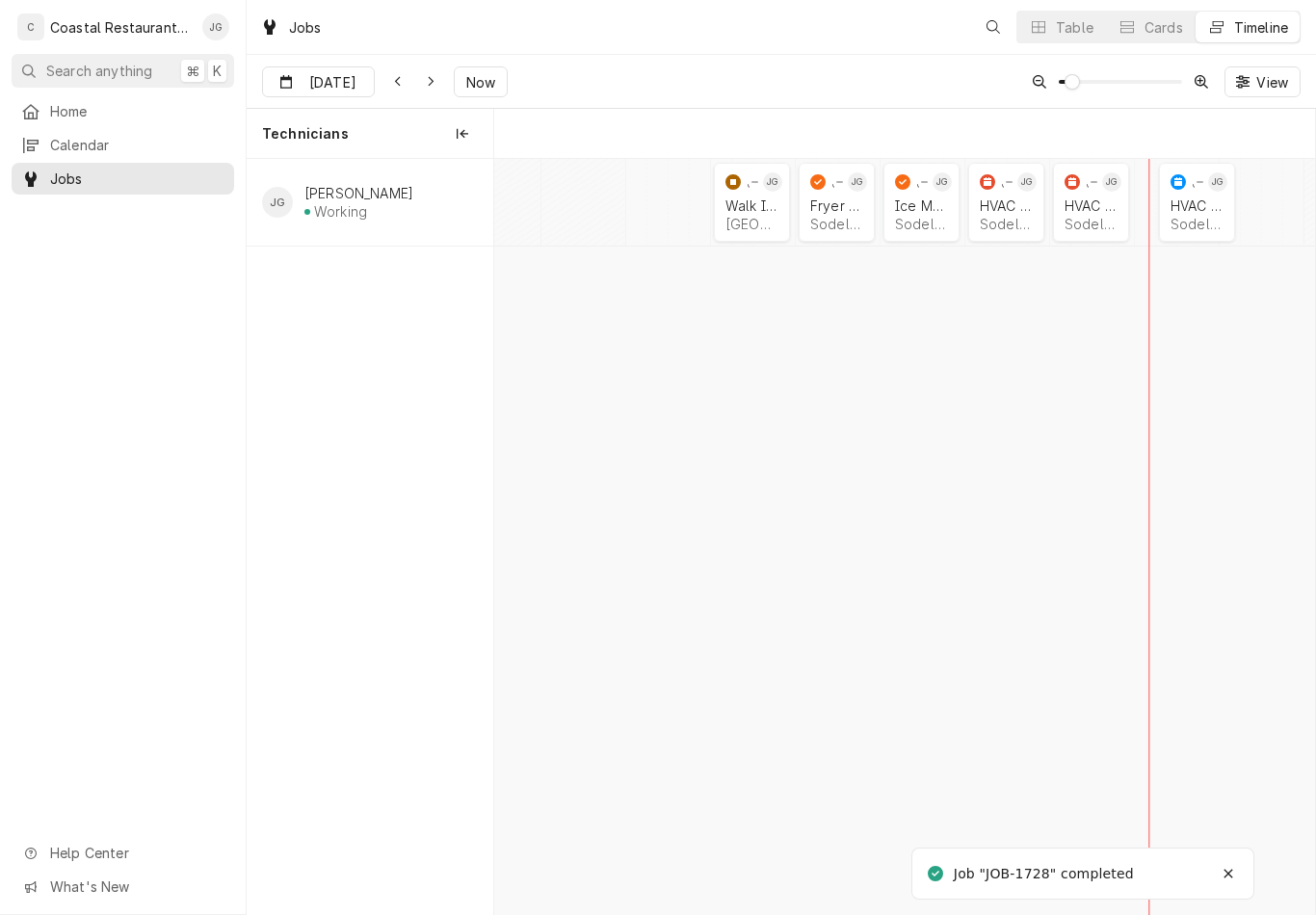
scroll to position [0, 16271]
click at [997, 210] on div "HVAC Repair" at bounding box center [1006, 206] width 53 height 17
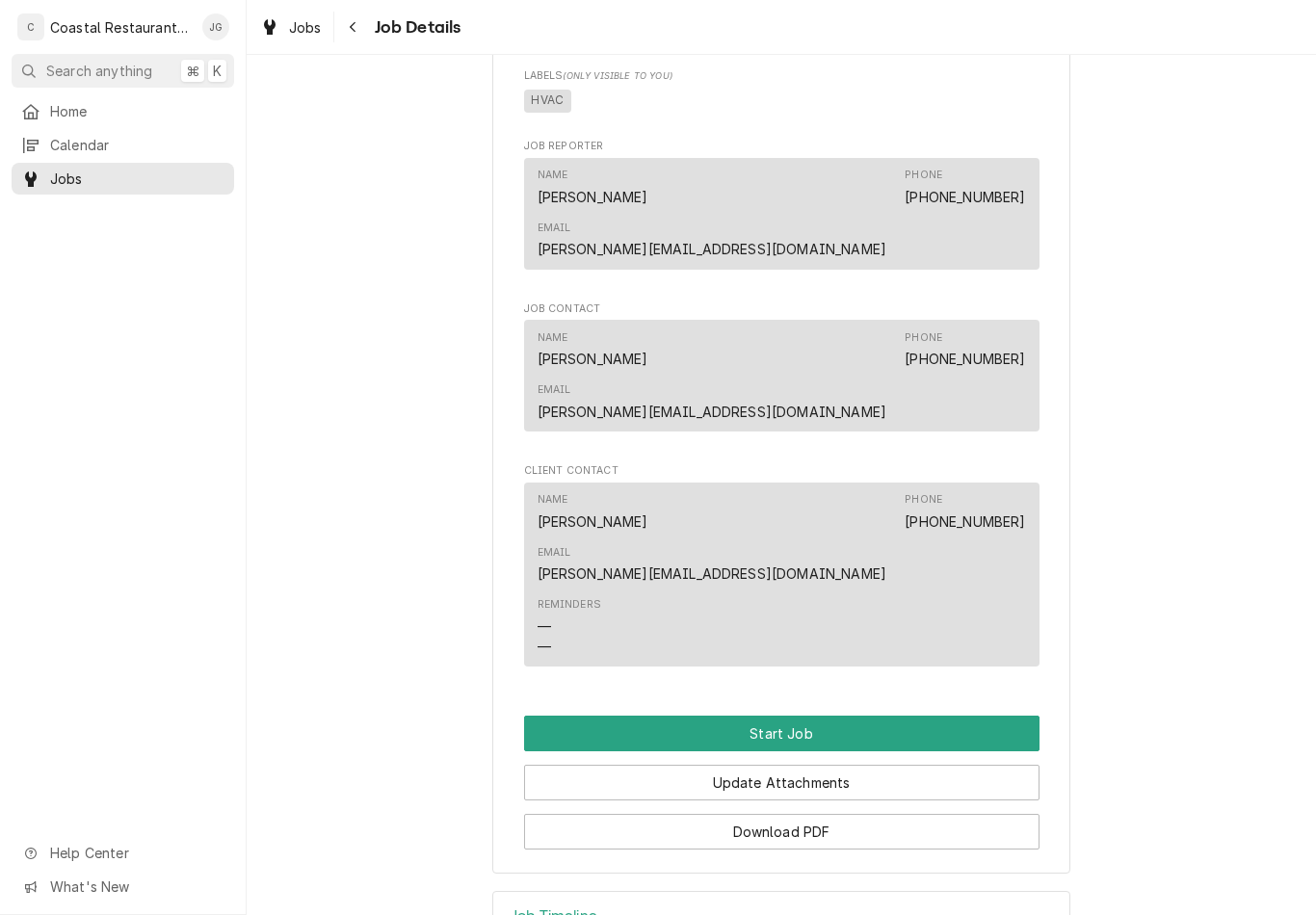
scroll to position [1057, 0]
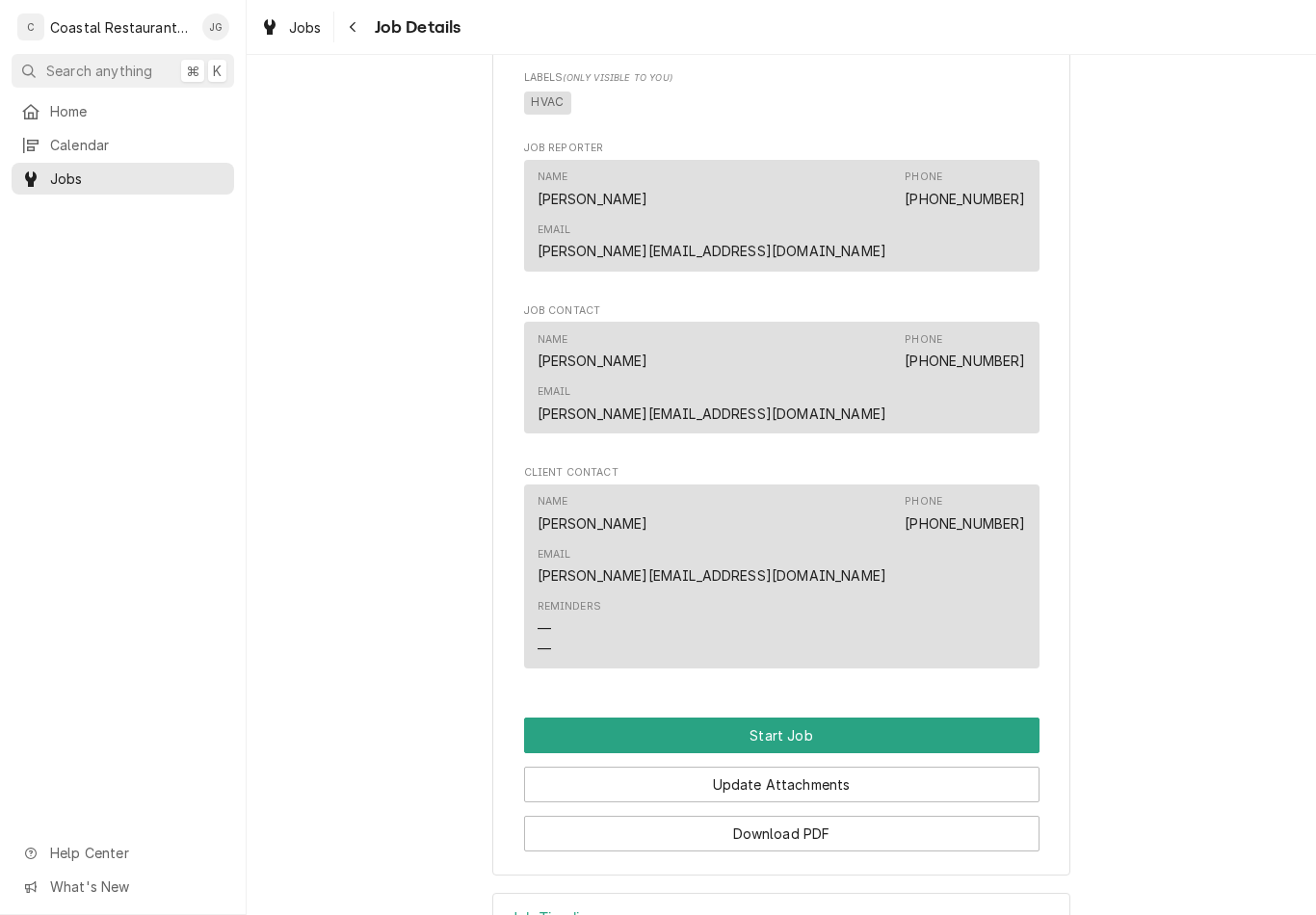
click at [818, 717] on button "Start Job" at bounding box center [782, 735] width 516 height 36
